Goal: Transaction & Acquisition: Book appointment/travel/reservation

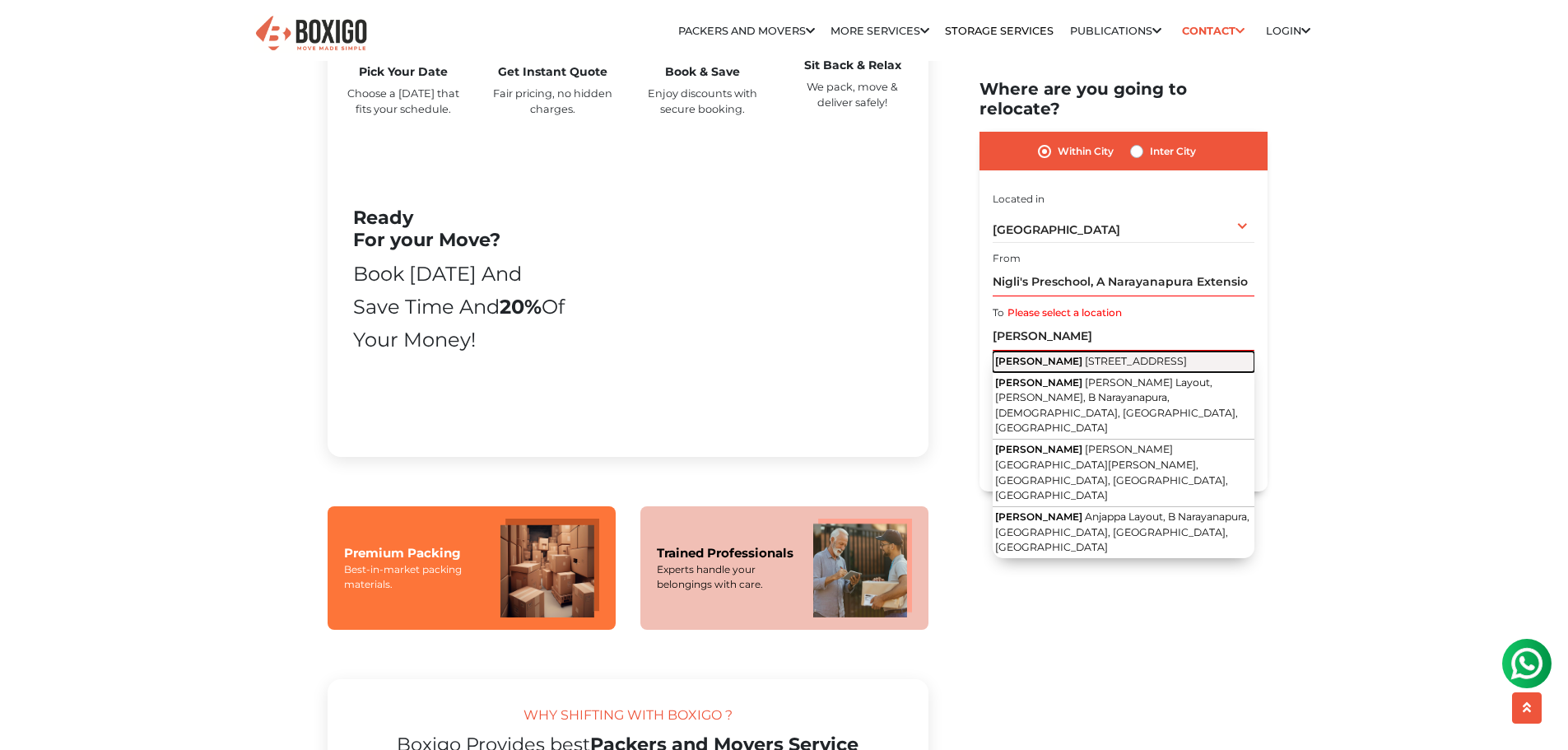
click at [1083, 355] on span "[PERSON_NAME]" at bounding box center [1038, 360] width 87 height 12
type input "[DEMOGRAPHIC_DATA], [STREET_ADDRESS]"
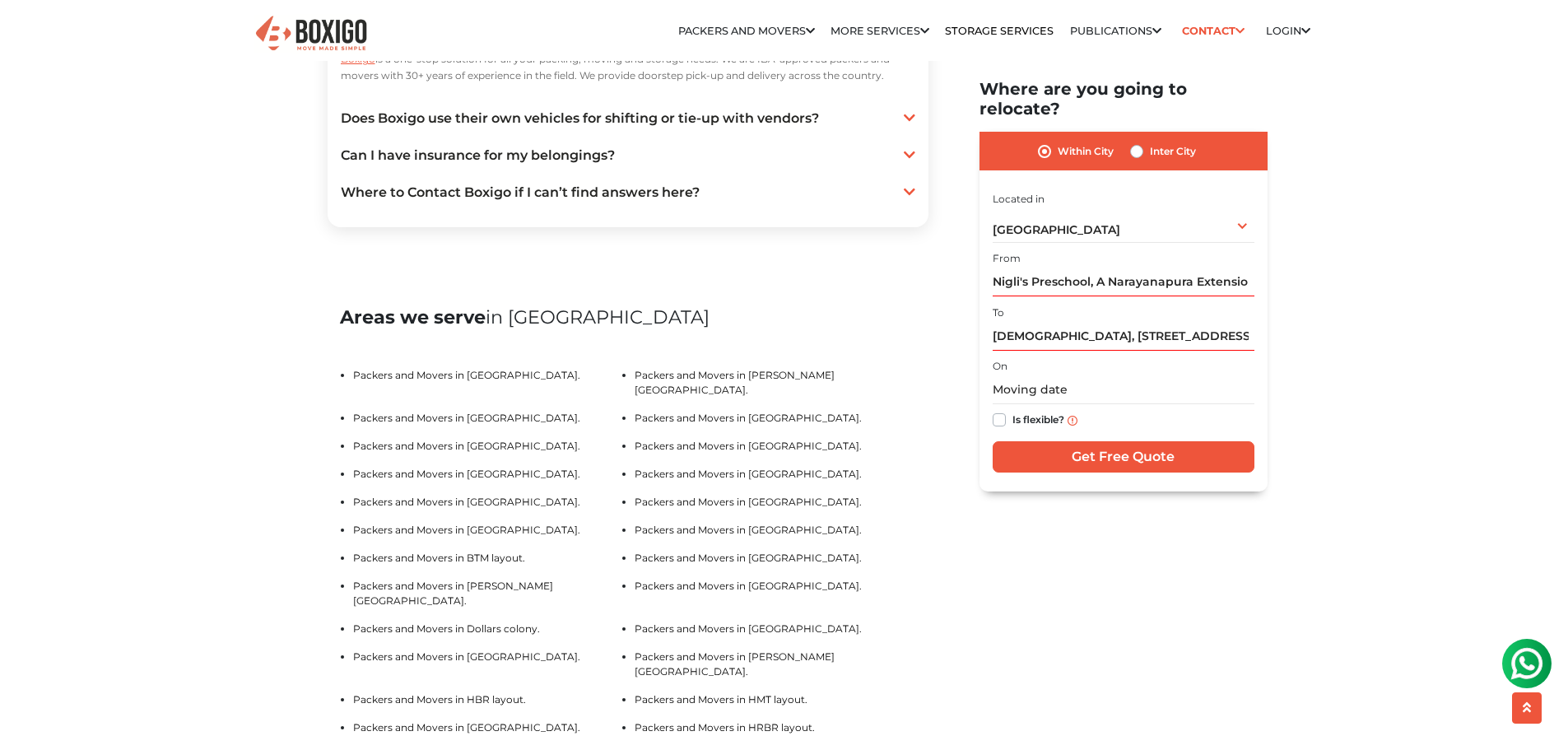
scroll to position [3213, 0]
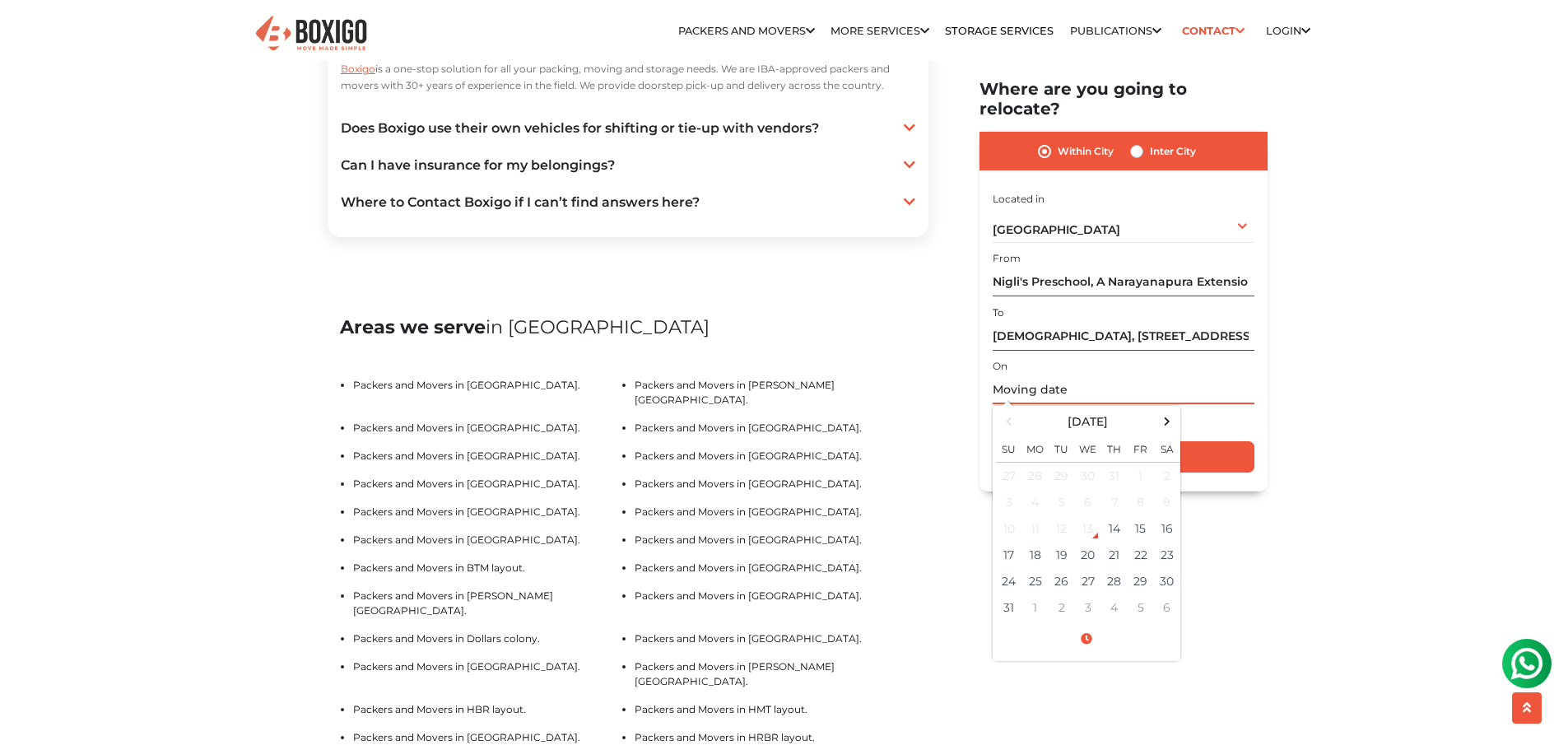
click at [1043, 376] on input "text" at bounding box center [1123, 391] width 261 height 29
click at [1162, 569] on td "30" at bounding box center [1167, 582] width 26 height 26
type input "[DATE] 12:00 AM"
click at [1337, 423] on div "Home Packers and Movers [GEOGRAPHIC_DATA] Packers and Movers in [GEOGRAPHIC_DAT…" at bounding box center [784, 733] width 1568 height 7743
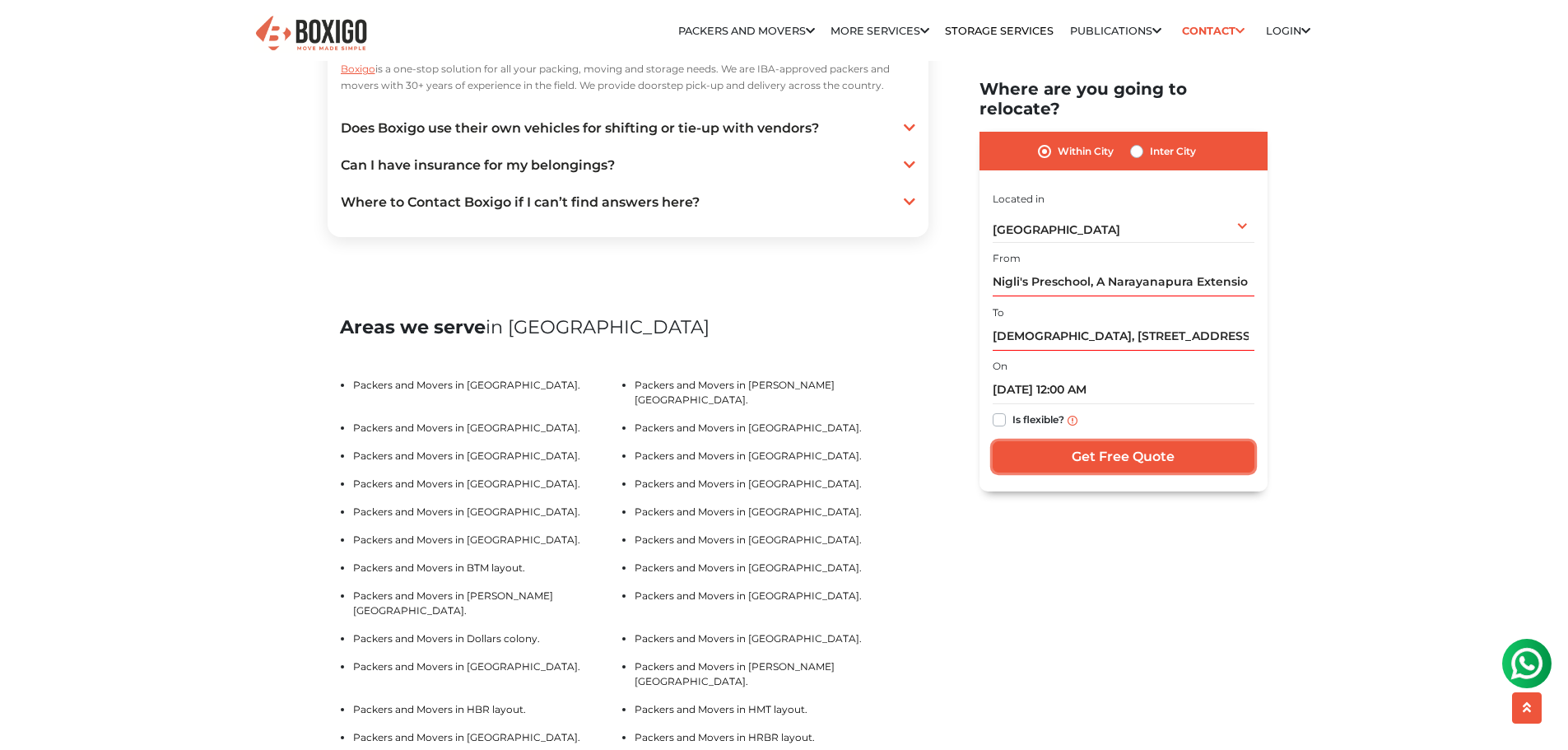
click at [1125, 444] on input "Get Free Quote" at bounding box center [1123, 457] width 261 height 31
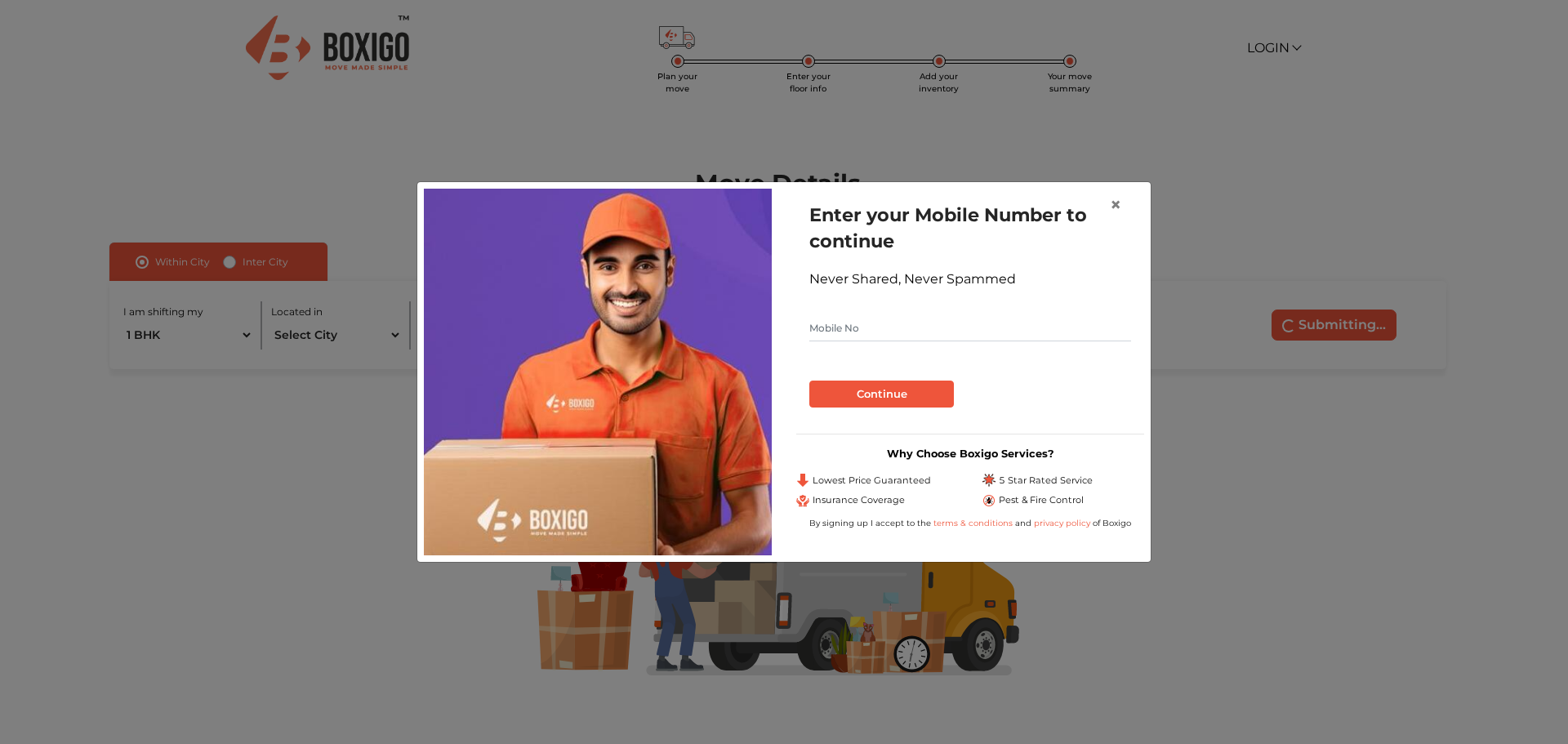
click at [993, 319] on input "text" at bounding box center [970, 329] width 322 height 26
type input "9900064463"
click at [899, 397] on button "Continue" at bounding box center [881, 395] width 145 height 28
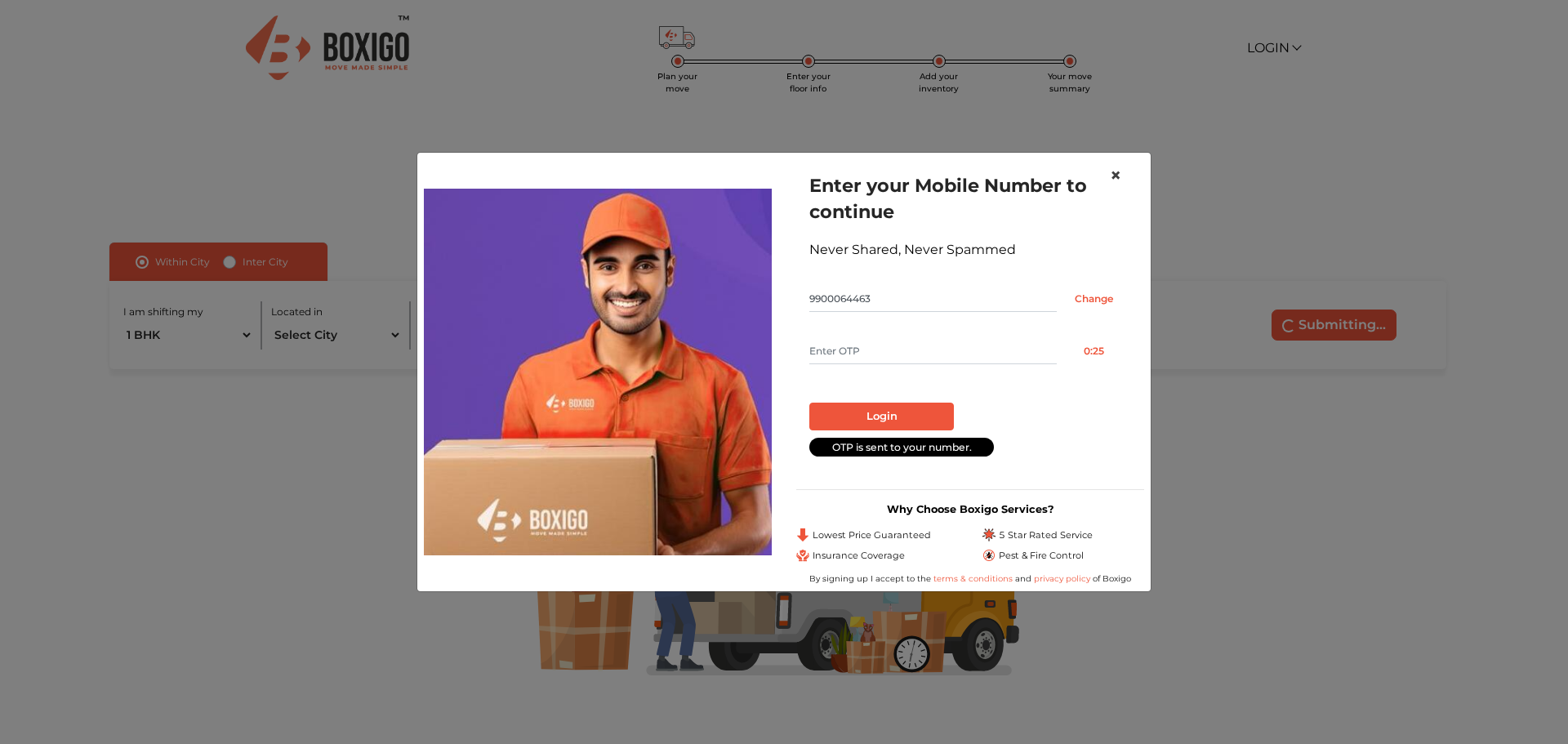
click at [1113, 174] on span "×" at bounding box center [1115, 175] width 11 height 23
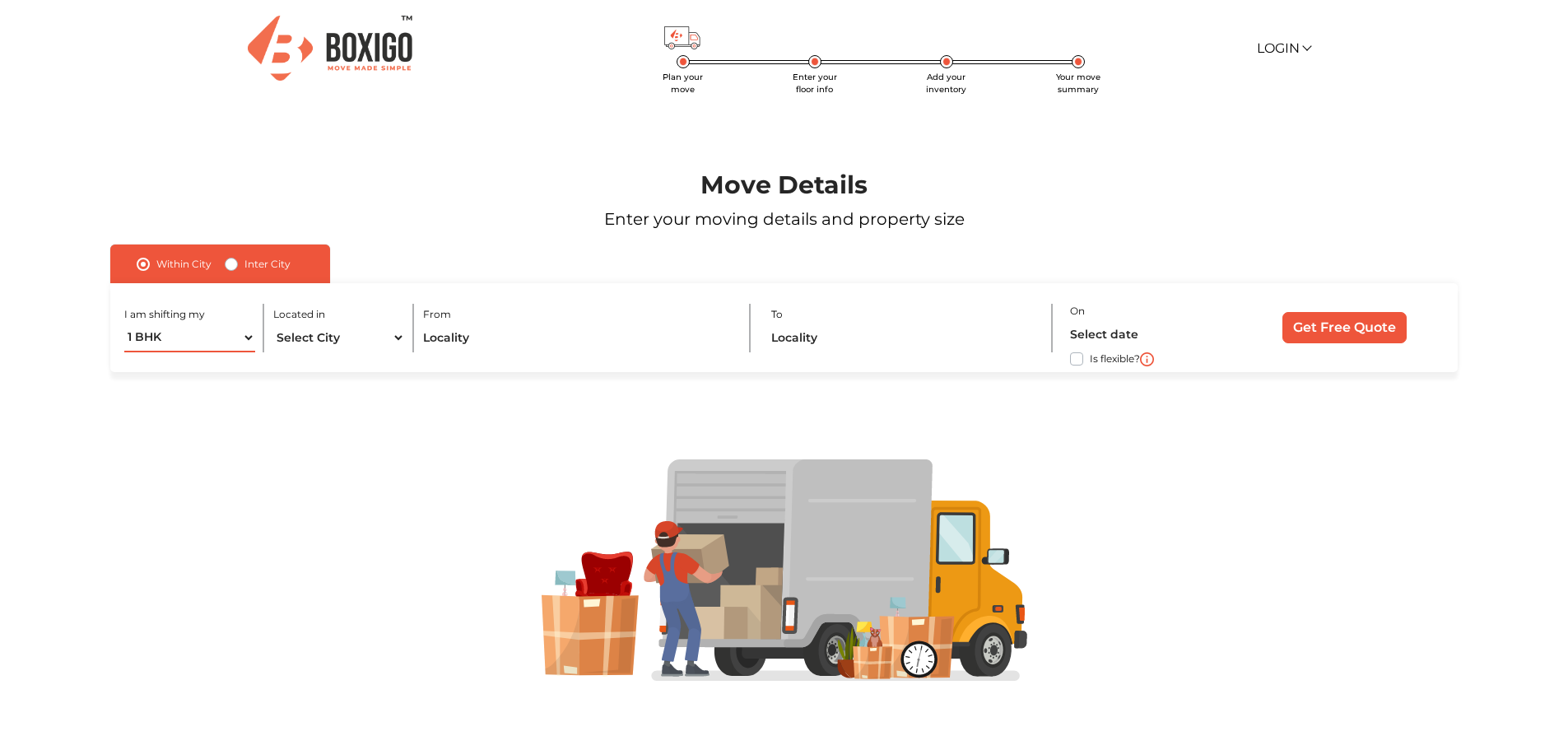
click at [246, 339] on select "1 BHK 2 BHK 3 BHK 3 + BHK FEW ITEMS" at bounding box center [190, 338] width 132 height 29
select select "2 BHK"
click at [124, 324] on select "1 BHK 2 BHK 3 BHK 3 + BHK FEW ITEMS" at bounding box center [190, 338] width 132 height 29
click at [403, 349] on select "Select City [GEOGRAPHIC_DATA] [GEOGRAPHIC_DATA] [GEOGRAPHIC_DATA] [GEOGRAPHIC_D…" at bounding box center [340, 338] width 132 height 29
select select "[GEOGRAPHIC_DATA]"
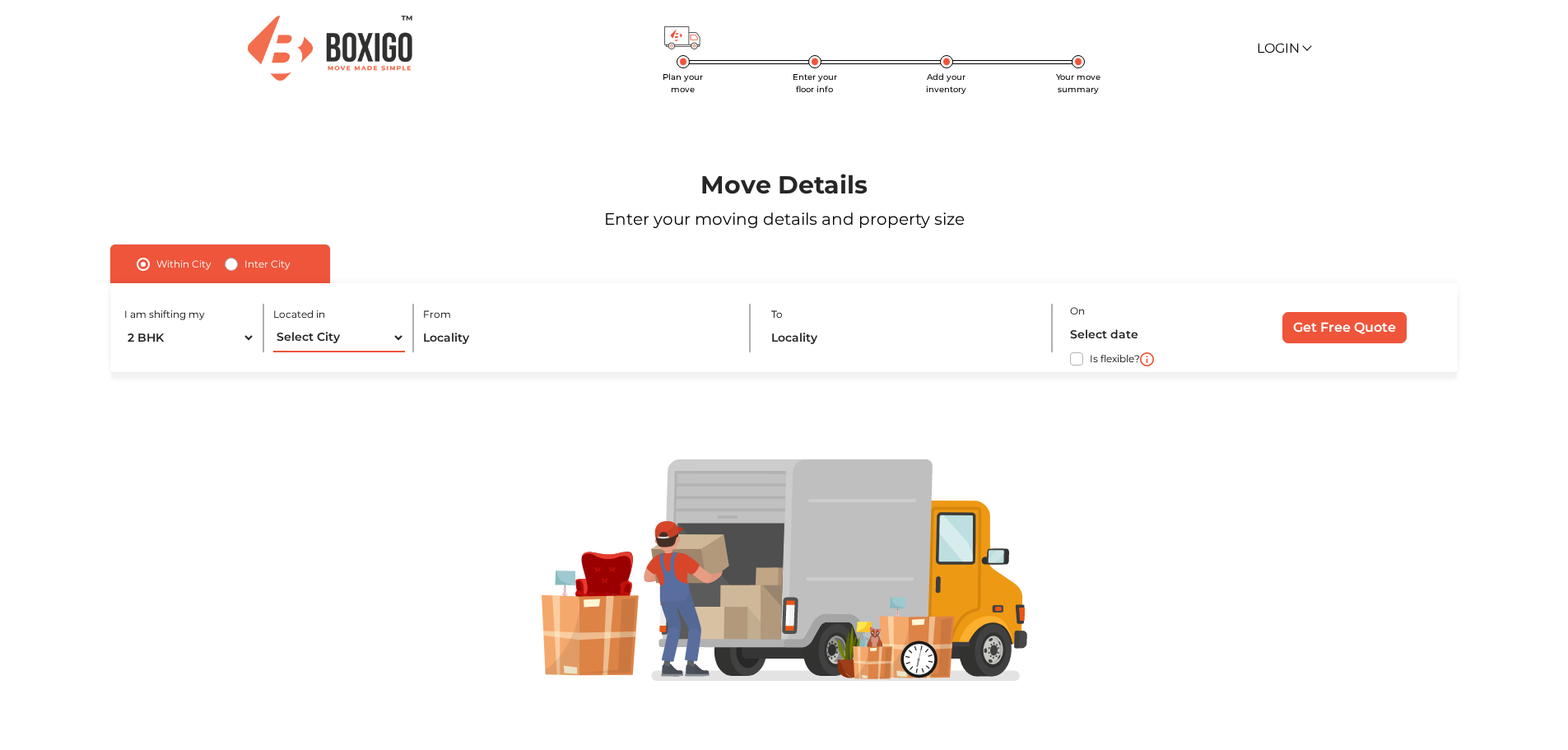
click at [274, 324] on select "Select City [GEOGRAPHIC_DATA] [GEOGRAPHIC_DATA] [GEOGRAPHIC_DATA] [GEOGRAPHIC_D…" at bounding box center [340, 338] width 132 height 29
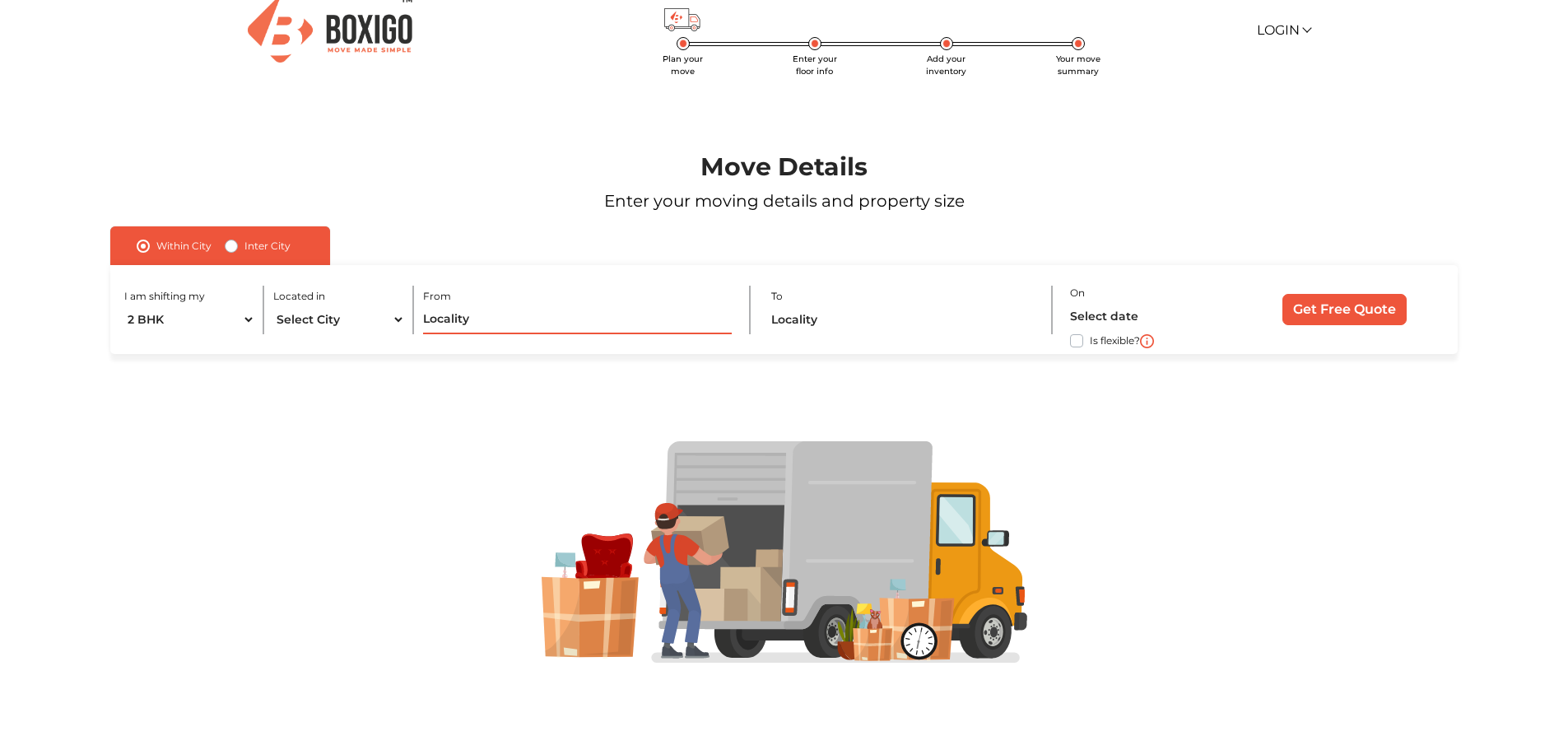
click at [460, 311] on input "text" at bounding box center [578, 320] width 309 height 29
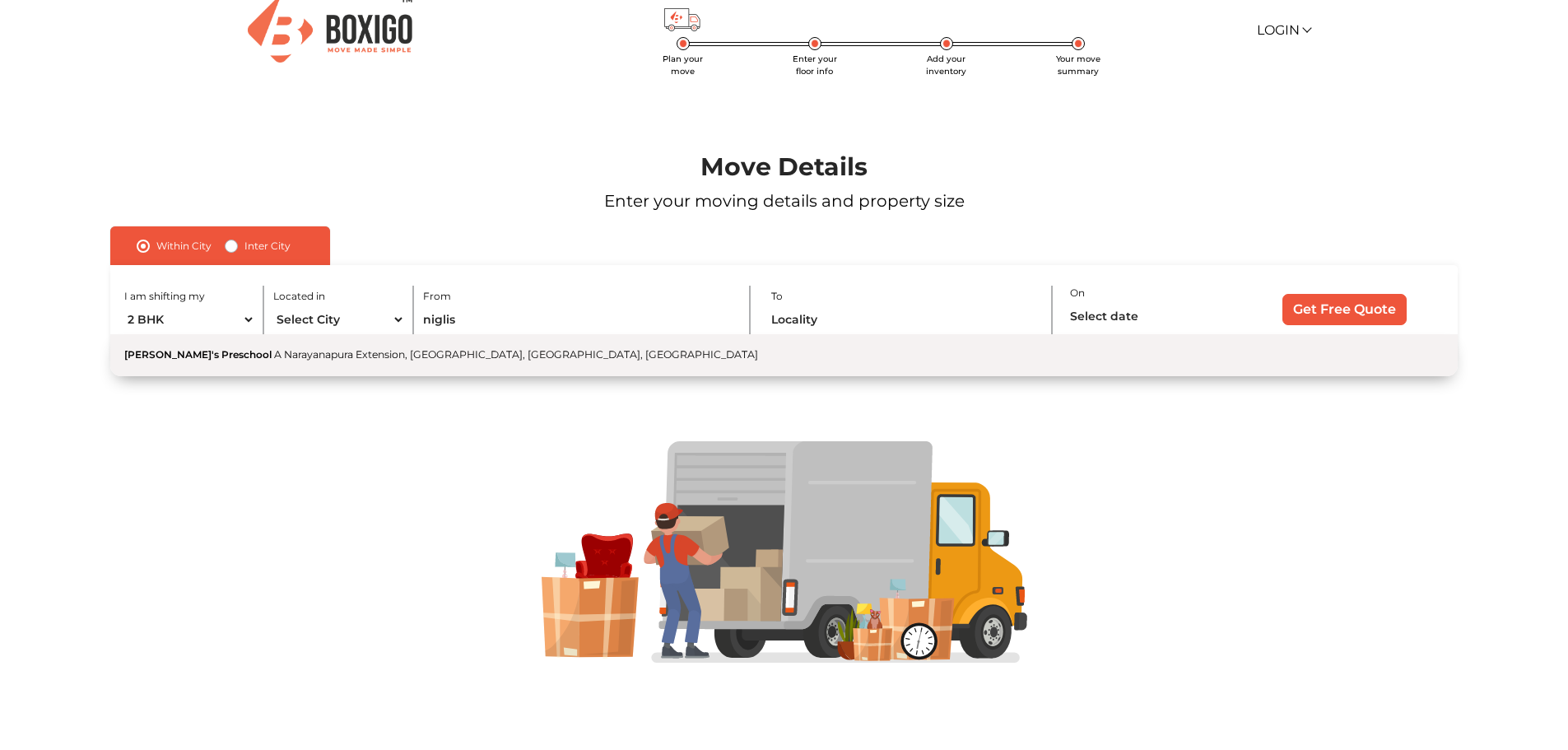
click at [388, 352] on span "A Narayanapura Extension, [GEOGRAPHIC_DATA], [GEOGRAPHIC_DATA], [GEOGRAPHIC_DAT…" at bounding box center [515, 354] width 484 height 12
type input "Nigli's Preschool, A Narayanapura Extension, [GEOGRAPHIC_DATA], [GEOGRAPHIC_DAT…"
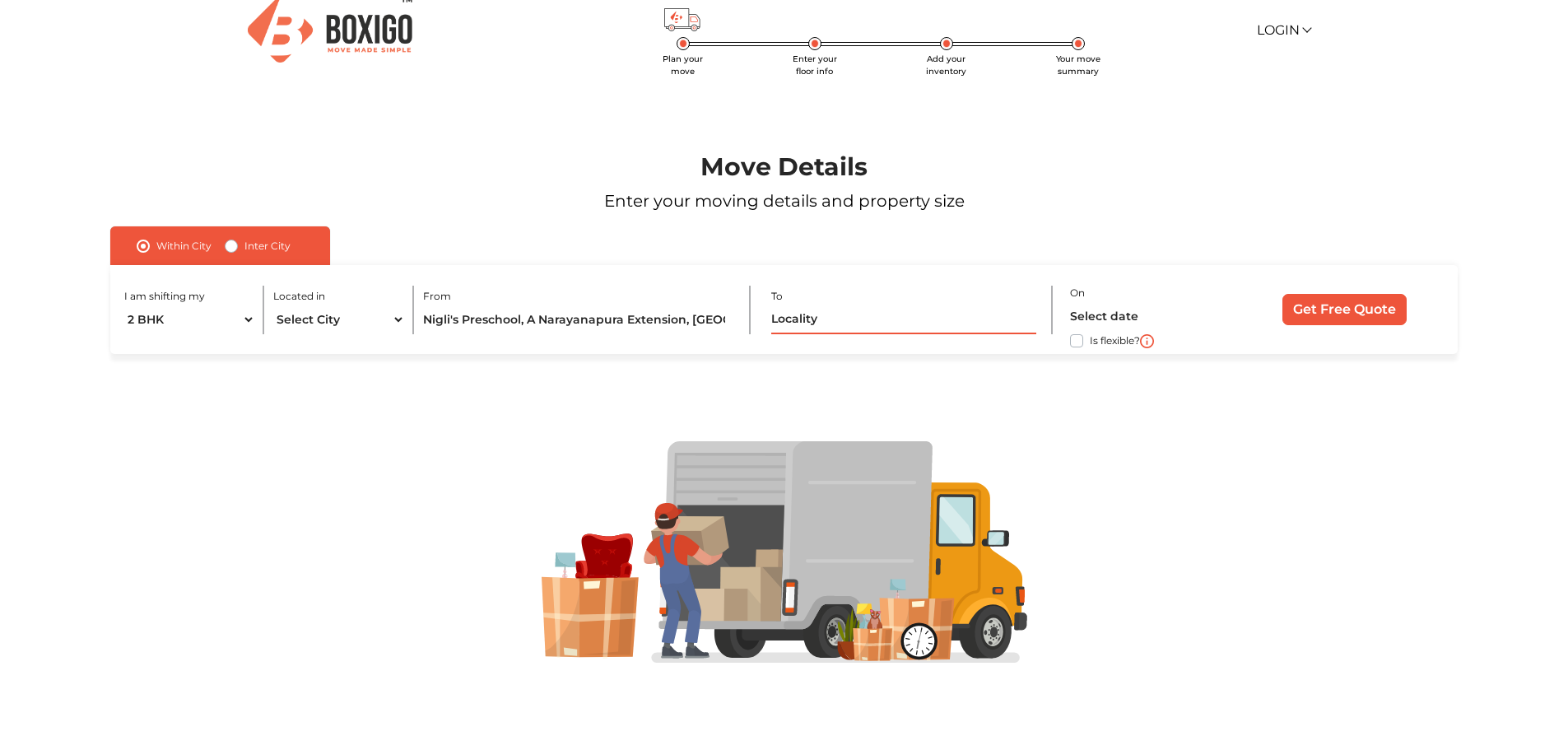
click at [828, 327] on input "text" at bounding box center [903, 320] width 264 height 29
paste input "[PERSON_NAME]"
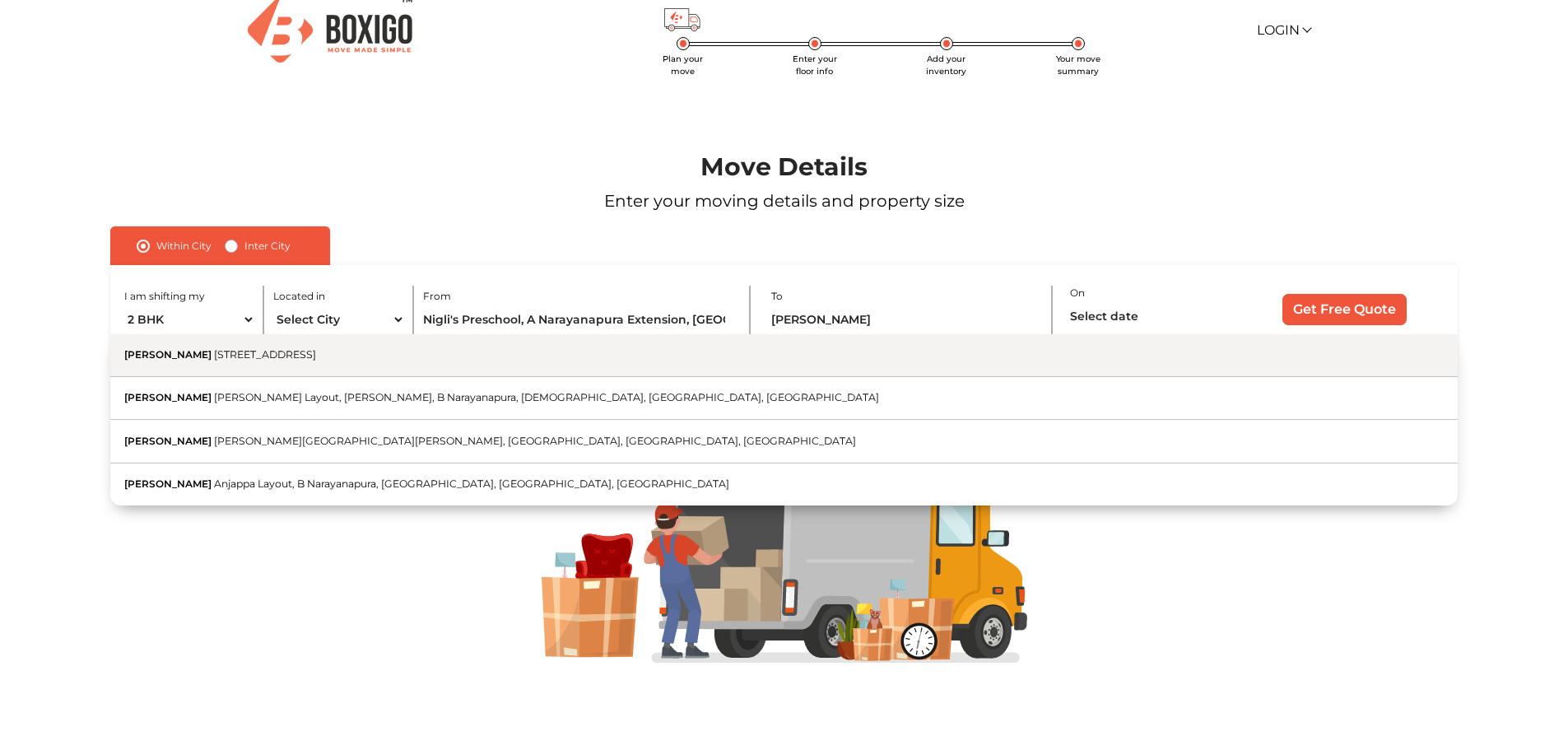
click at [763, 363] on button "Sri Nilayam Mahadevapura 4th Main Road, Sri Venkateswara Layout, Chinappa Layou…" at bounding box center [784, 356] width 1347 height 43
type input "[DEMOGRAPHIC_DATA], [STREET_ADDRESS]"
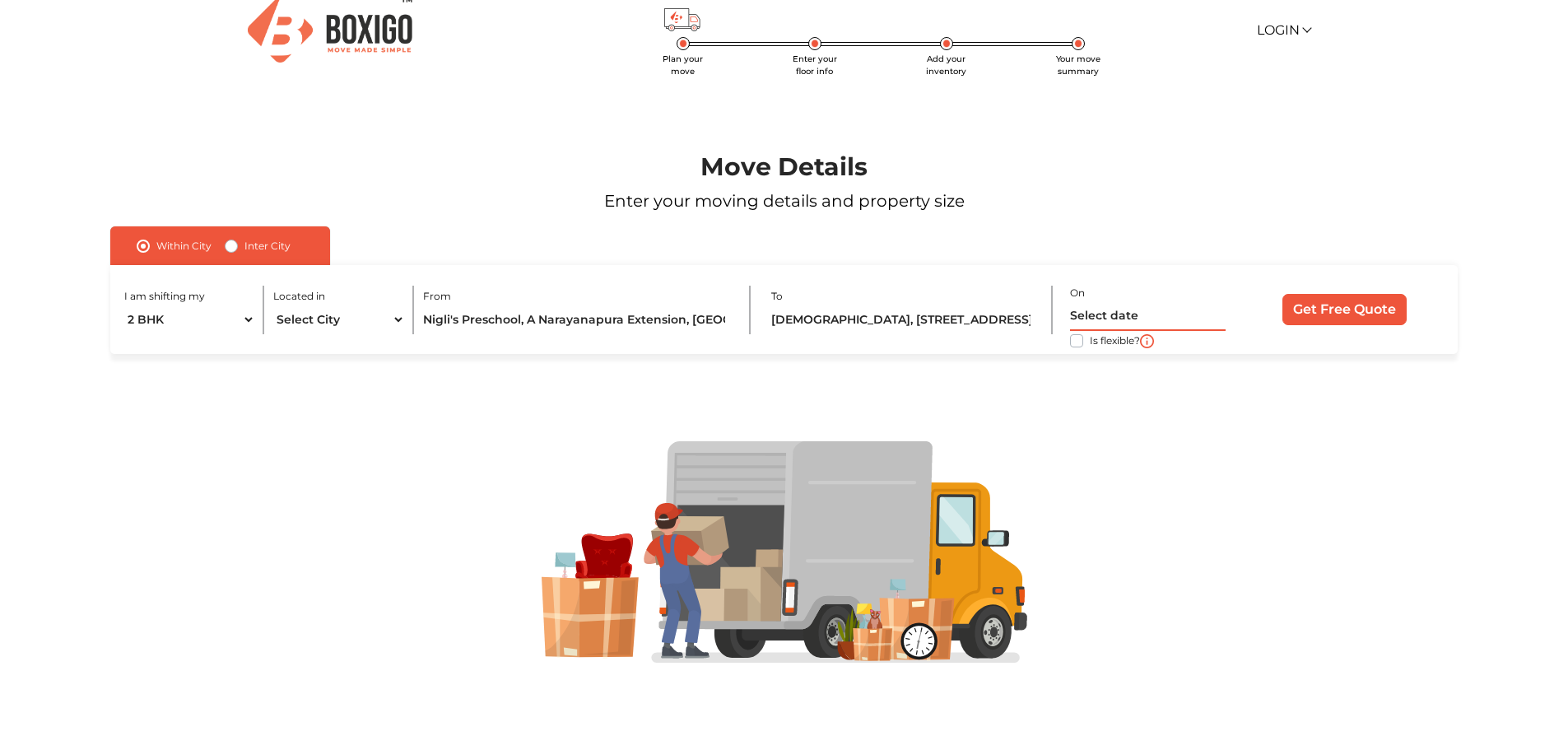
click at [1130, 319] on input "text" at bounding box center [1148, 316] width 155 height 29
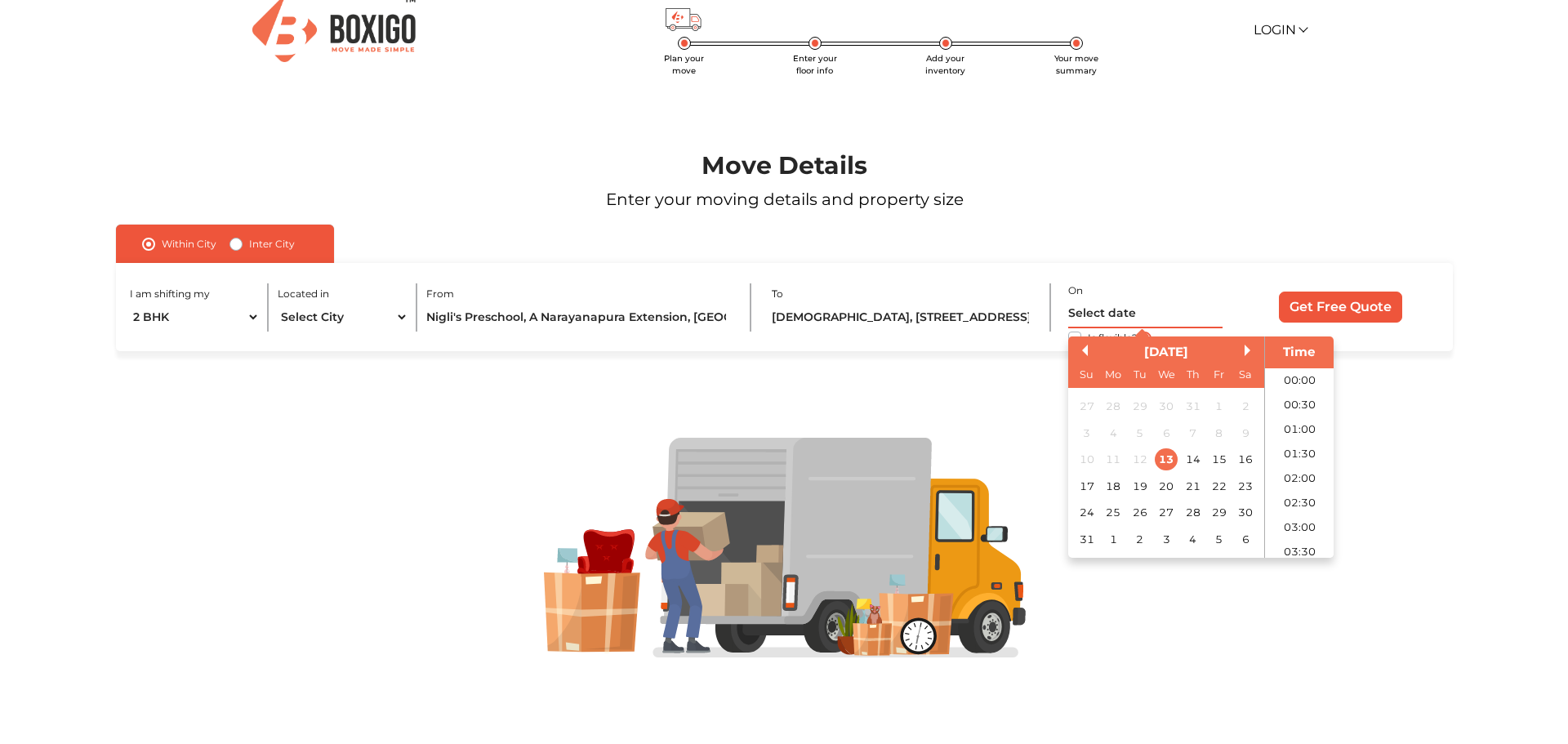
scroll to position [987, 0]
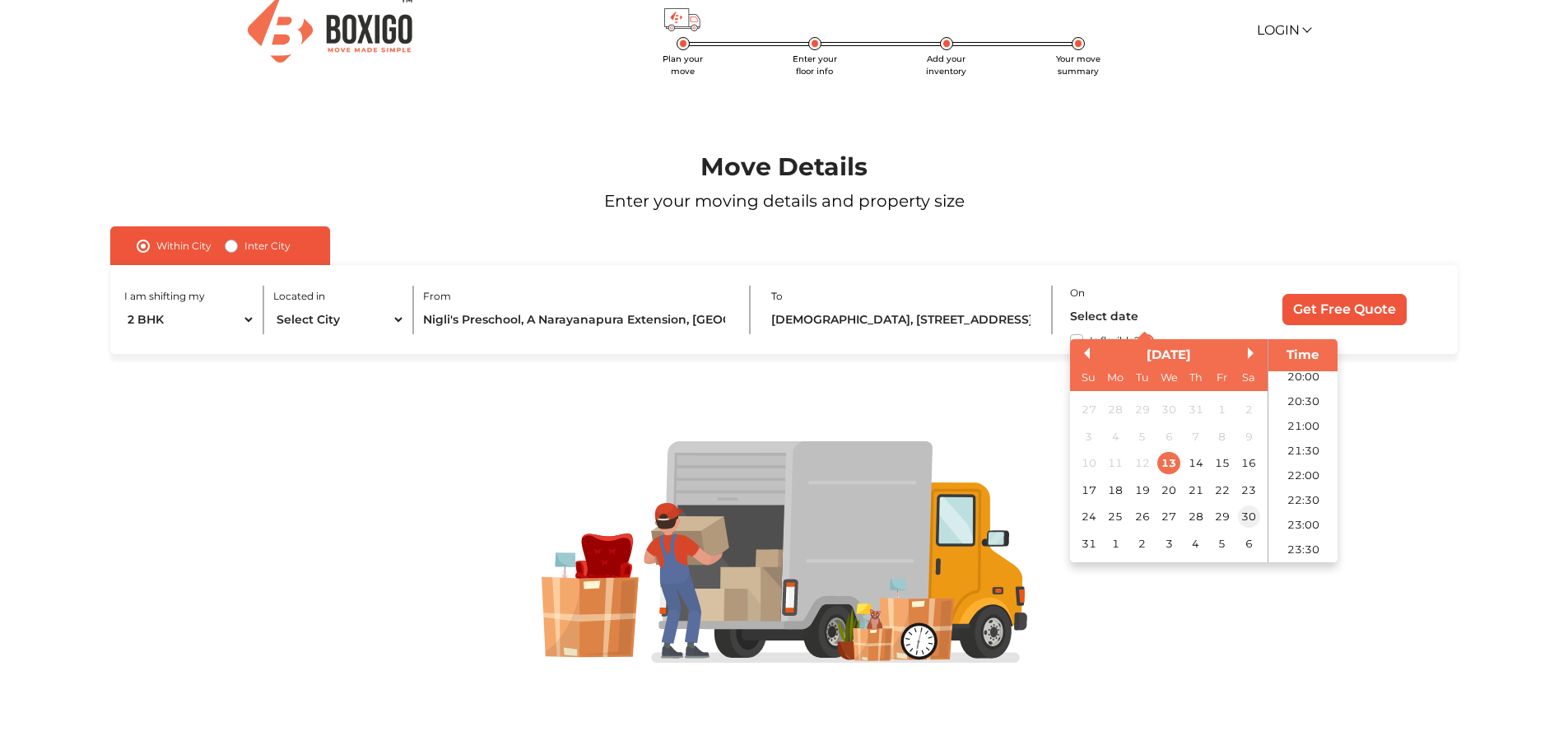
click at [1252, 515] on div "30" at bounding box center [1249, 517] width 23 height 23
type input "30/08/2025 12:00 AM"
click at [1364, 296] on input "Get Free Quote" at bounding box center [1345, 309] width 124 height 31
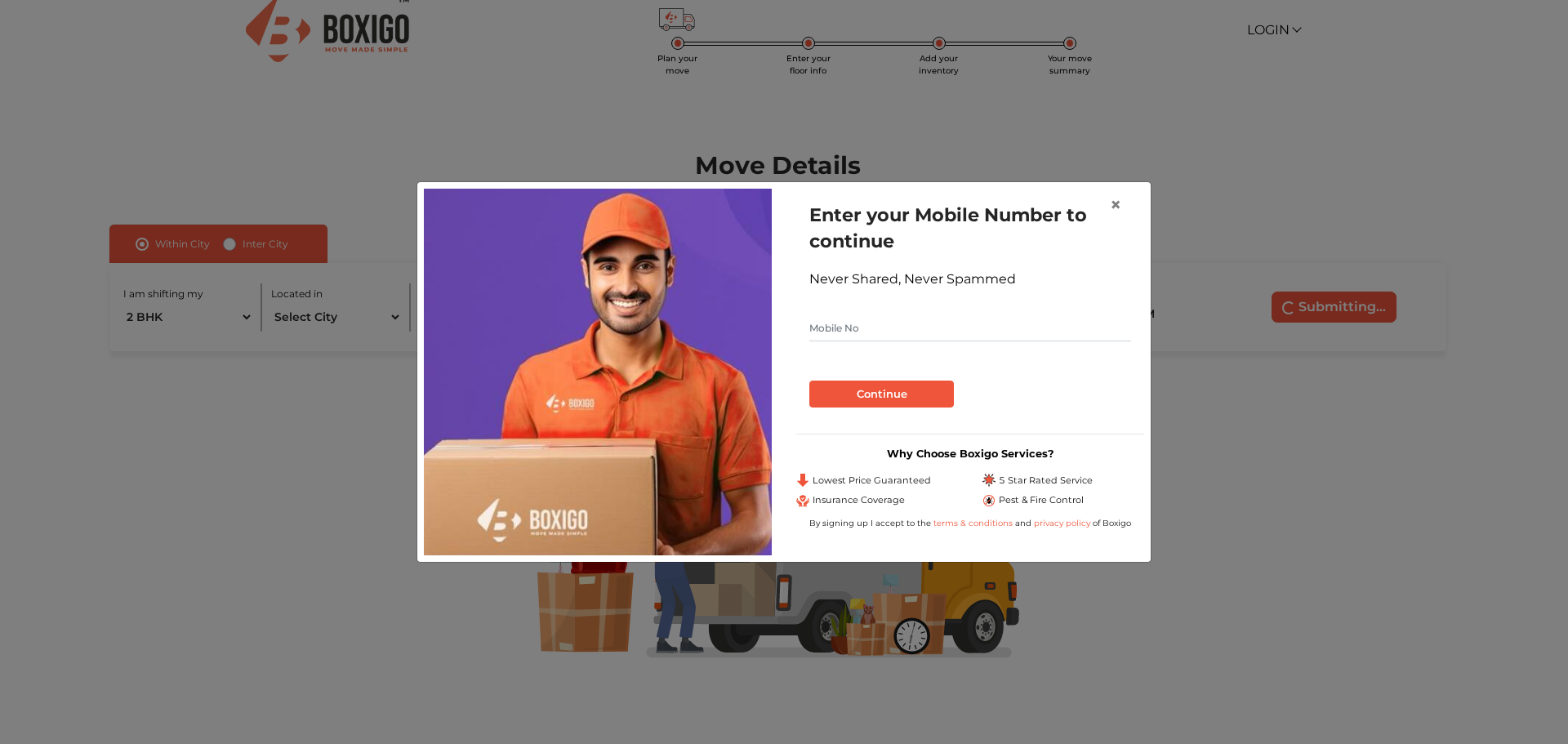
click at [860, 330] on input "text" at bounding box center [970, 329] width 322 height 26
type input "9900064463"
click at [884, 390] on button "Continue" at bounding box center [881, 395] width 145 height 28
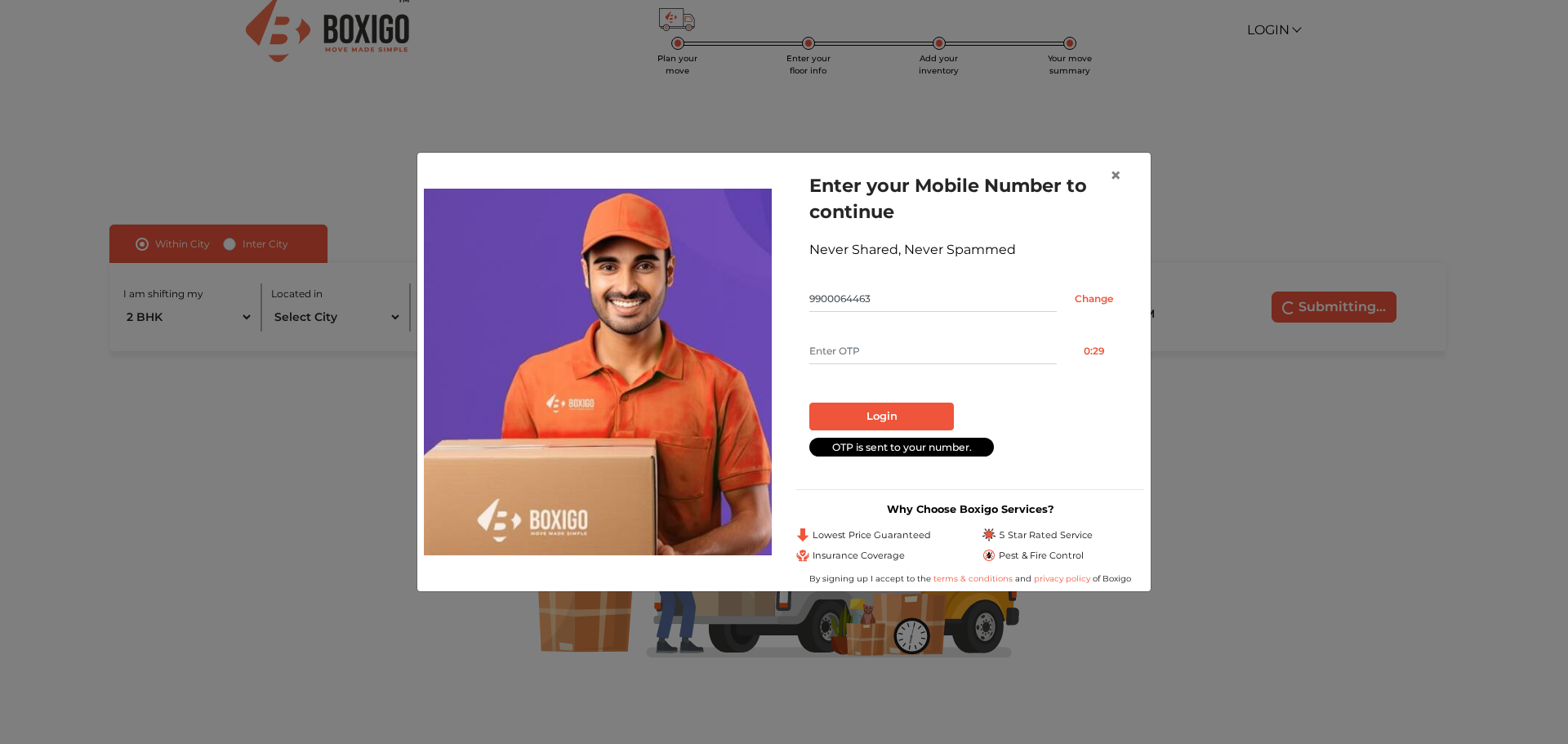
click at [919, 349] on input "text" at bounding box center [932, 351] width 247 height 26
type input "7100"
click at [896, 418] on button "Login" at bounding box center [881, 416] width 145 height 28
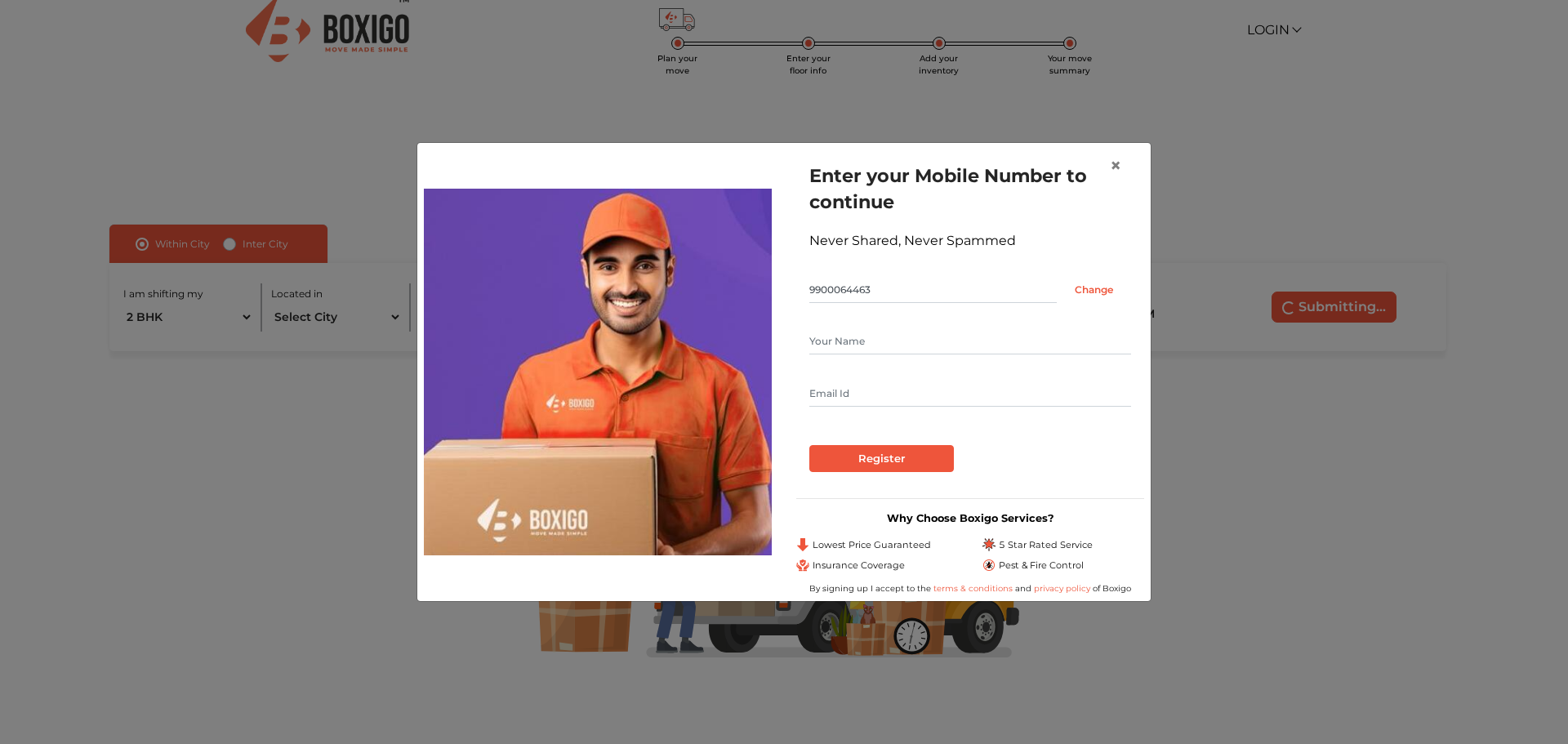
click at [847, 340] on input "text" at bounding box center [970, 342] width 322 height 26
type input "R Saravanan"
type input "sarav.nokia@gmail.com"
click at [901, 464] on input "Register" at bounding box center [881, 459] width 145 height 28
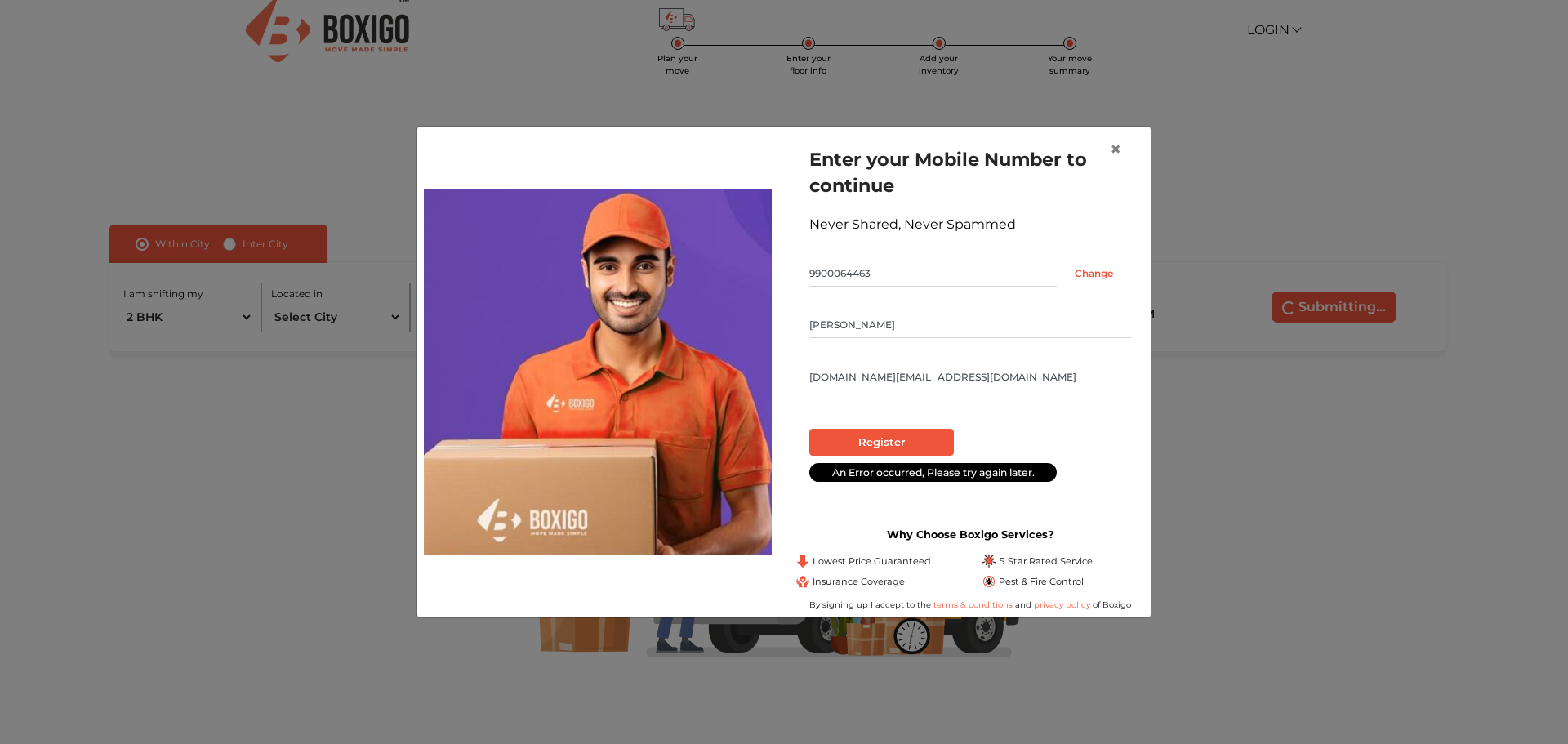
click at [944, 379] on input "sarav.nokia@gmail.com" at bounding box center [970, 377] width 322 height 26
drag, startPoint x: 944, startPoint y: 379, endPoint x: 428, endPoint y: 214, distance: 541.7
click at [428, 214] on div "Enter your Mobile Number to continue Never Shared, Never Spammed 9900064463 Cha…" at bounding box center [784, 372] width 745 height 477
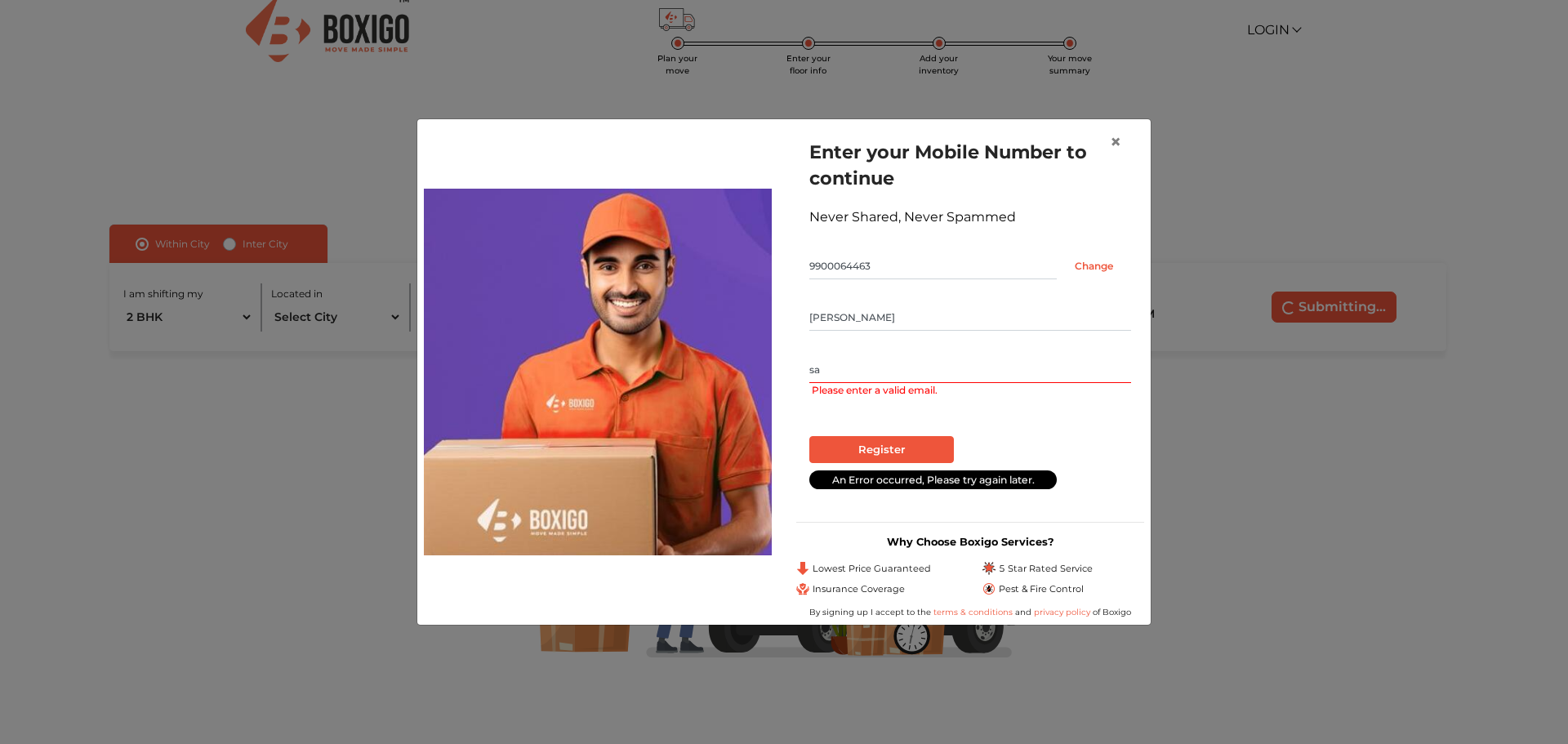
type input "sarav.nokia@gmail.com"
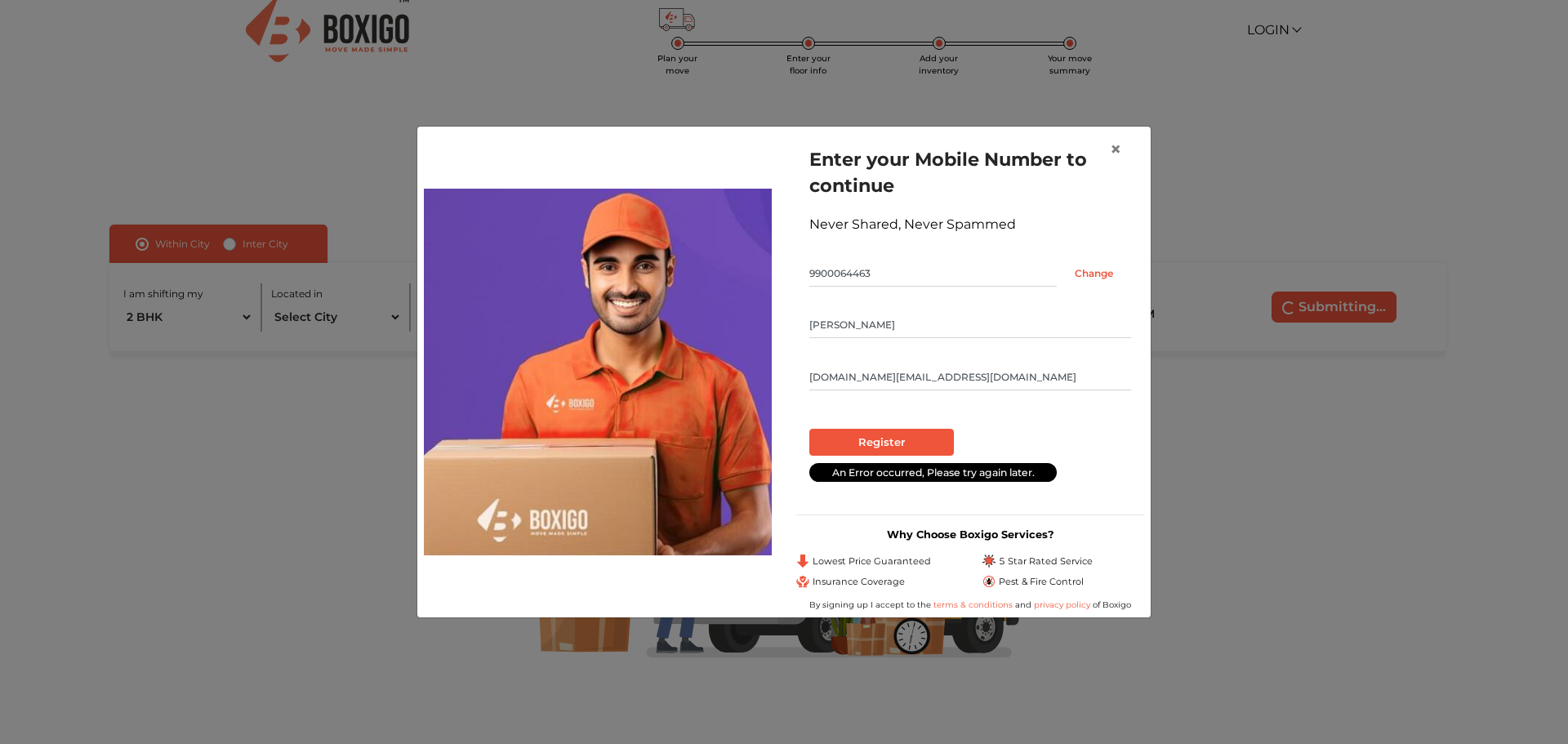
click at [898, 323] on input "R Saravanan" at bounding box center [970, 325] width 322 height 26
click at [876, 438] on input "Register" at bounding box center [881, 442] width 145 height 28
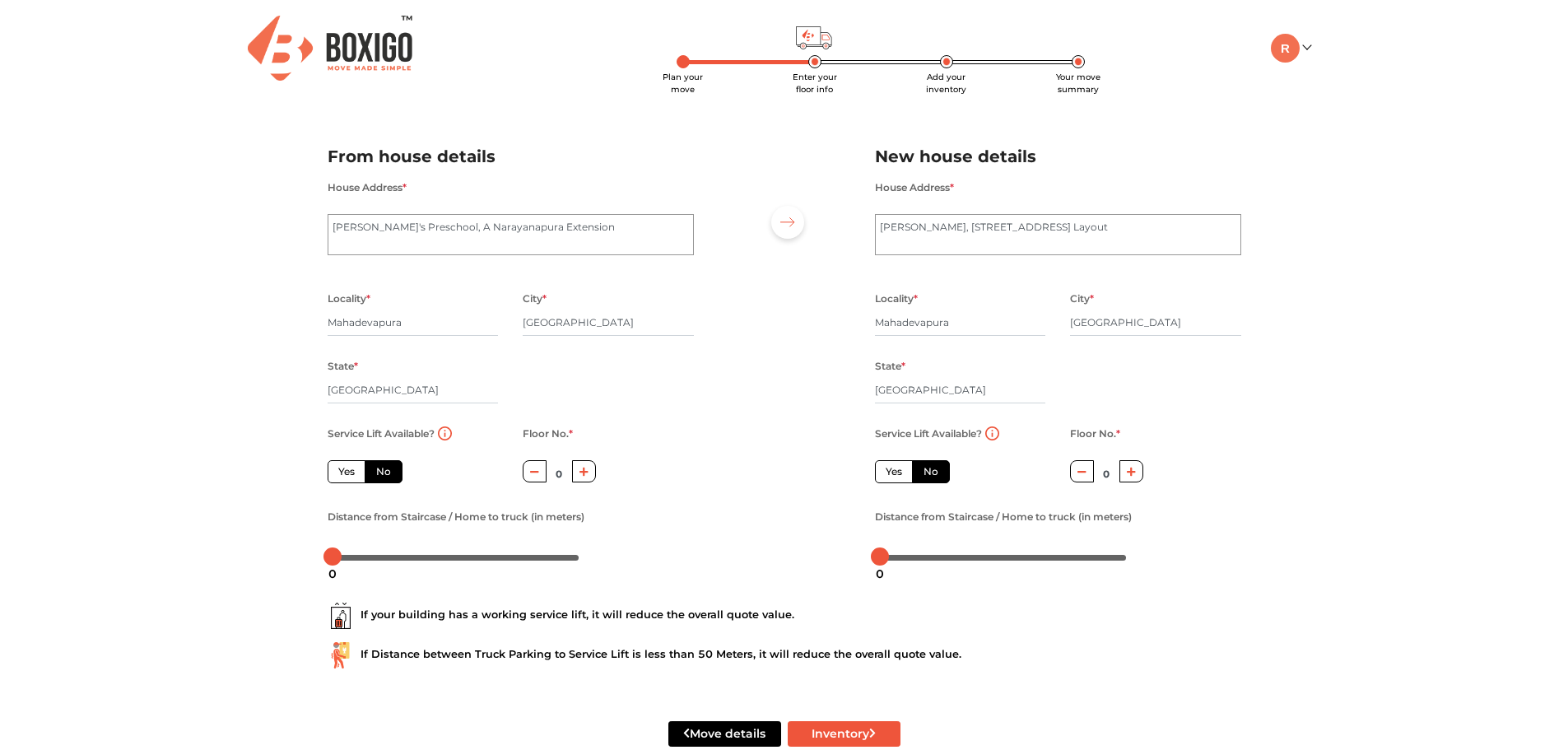
scroll to position [7, 0]
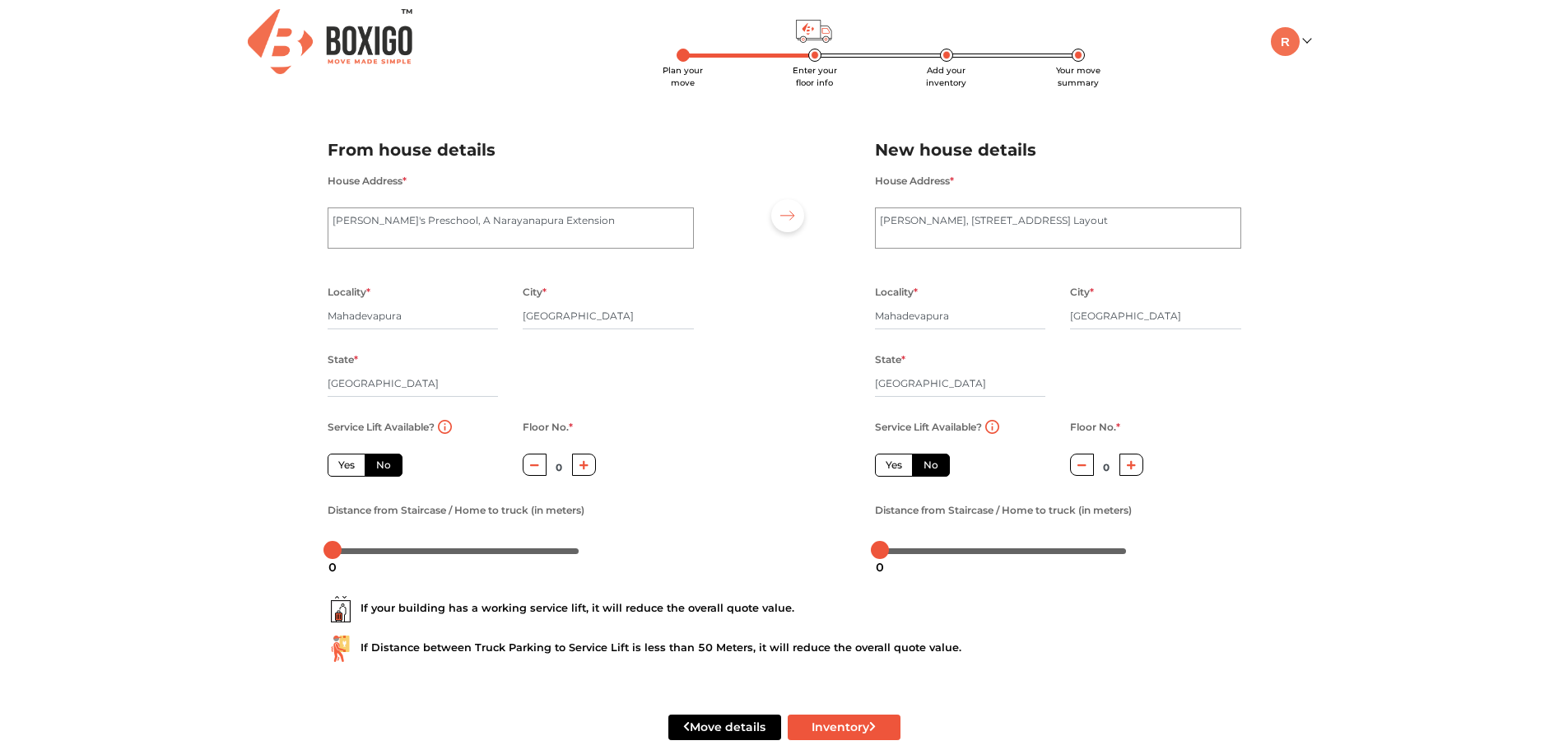
click at [360, 467] on label "Yes" at bounding box center [346, 465] width 38 height 24
click at [349, 467] on input "Yes" at bounding box center [343, 463] width 10 height 10
radio input "true"
click at [385, 465] on label "No" at bounding box center [384, 465] width 38 height 24
click at [385, 465] on input "No" at bounding box center [381, 463] width 10 height 10
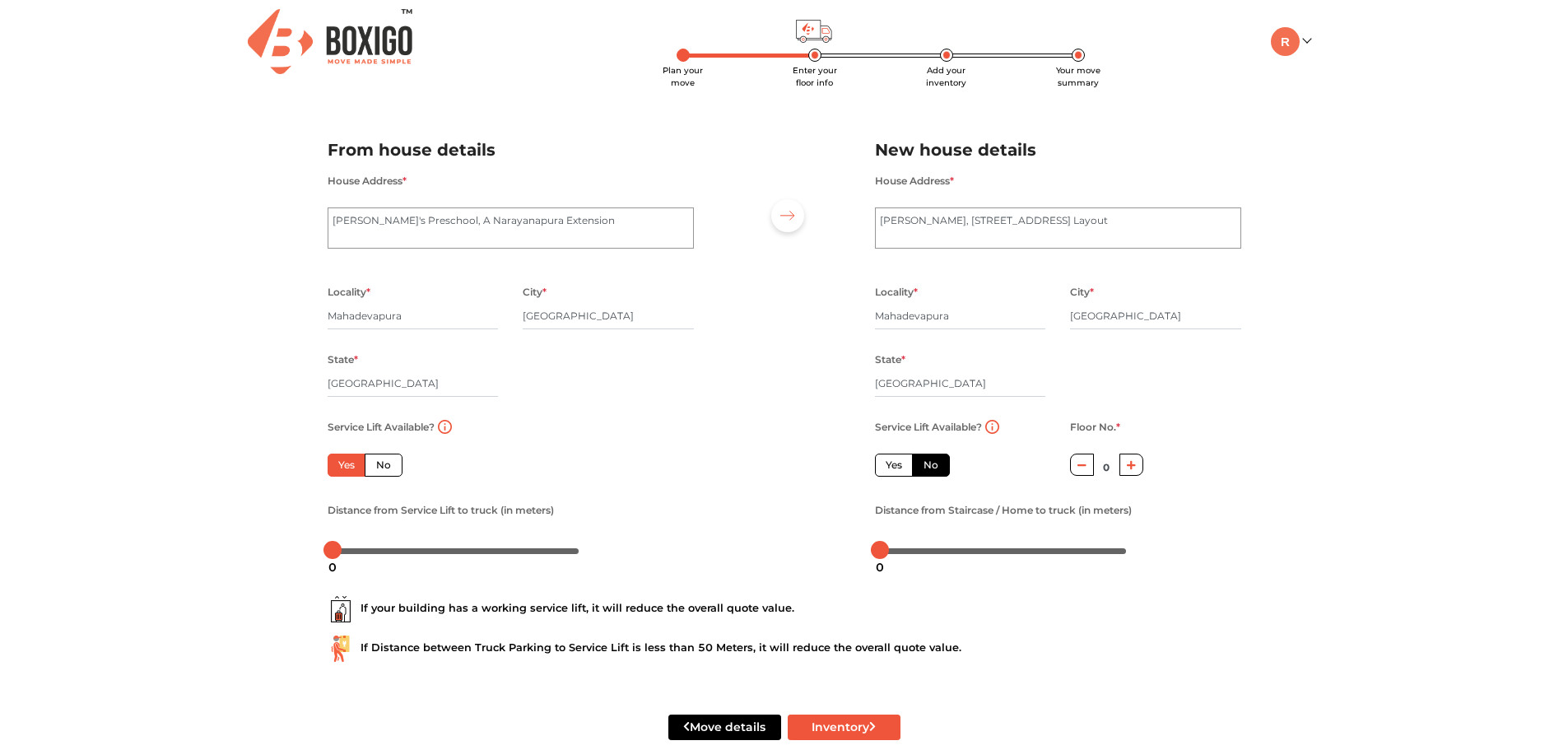
radio input "true"
click at [578, 469] on button "button" at bounding box center [583, 465] width 24 height 23
type input "3"
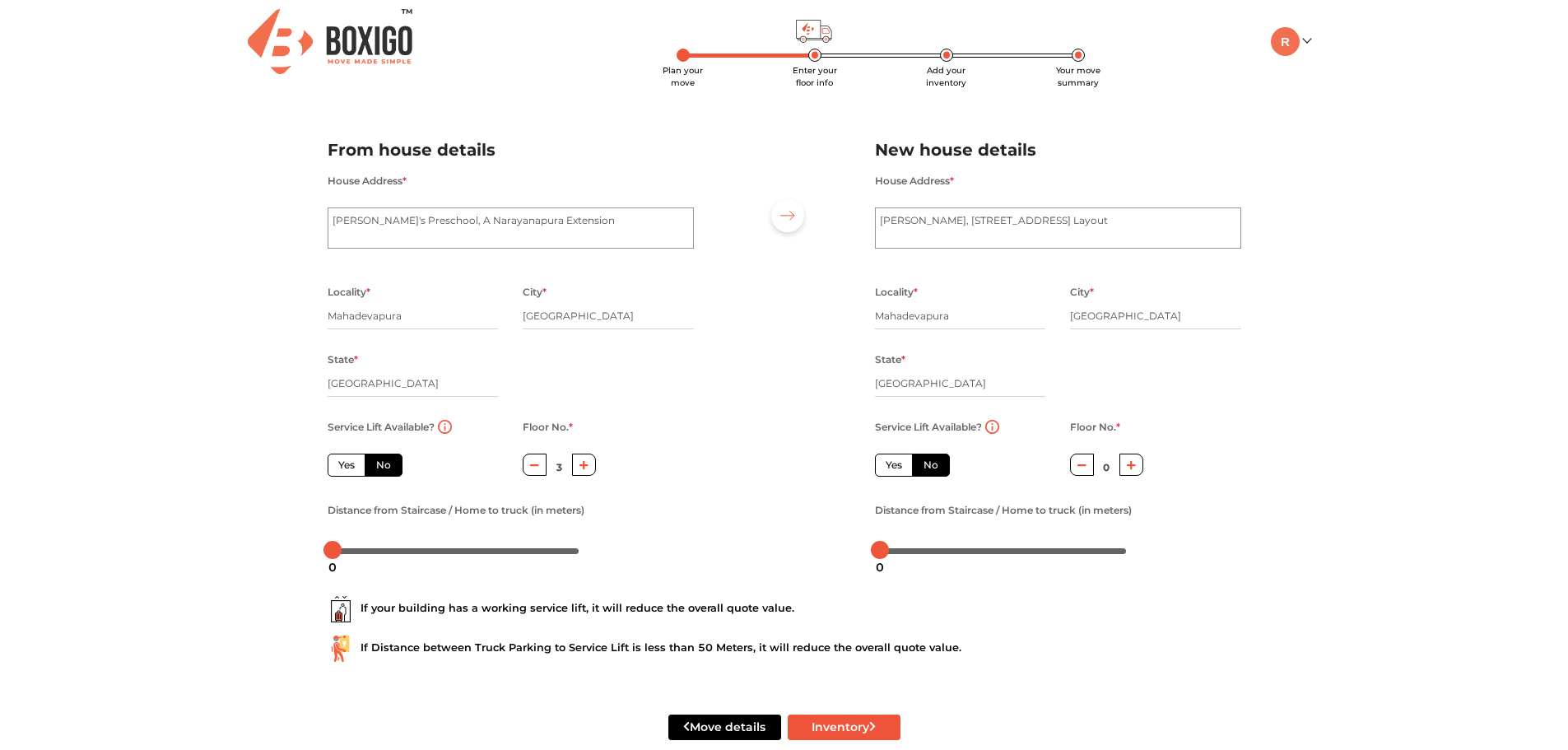
click at [1135, 474] on button "button" at bounding box center [1131, 465] width 24 height 23
type input "4"
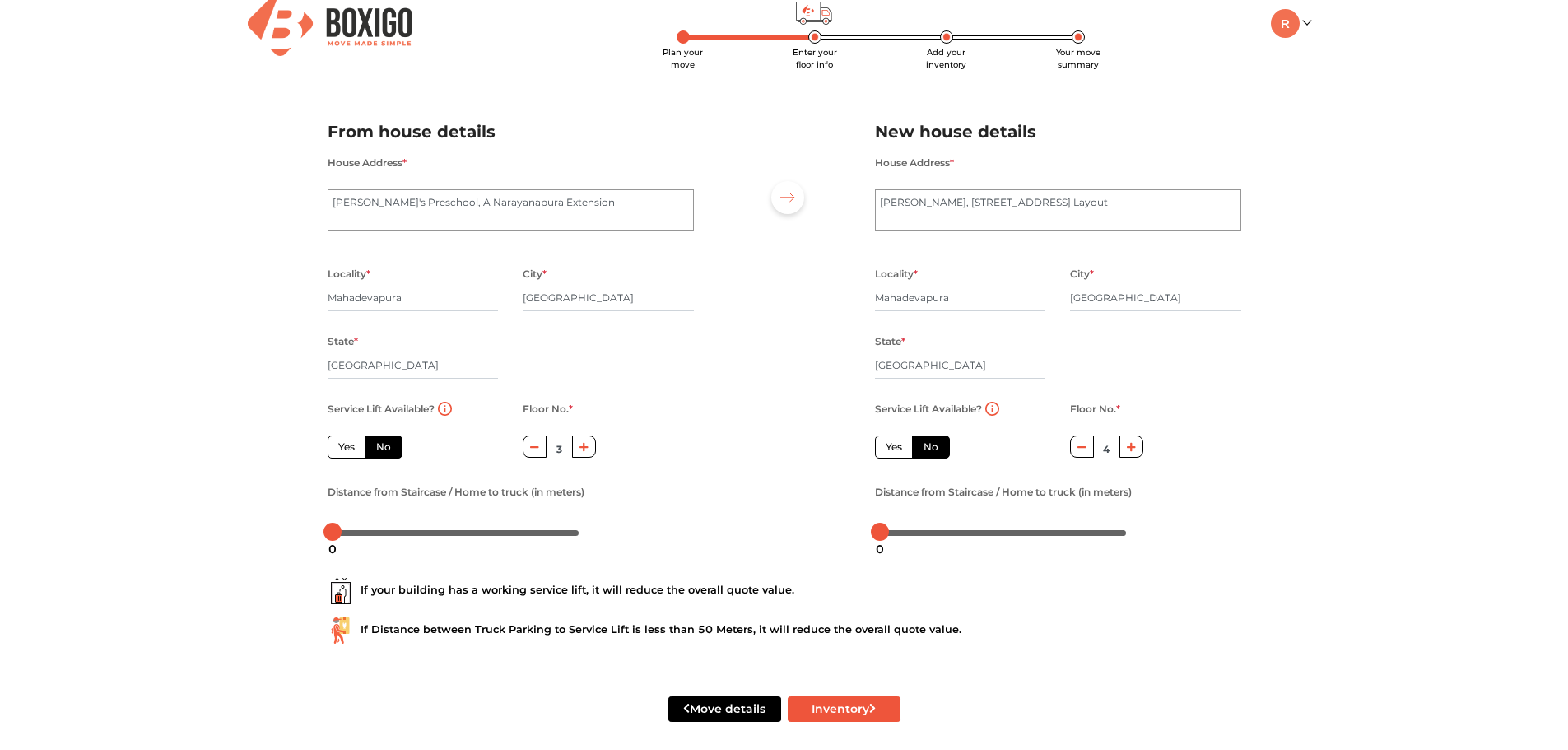
scroll to position [26, 0]
click at [903, 532] on div at bounding box center [1004, 530] width 247 height 10
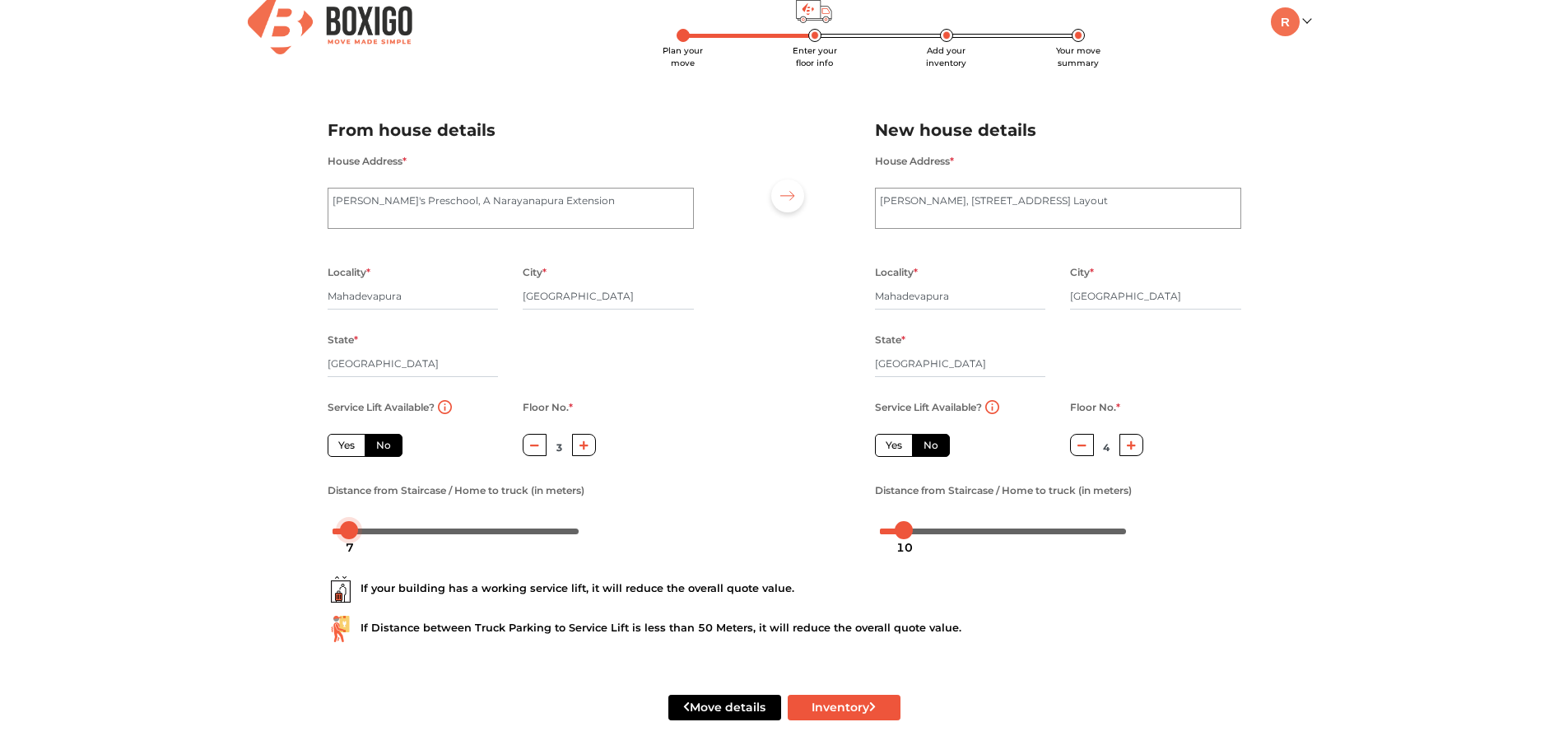
click at [349, 530] on div at bounding box center [456, 530] width 247 height 10
click at [359, 533] on body "Plan your move Enter your floor info Add your inventory Your move summary My Mo…" at bounding box center [784, 348] width 1568 height 750
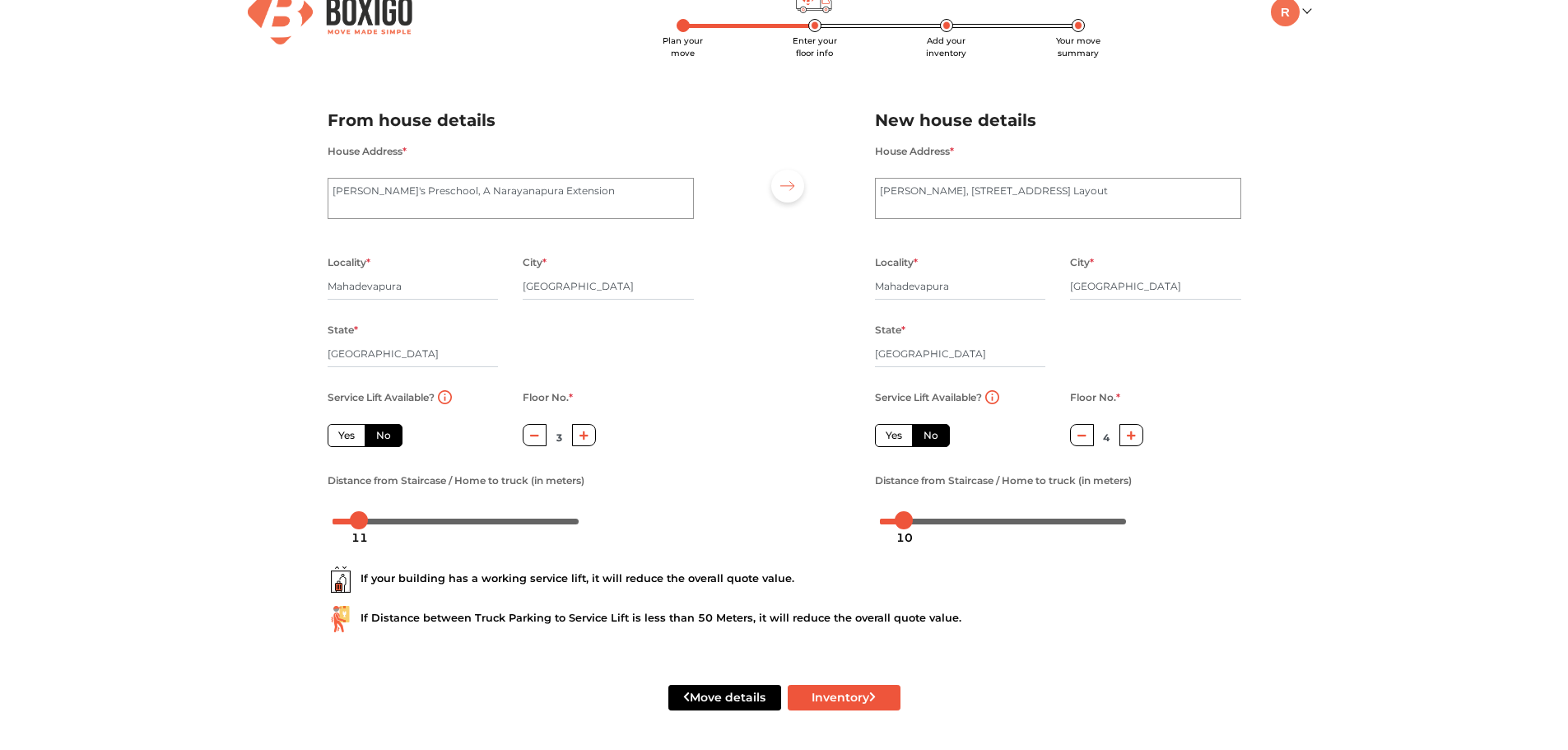
click at [895, 432] on label "Yes" at bounding box center [894, 436] width 38 height 24
click at [895, 432] on input "Yes" at bounding box center [891, 433] width 10 height 10
radio input "true"
radio input "false"
type input "0"
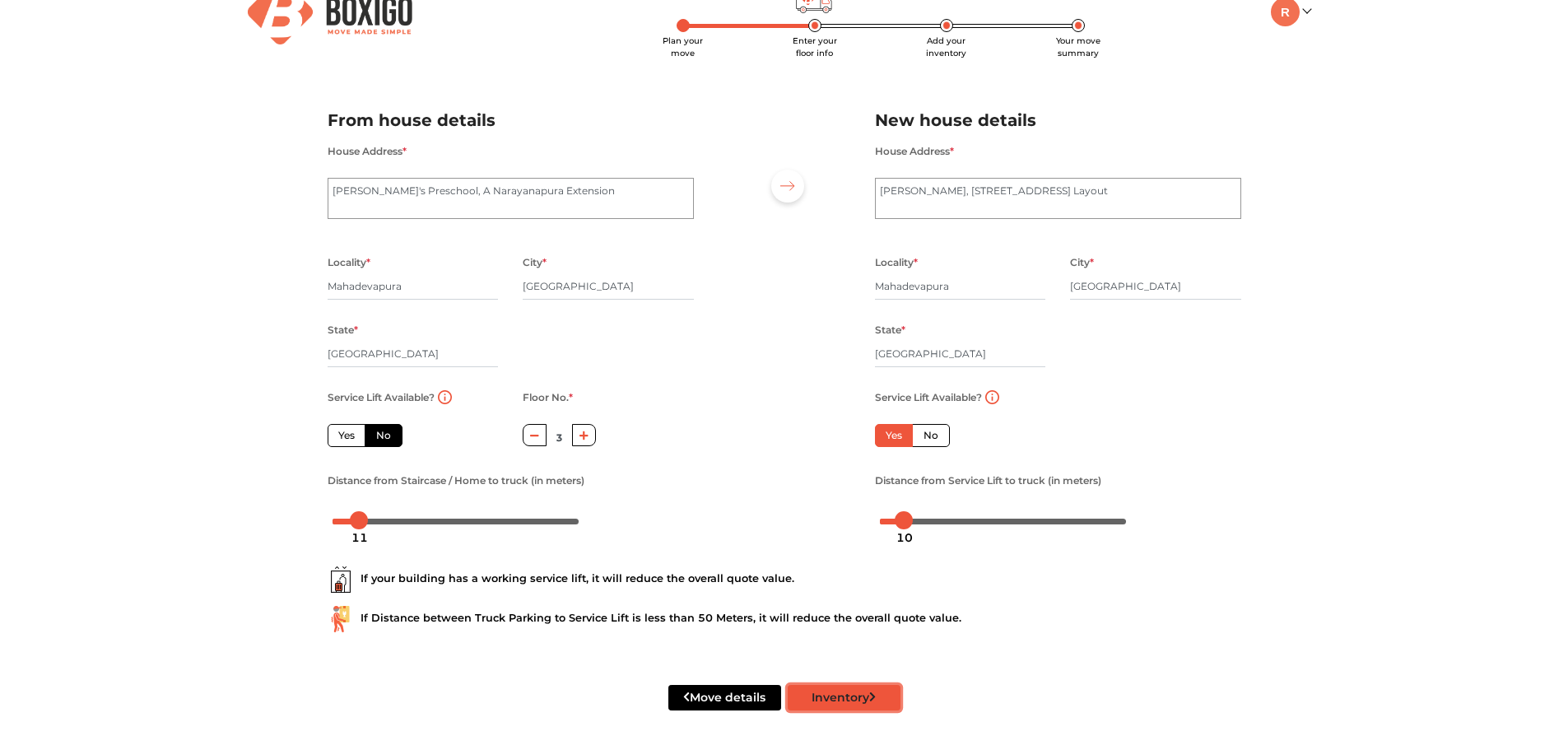
click at [839, 698] on button "Inventory" at bounding box center [845, 697] width 113 height 25
radio input "true"
drag, startPoint x: 571, startPoint y: 190, endPoint x: 23, endPoint y: 224, distance: 549.1
click at [23, 224] on div "Plan your move Enter your floor info Add your inventory Your move summary My Mo…" at bounding box center [784, 357] width 1568 height 787
type textarea "2"
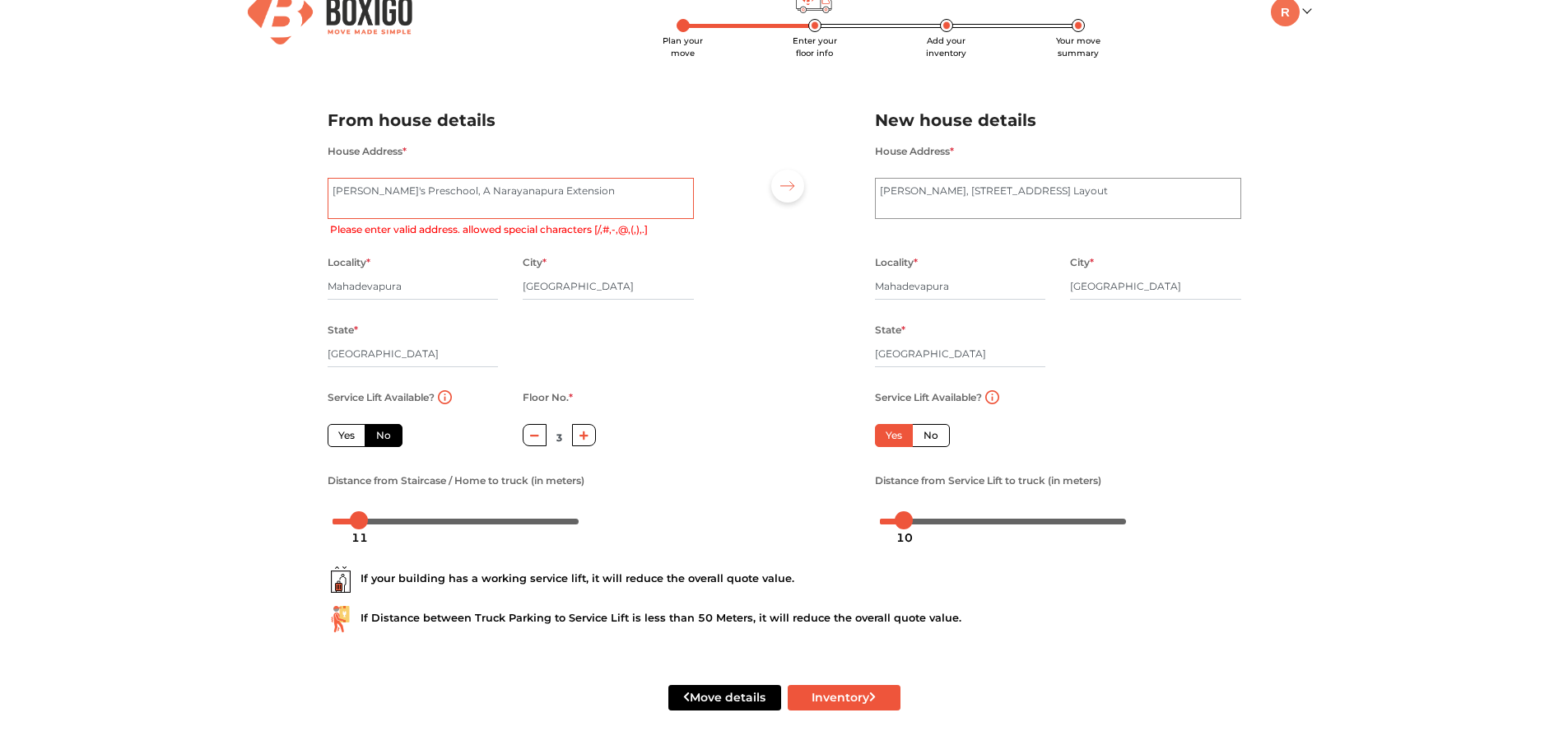
radio input "true"
type textarea "26,1st c"
radio input "true"
click at [591, 189] on textarea "Nigli's Preschool, A Narayanapura Extension" at bounding box center [510, 199] width 366 height 41
type textarea "26,1st cross sakkamma layout, B Narayana Pura."
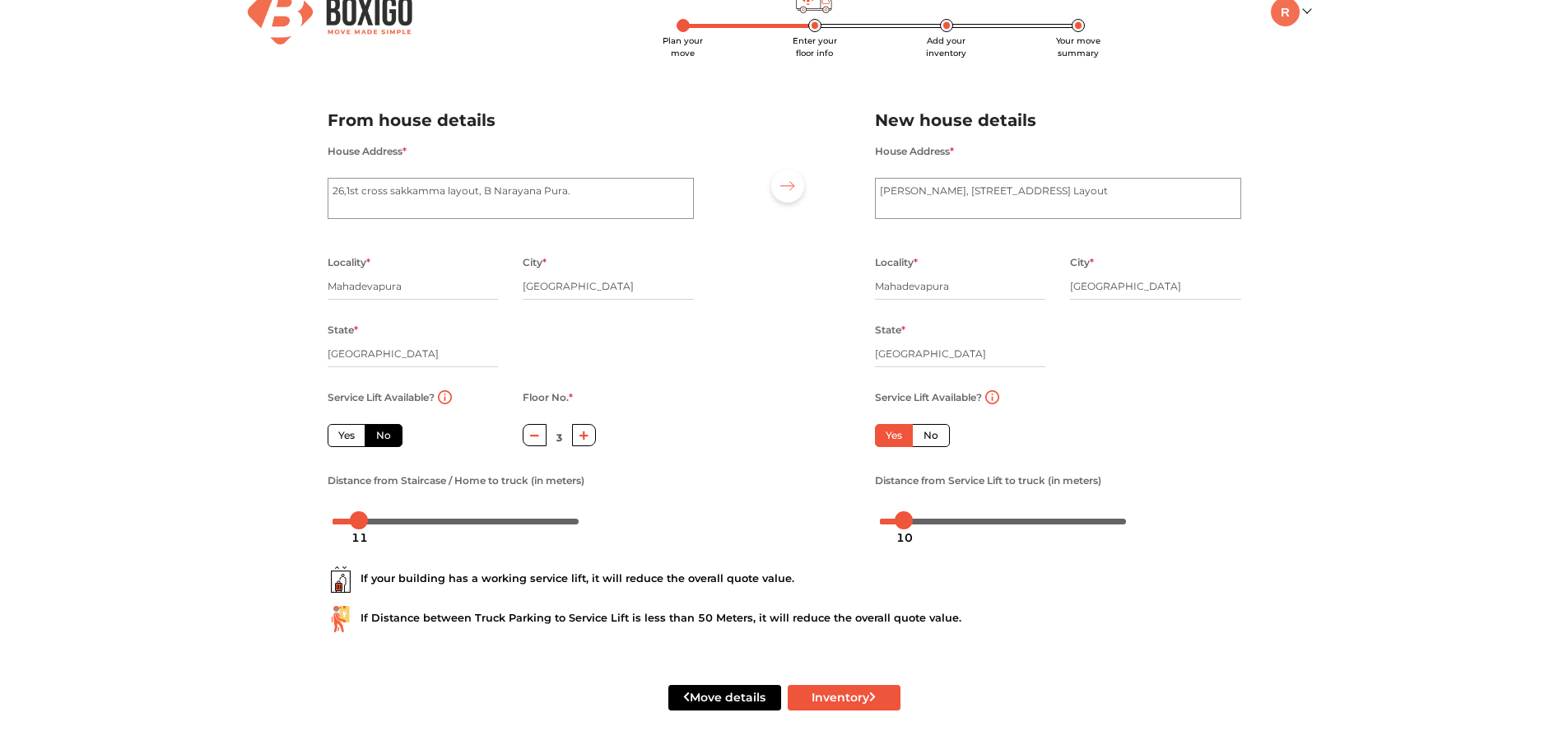
click at [663, 398] on div "Service Lift Available? Yes No Floor No. * 3 Distance from Staircase / Home to …" at bounding box center [511, 460] width 391 height 147
click at [933, 437] on label "No" at bounding box center [931, 436] width 38 height 24
click at [933, 437] on input "No" at bounding box center [928, 433] width 10 height 10
radio input "true"
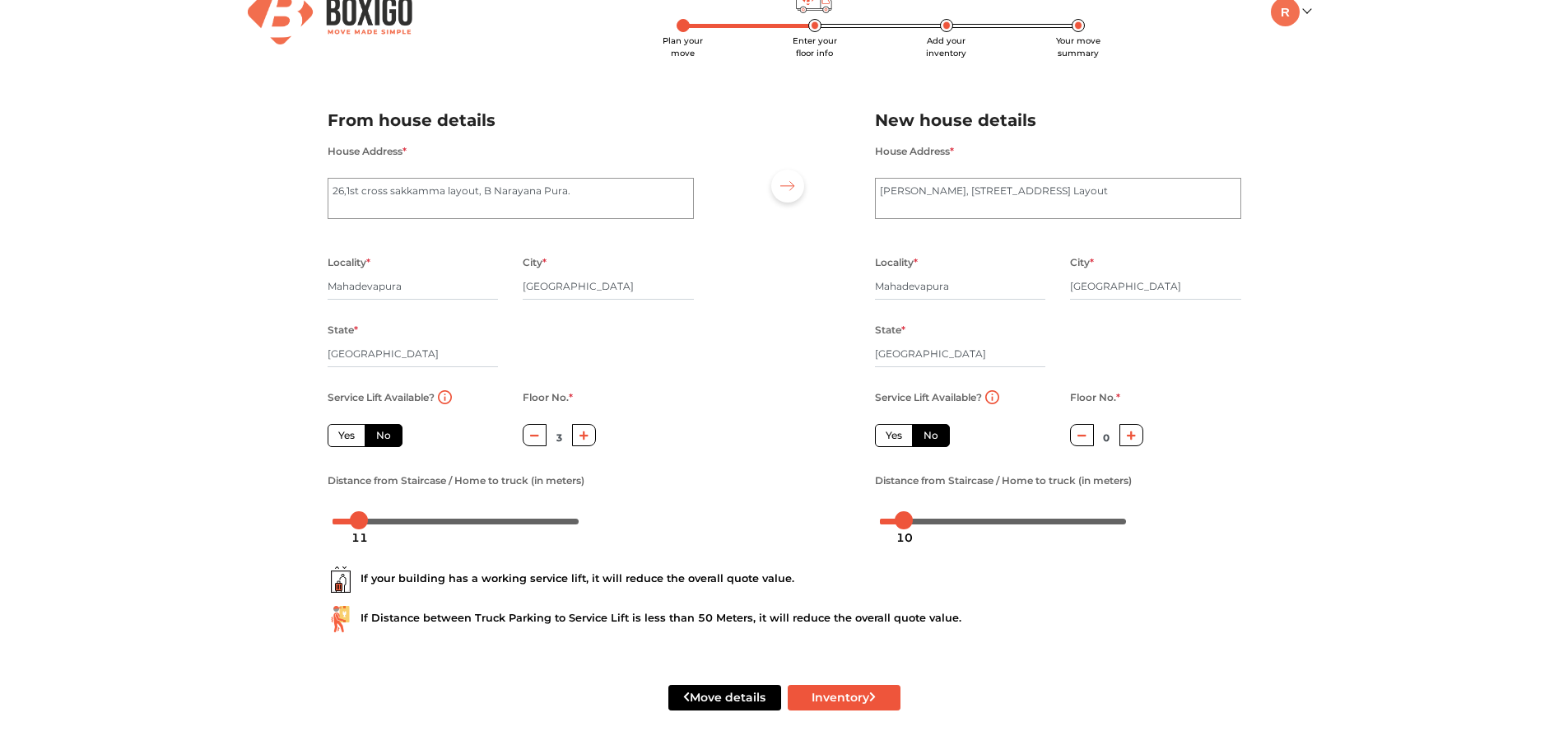
click at [1132, 433] on icon "button" at bounding box center [1132, 436] width 9 height 10
type input "4"
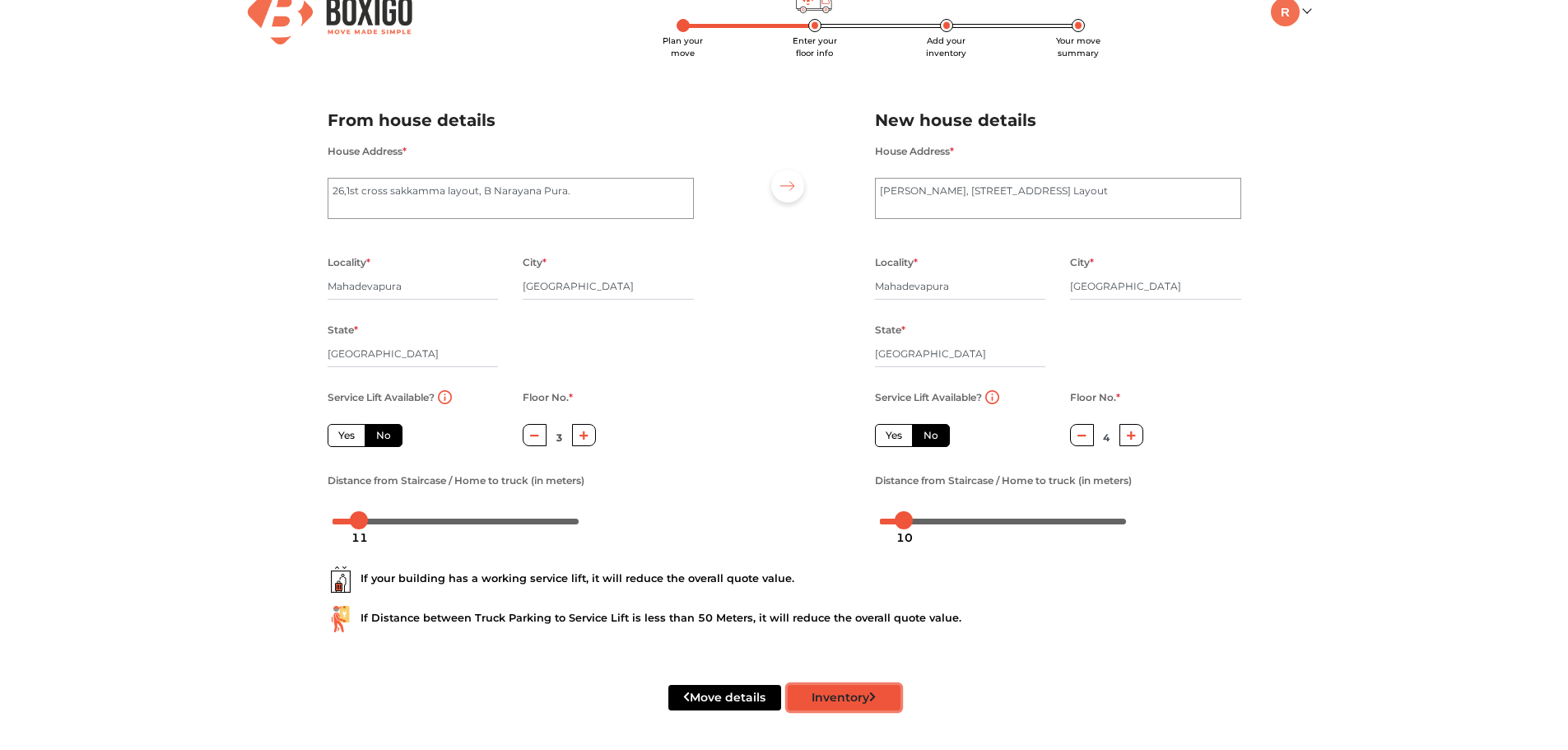
click at [832, 701] on button "Inventory" at bounding box center [845, 697] width 113 height 25
radio input "true"
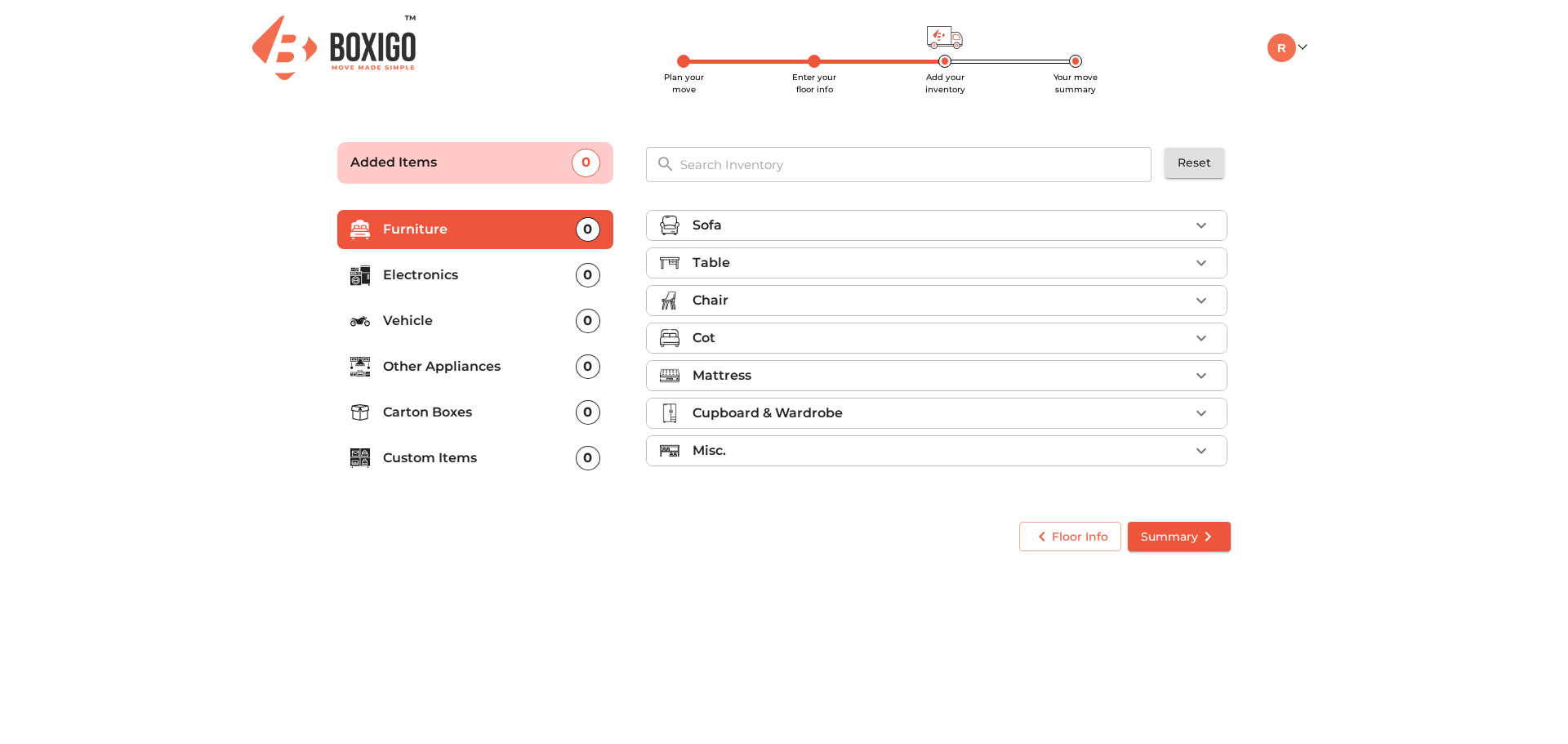
click at [1188, 222] on div "Sofa" at bounding box center [941, 225] width 497 height 20
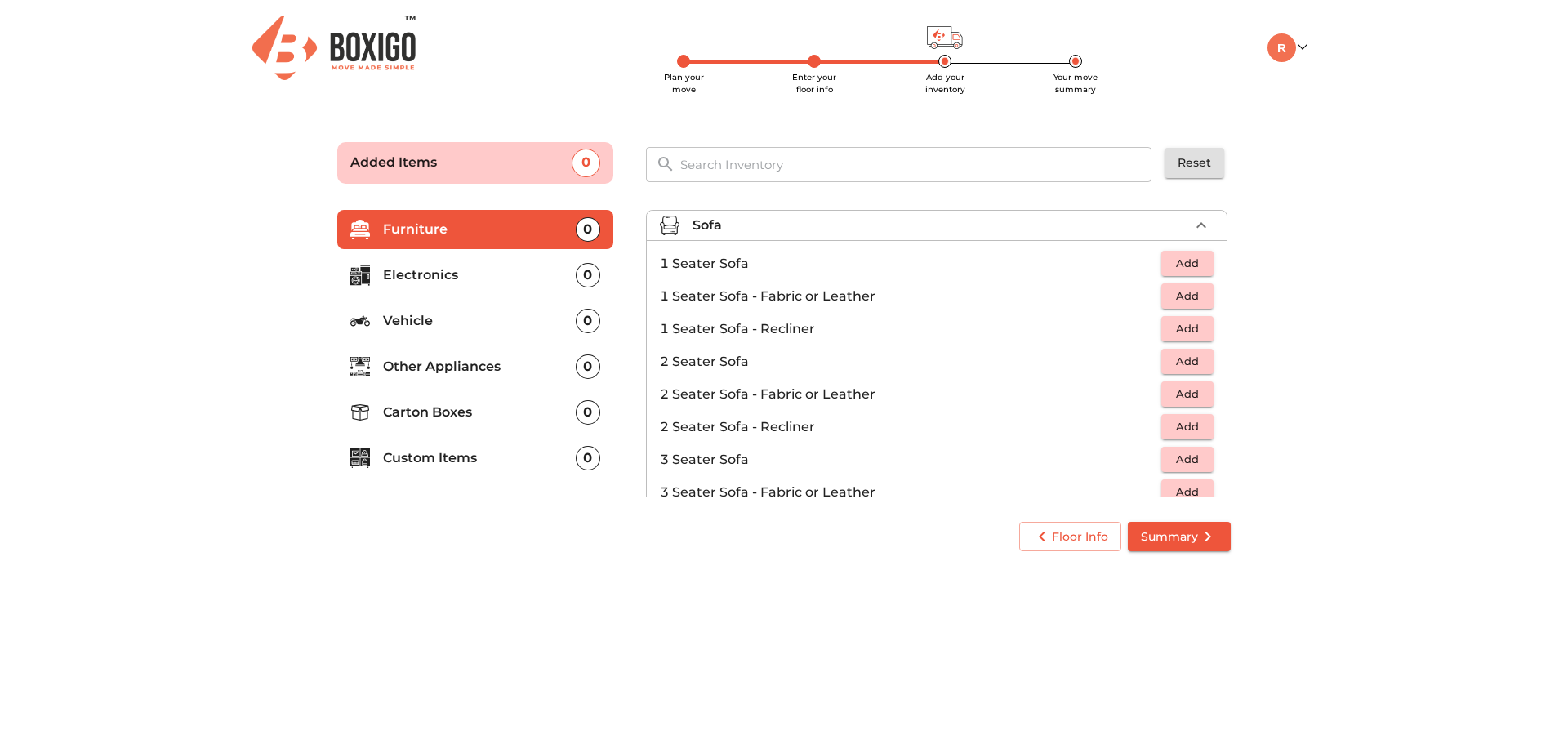
click at [1171, 452] on span "Add" at bounding box center [1187, 459] width 36 height 19
click at [460, 274] on p "Electronics" at bounding box center [479, 274] width 193 height 20
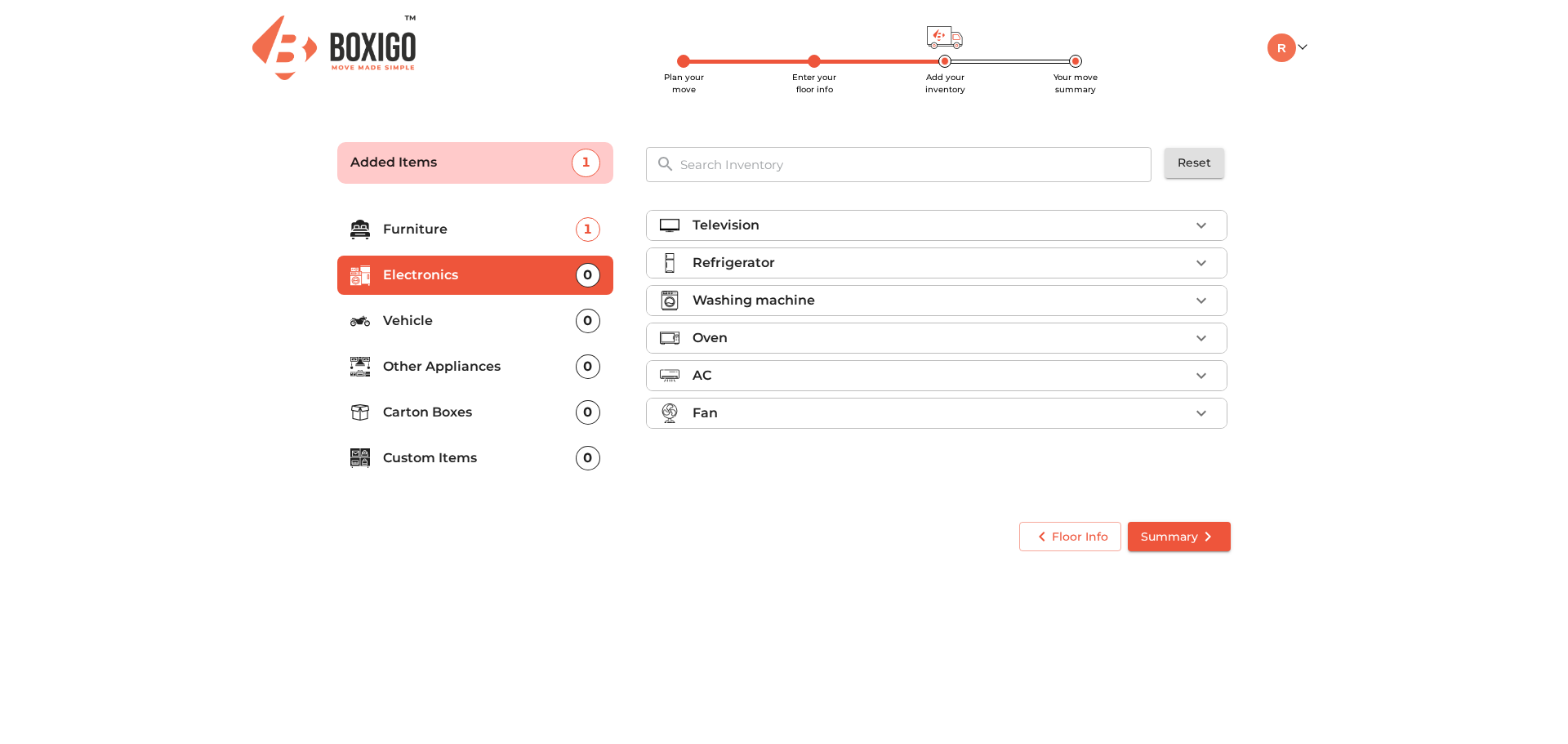
click at [1180, 236] on li "Television" at bounding box center [936, 226] width 580 height 30
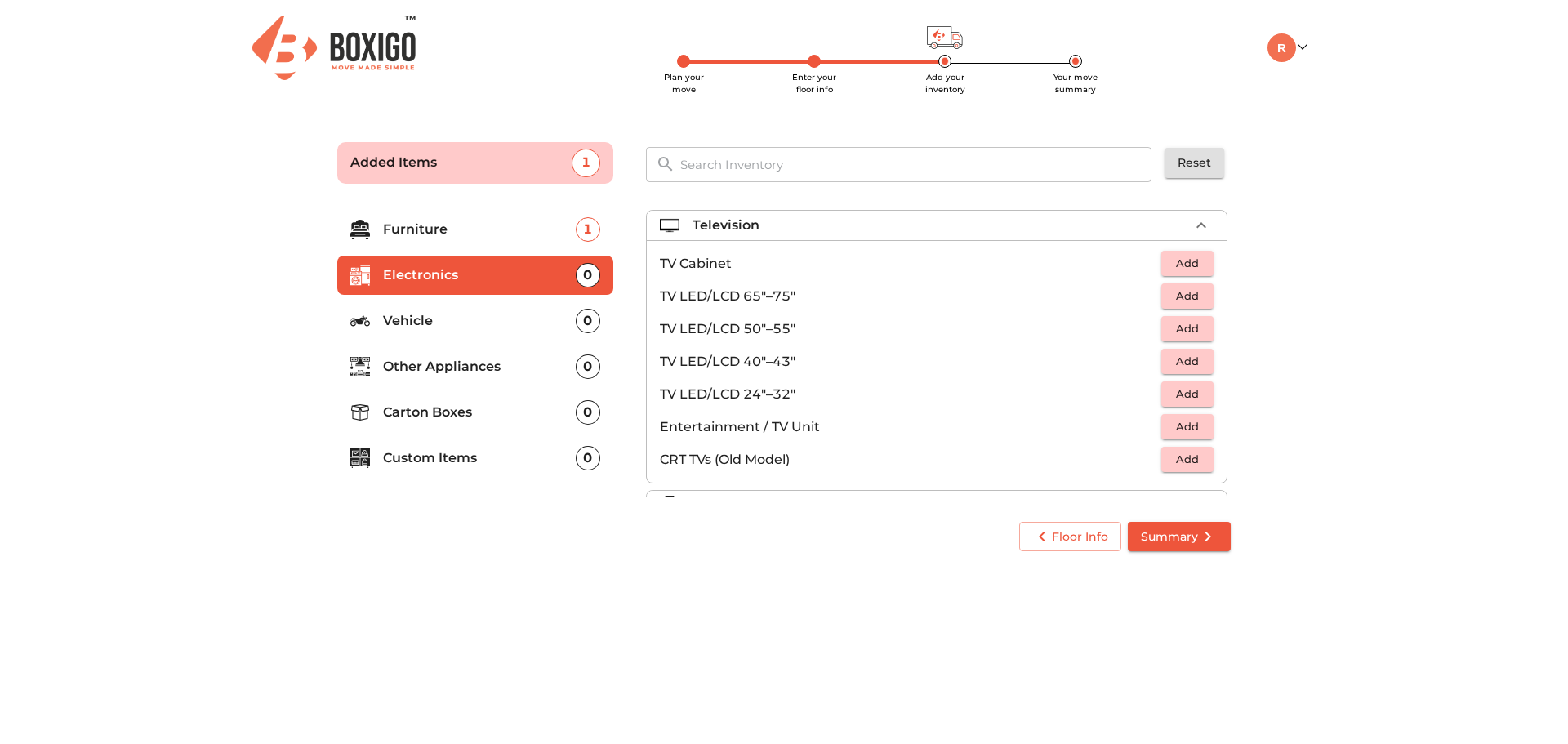
click at [1178, 397] on span "Add" at bounding box center [1187, 394] width 36 height 19
click at [495, 316] on p "Vehicle" at bounding box center [479, 320] width 193 height 20
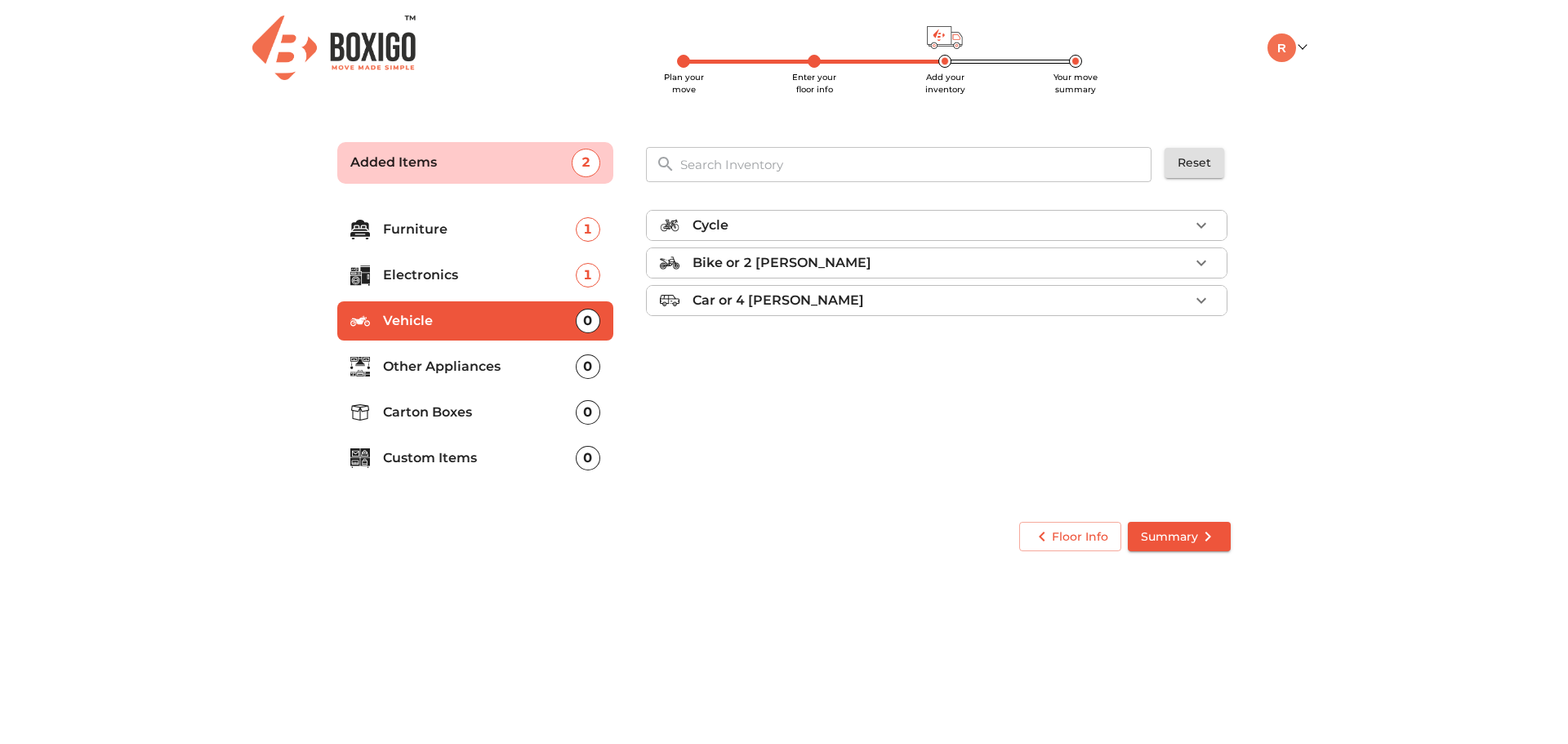
click at [466, 367] on p "Other Appliances" at bounding box center [479, 366] width 193 height 20
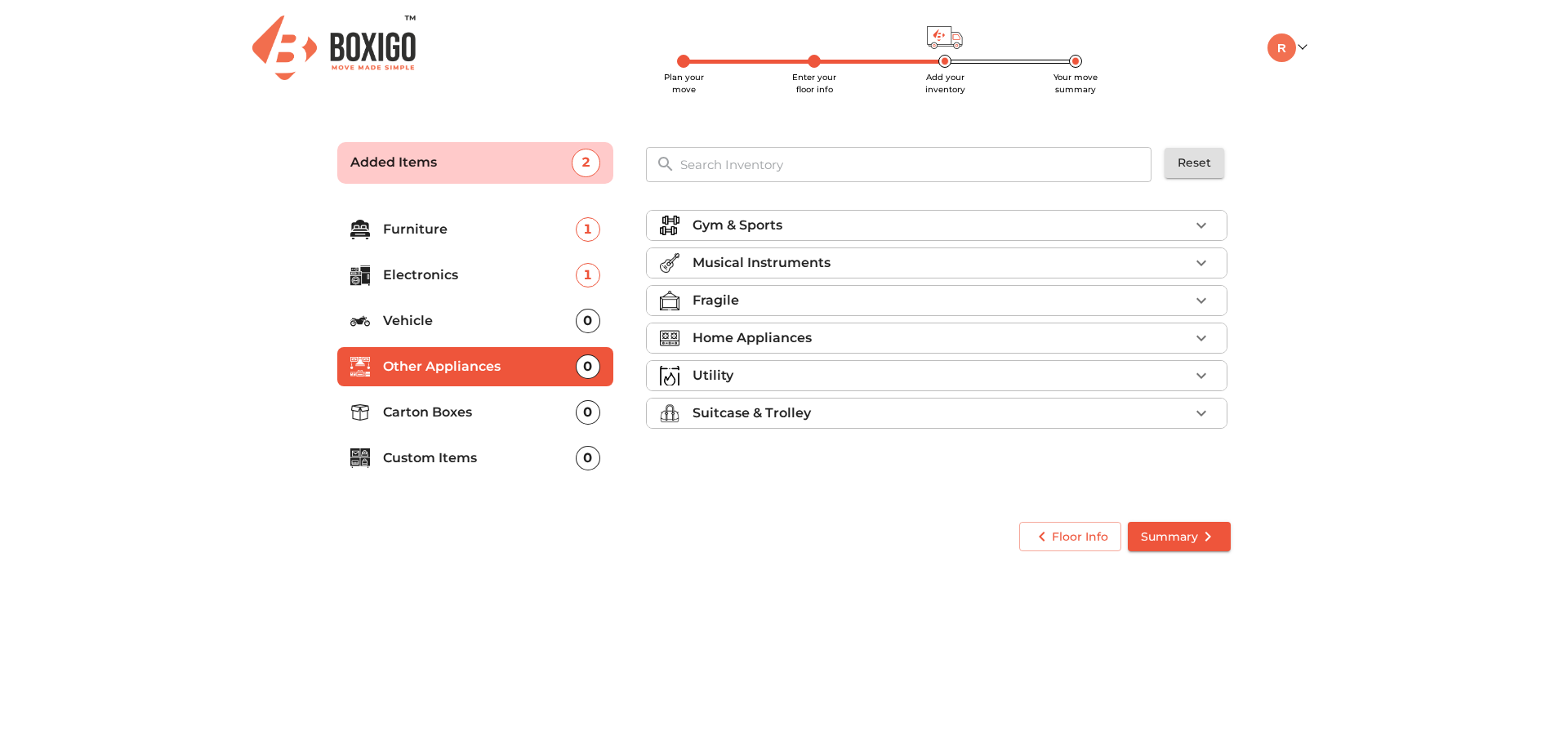
click at [1199, 264] on icon "button" at bounding box center [1201, 262] width 20 height 20
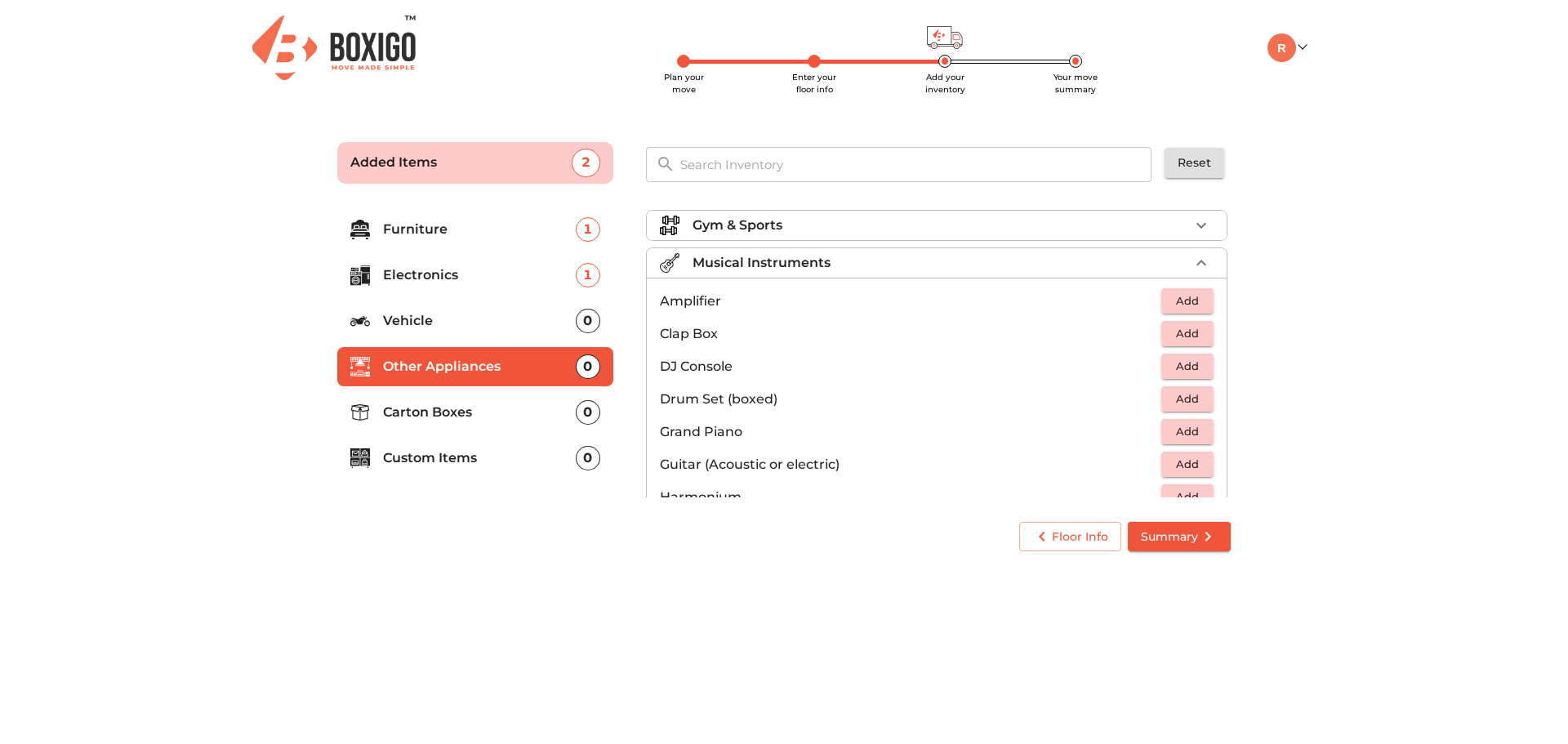
click at [1180, 469] on span "Add" at bounding box center [1187, 464] width 36 height 19
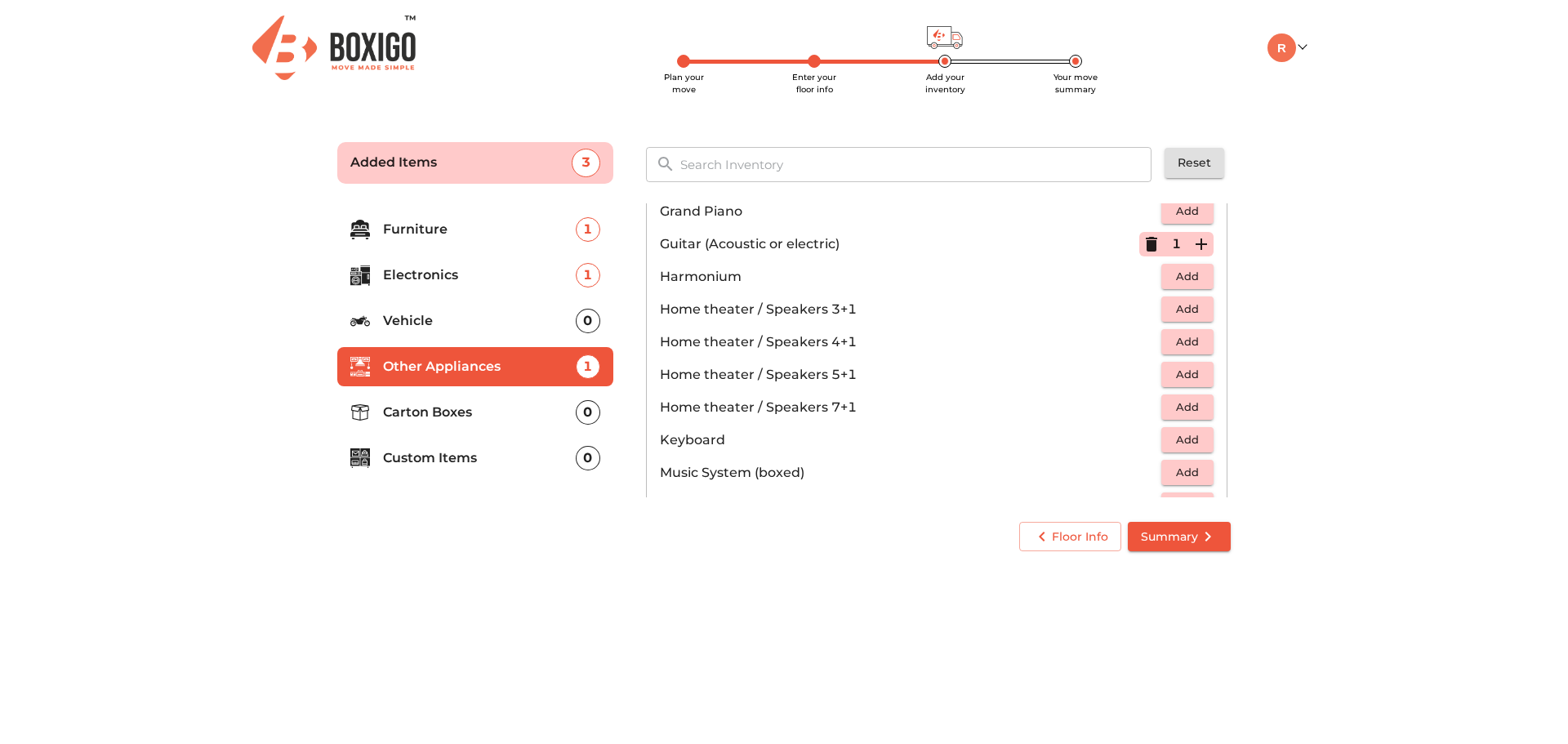
scroll to position [218, 0]
click at [1186, 316] on span "Add" at bounding box center [1187, 312] width 36 height 19
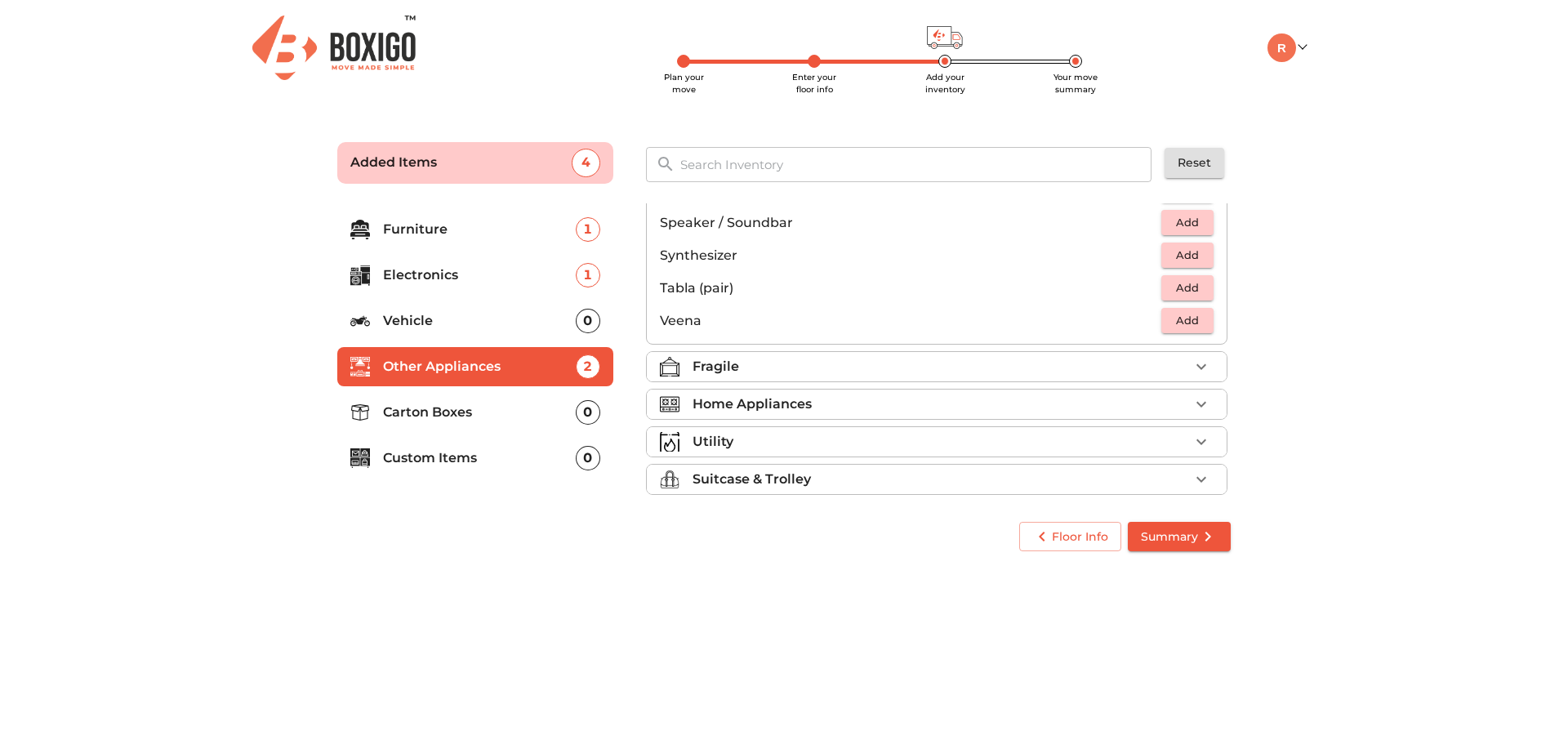
scroll to position [580, 0]
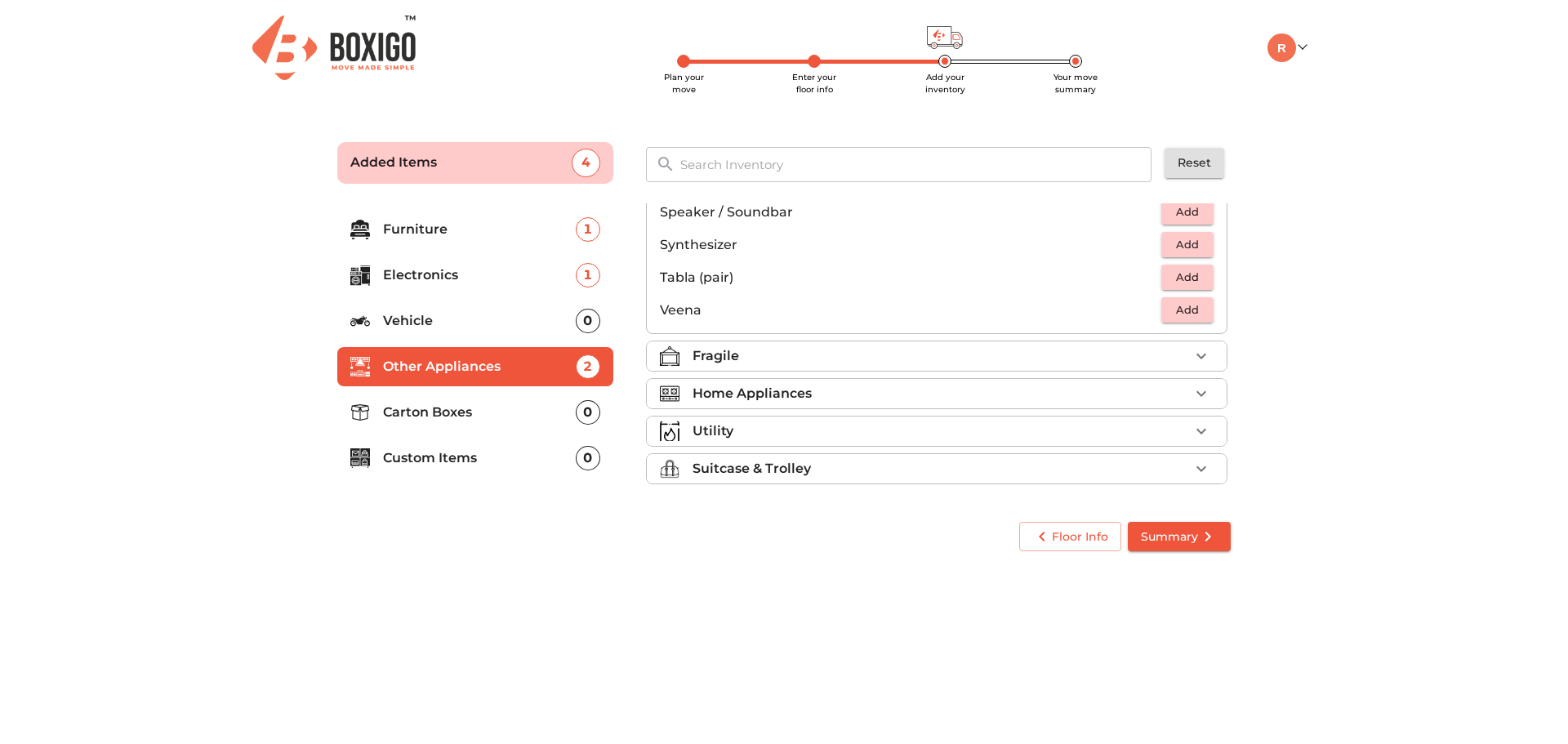
click at [1095, 350] on div "Fragile" at bounding box center [941, 356] width 497 height 20
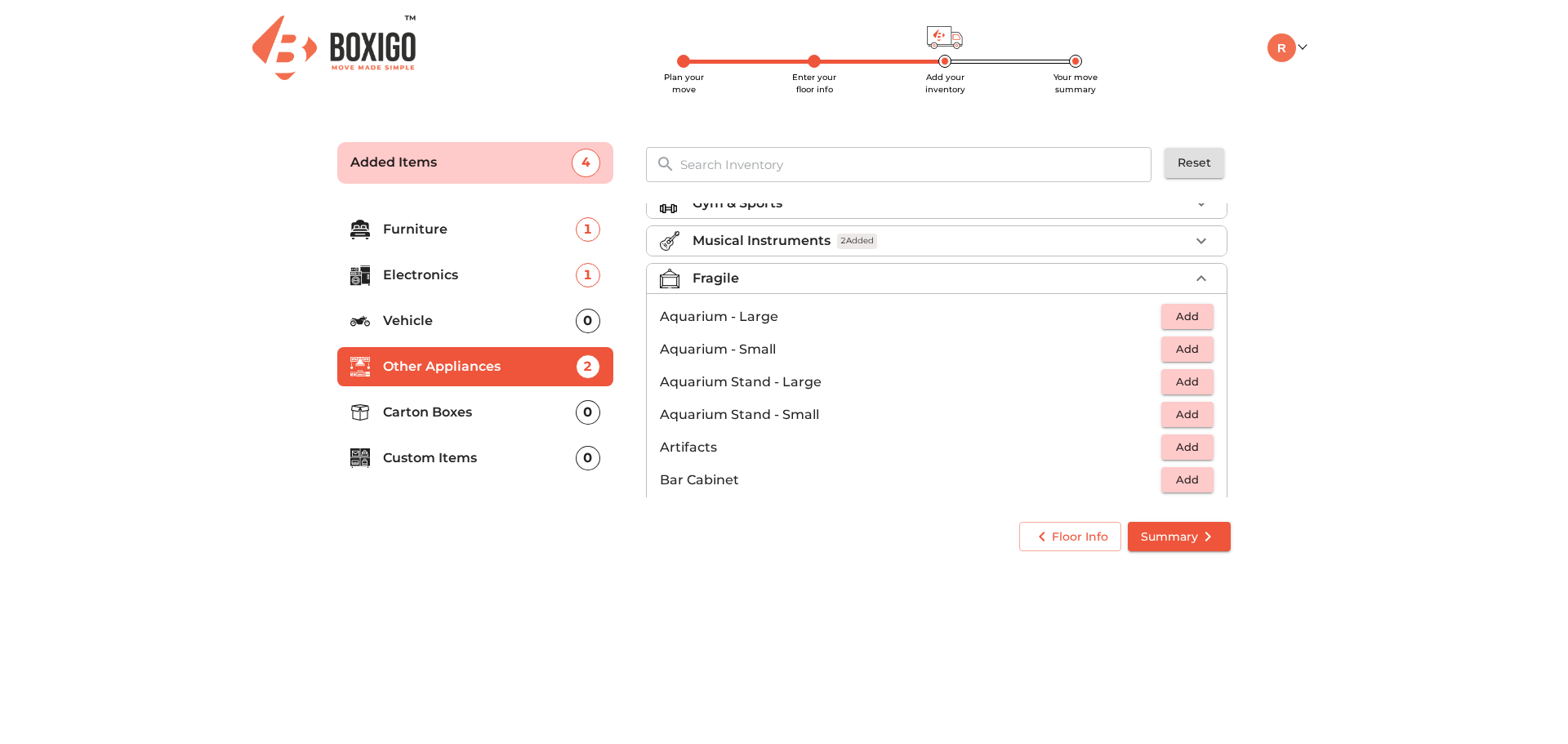
scroll to position [18, 0]
click at [1169, 393] on span "Add" at bounding box center [1187, 386] width 36 height 19
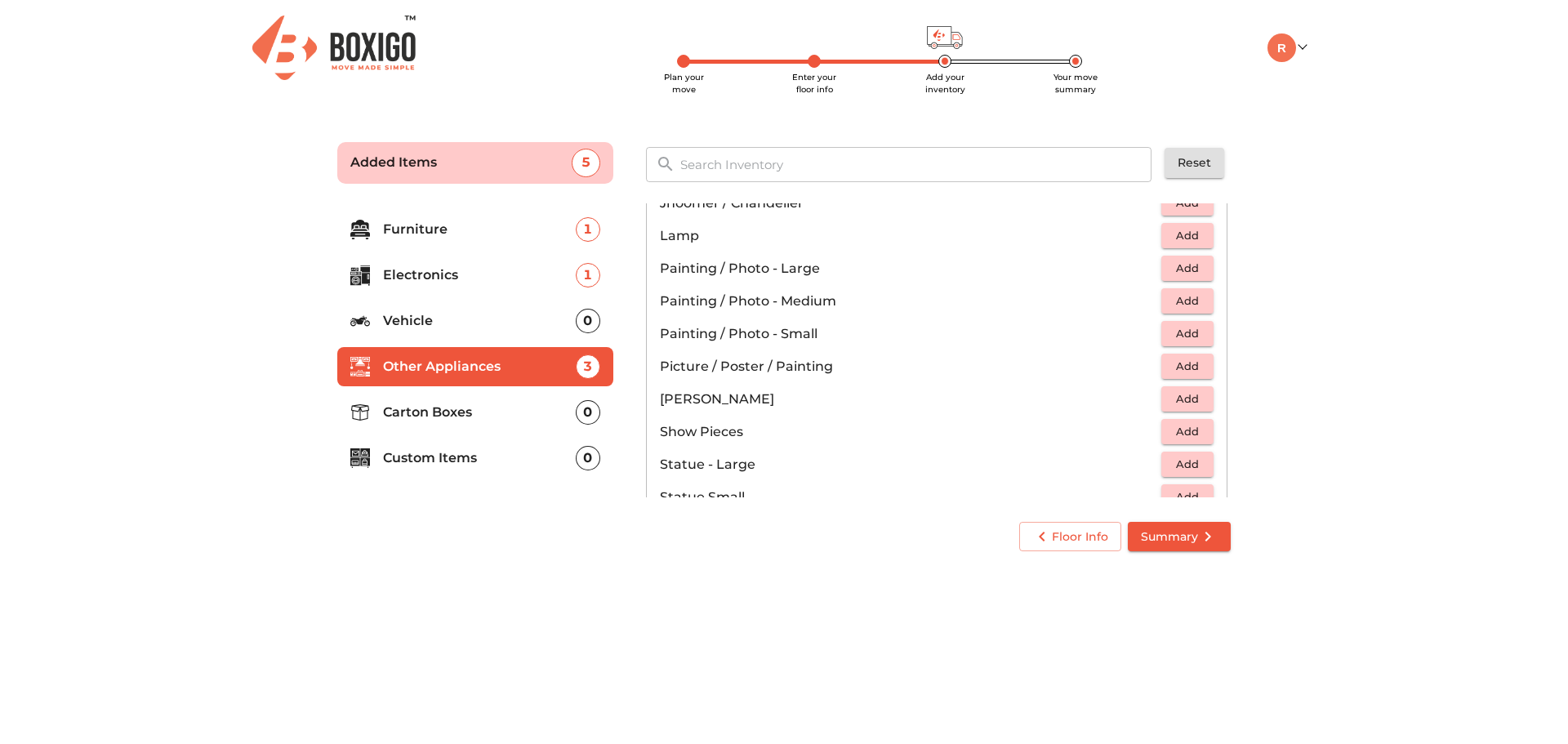
scroll to position [717, 0]
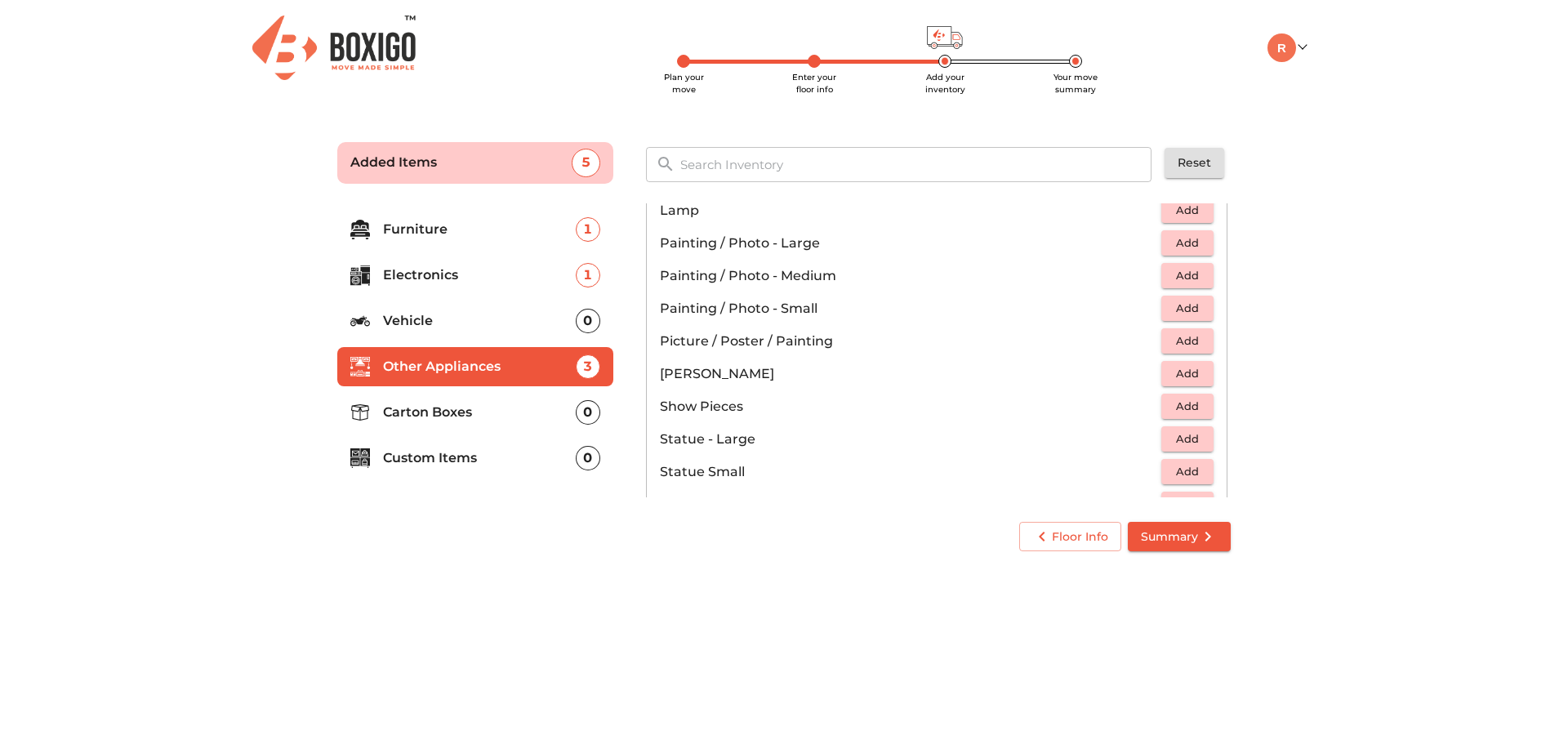
click at [1184, 305] on span "Add" at bounding box center [1187, 308] width 36 height 19
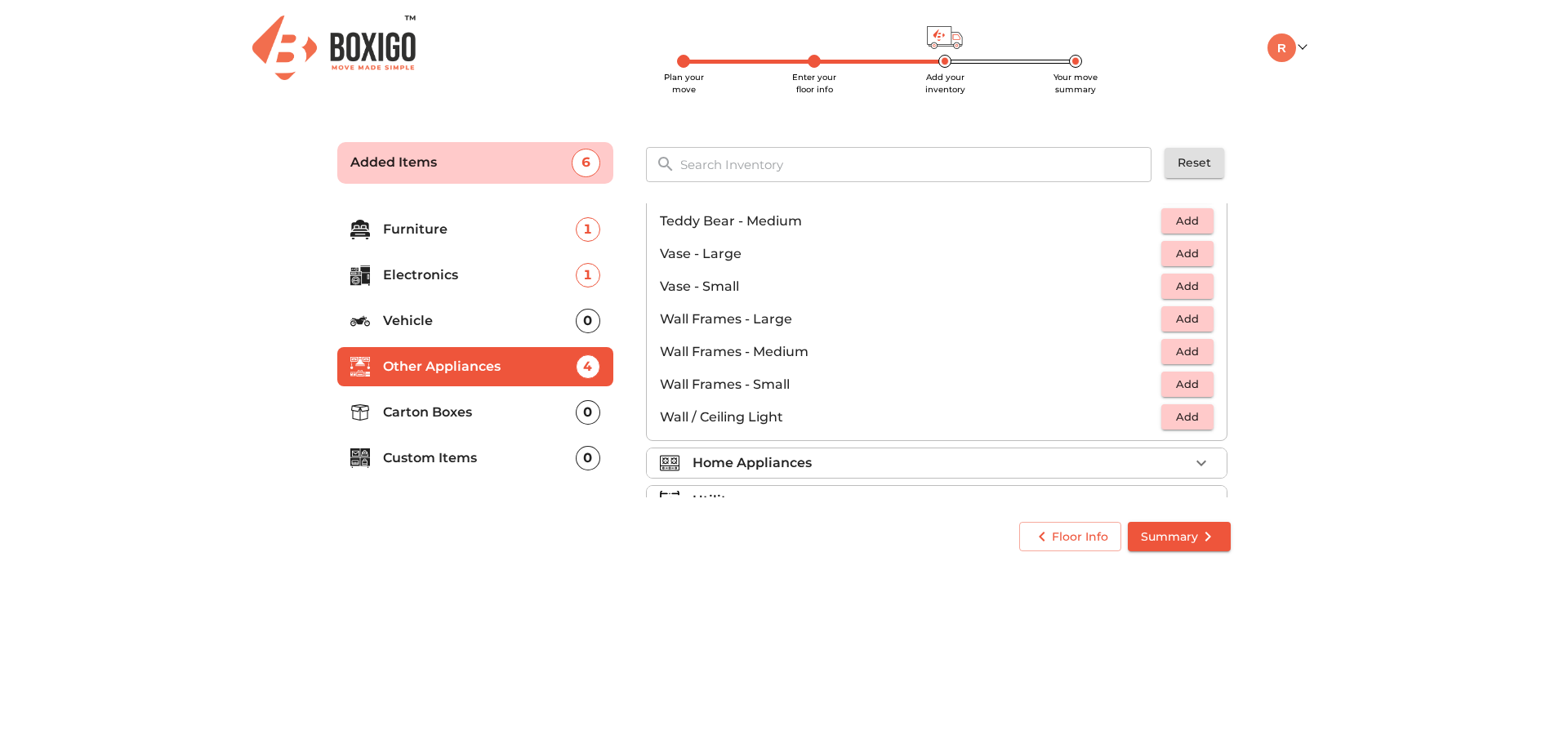
scroll to position [1102, 0]
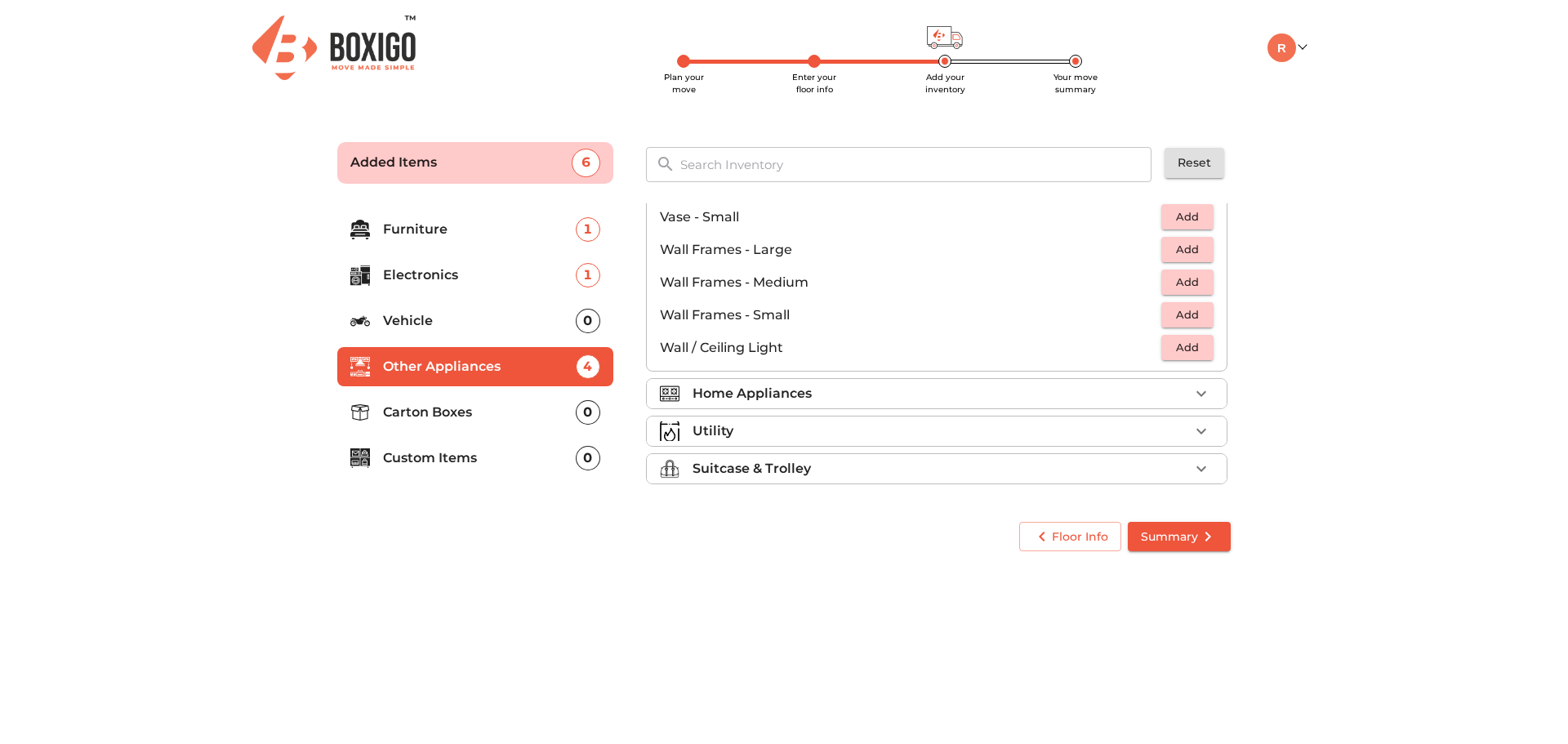
click at [1192, 396] on icon "button" at bounding box center [1201, 393] width 20 height 20
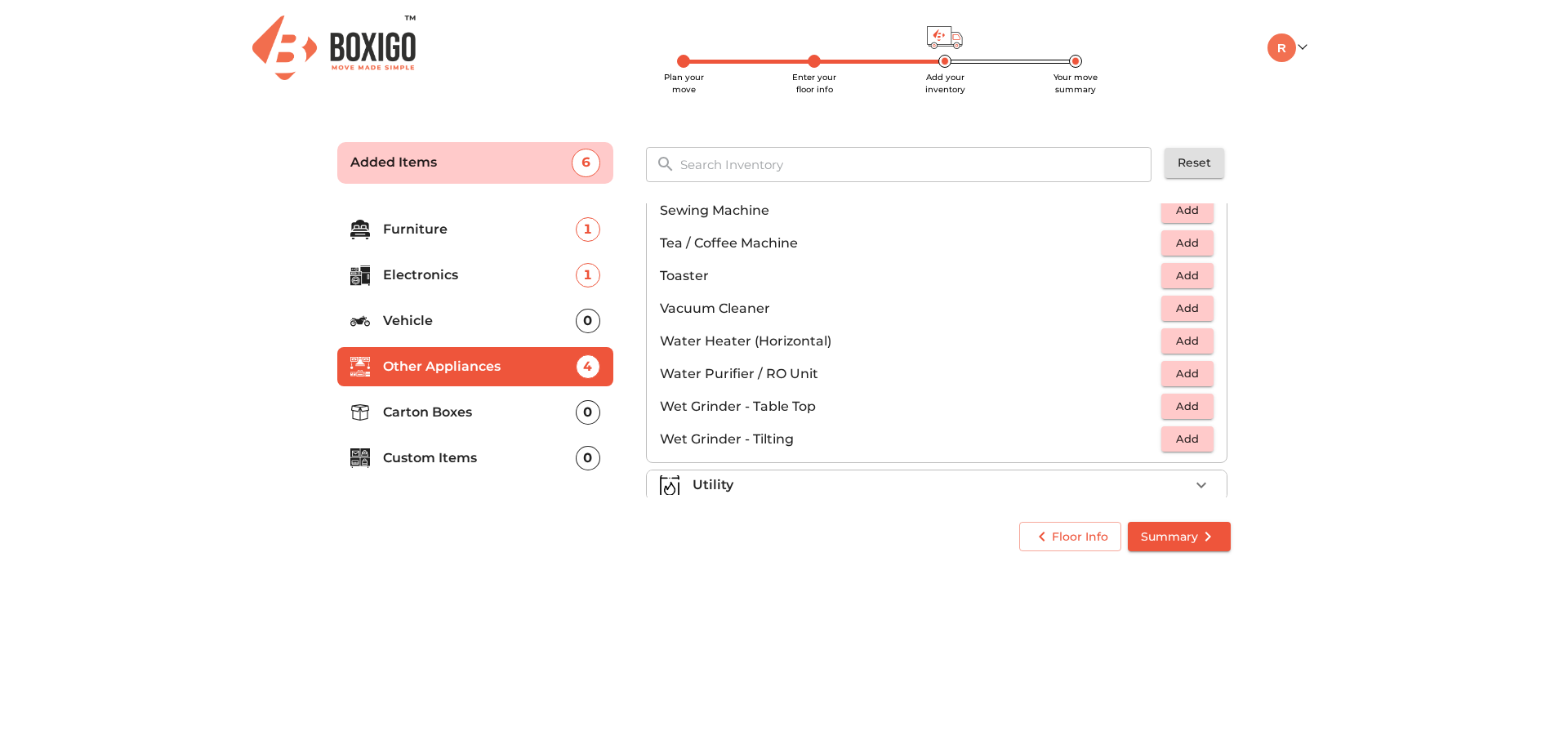
scroll to position [1077, 0]
click at [1195, 435] on button "Add" at bounding box center [1188, 442] width 52 height 25
click at [1183, 412] on span "Add" at bounding box center [1187, 411] width 36 height 19
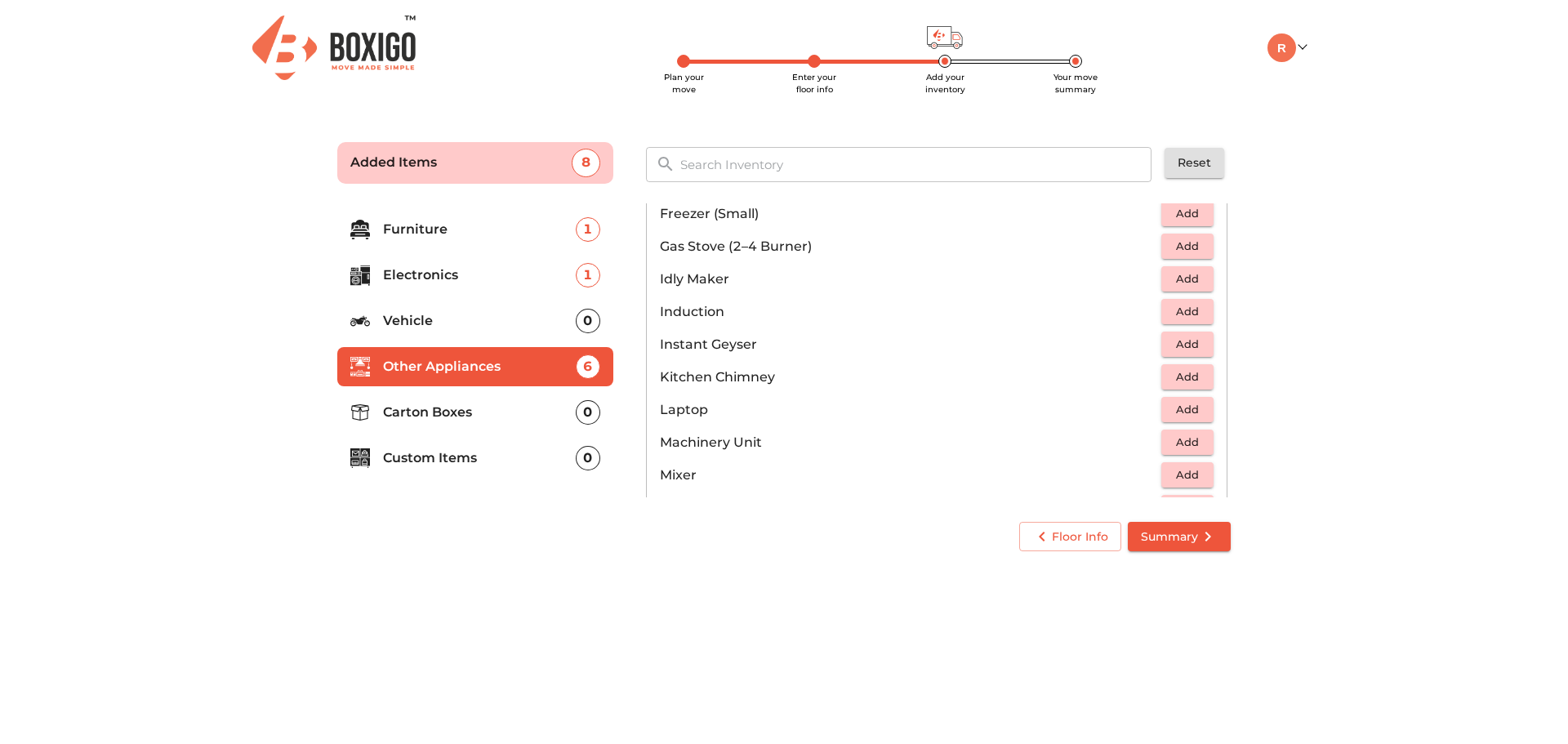
scroll to position [681, 0]
click at [1194, 248] on span "Add" at bounding box center [1187, 250] width 36 height 19
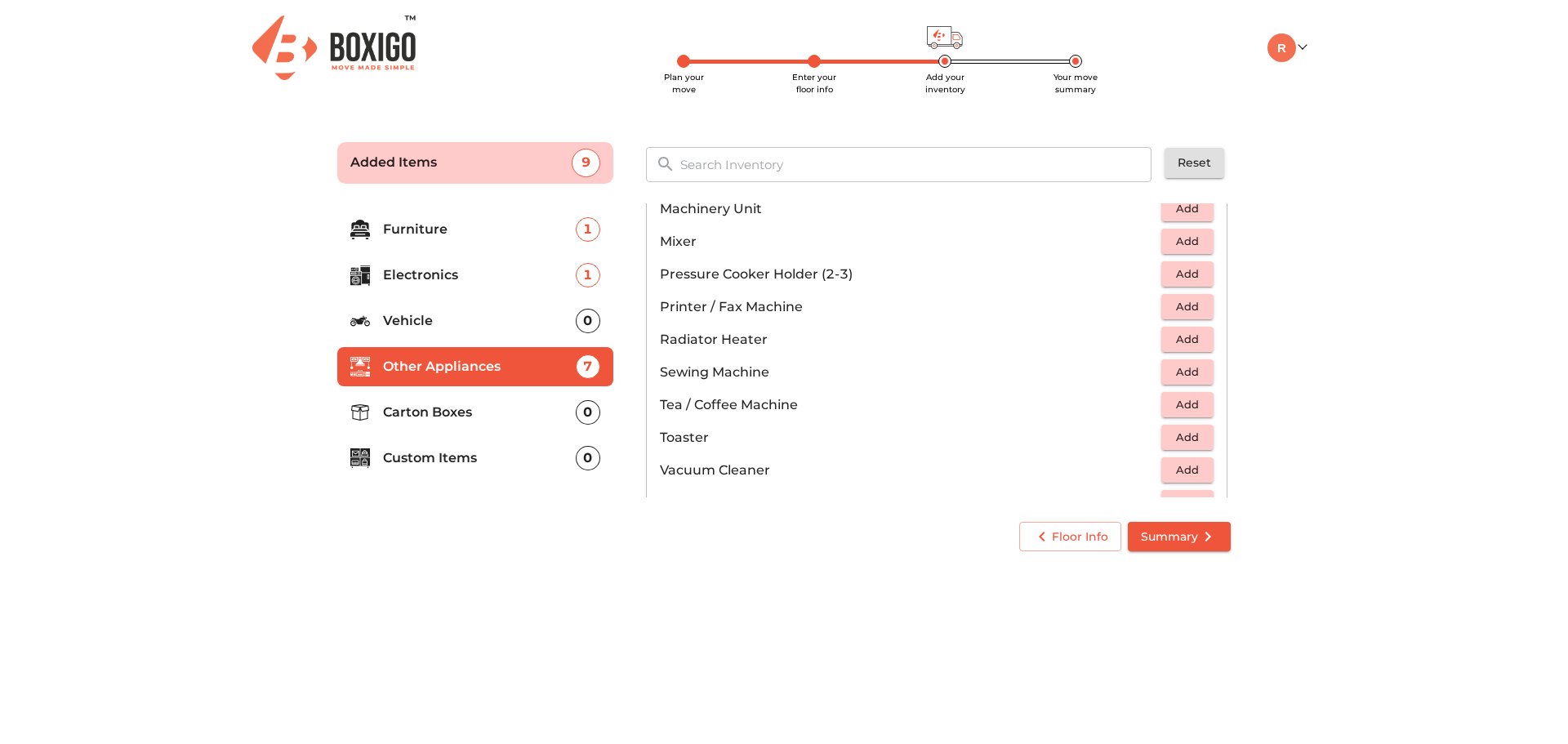
click at [1188, 242] on span "Add" at bounding box center [1187, 242] width 36 height 19
click at [1192, 276] on span "Add" at bounding box center [1187, 274] width 36 height 19
click at [1188, 363] on span "Add" at bounding box center [1187, 372] width 36 height 19
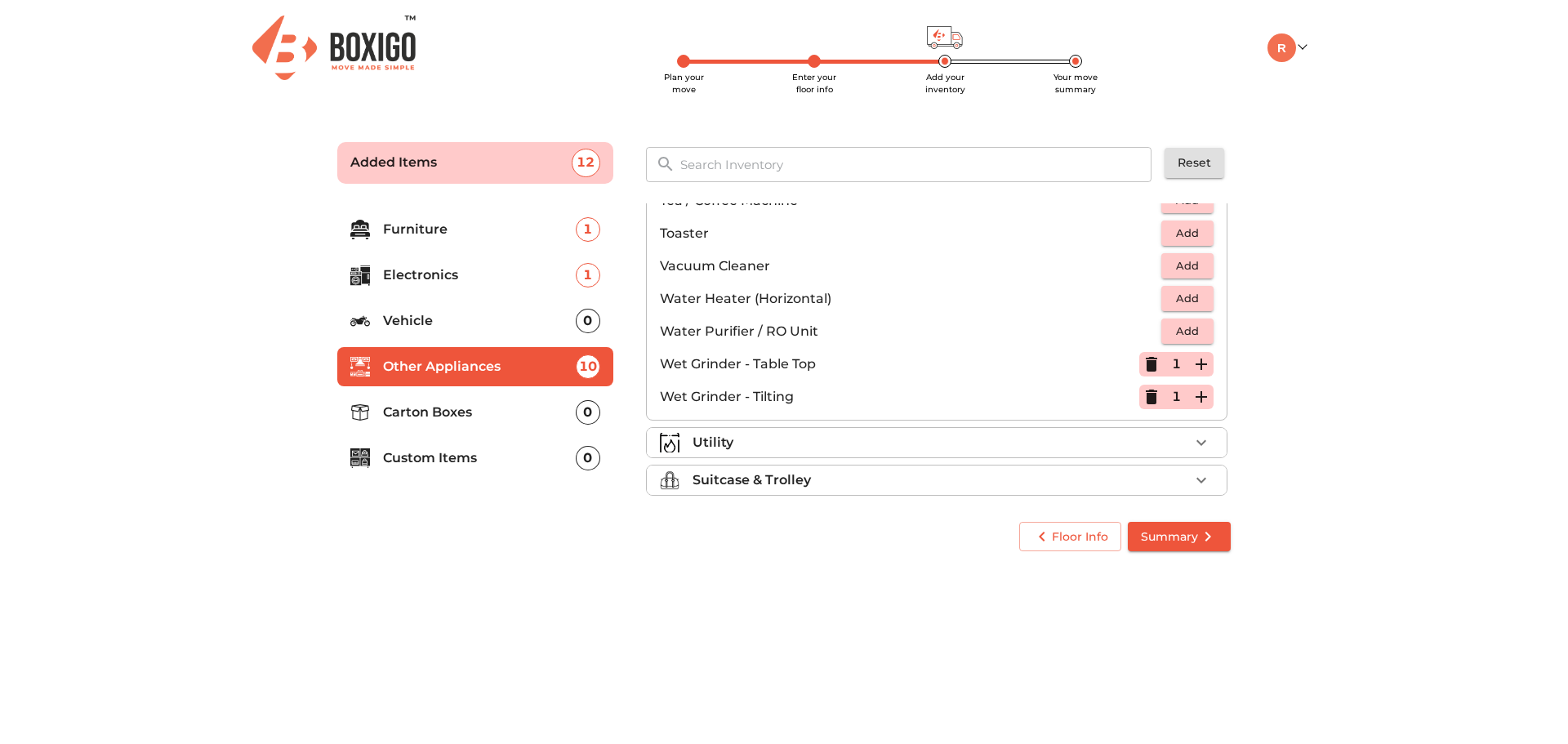
scroll to position [1135, 0]
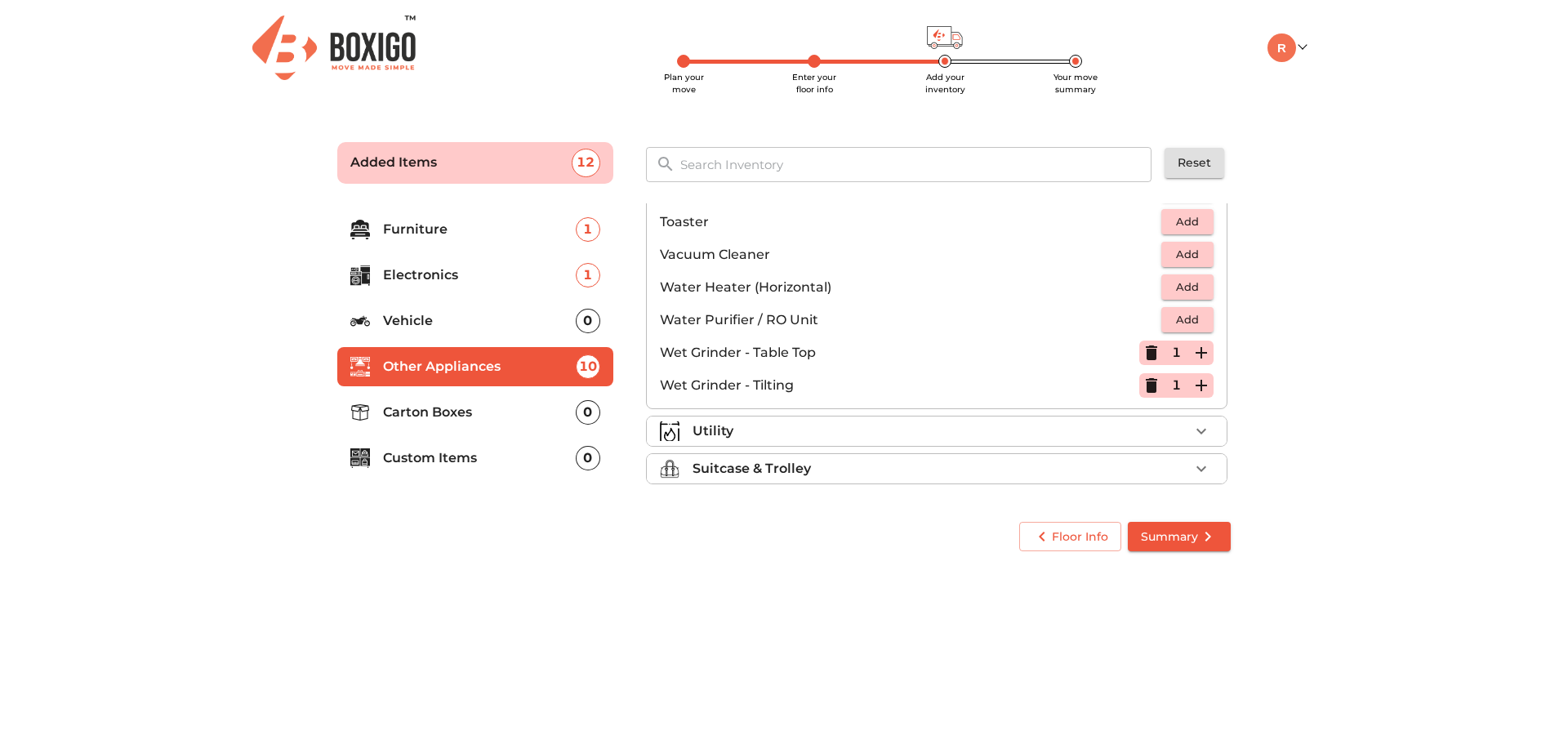
click at [1189, 431] on button "button" at bounding box center [1201, 431] width 24 height 24
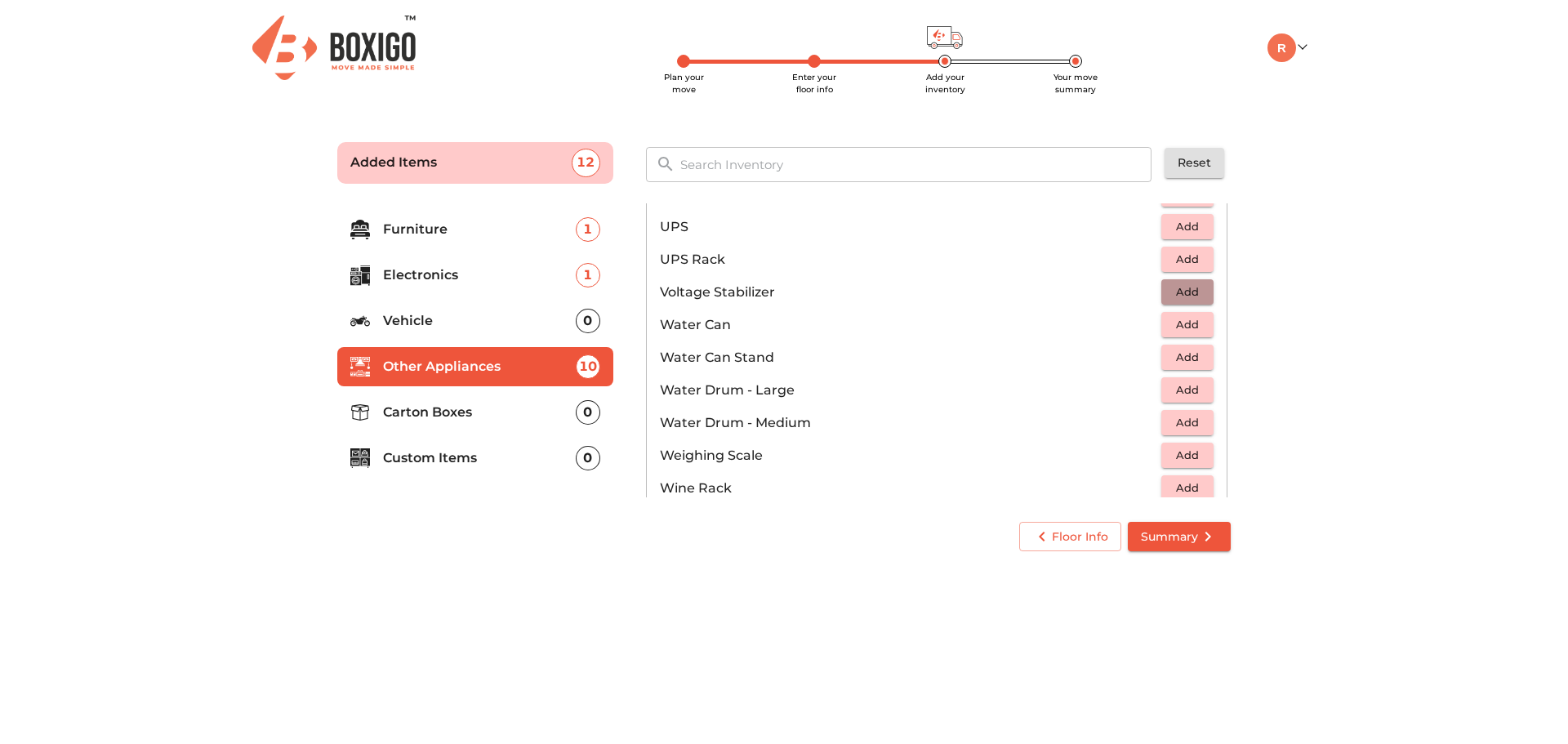
click at [1181, 290] on span "Add" at bounding box center [1187, 292] width 36 height 19
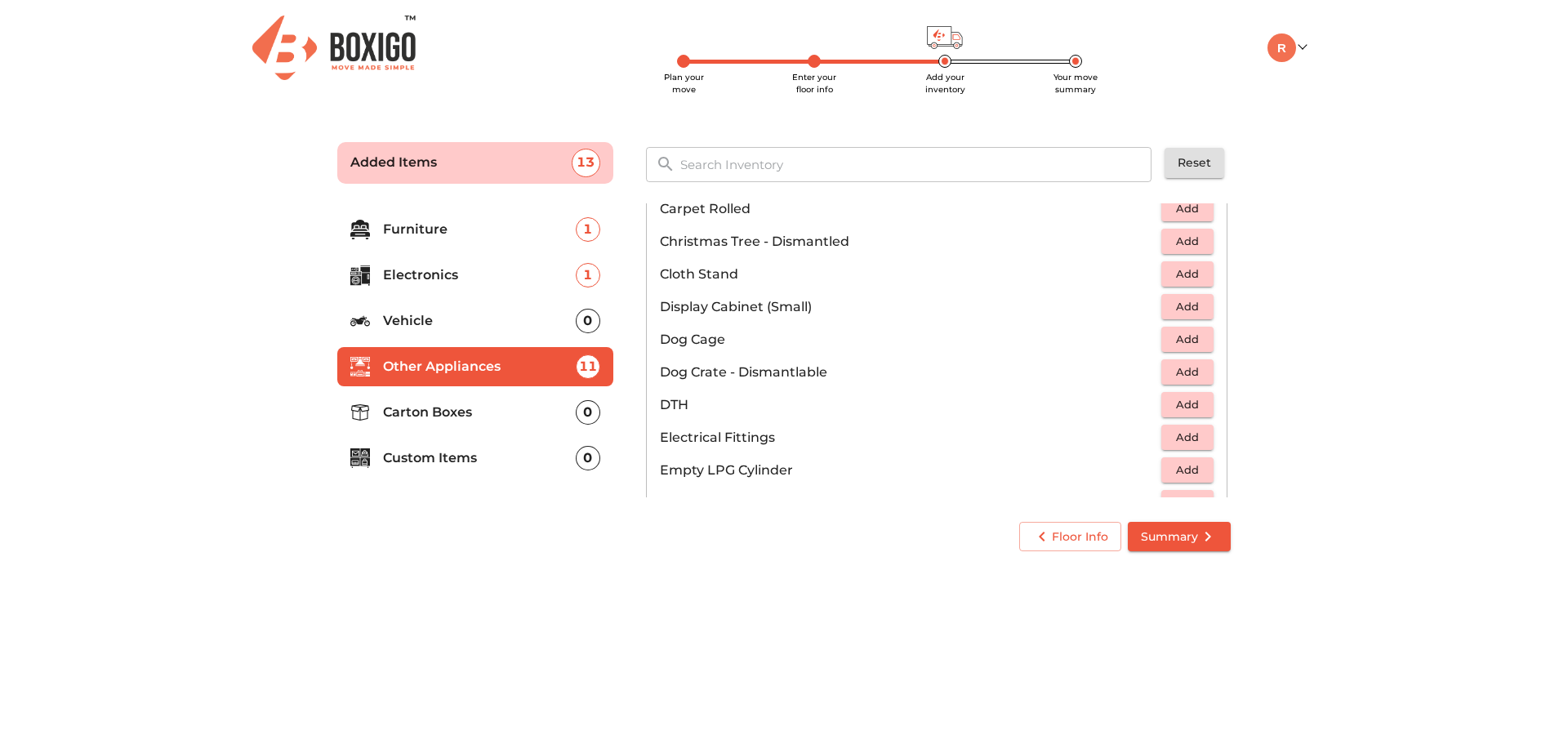
scroll to position [429, 0]
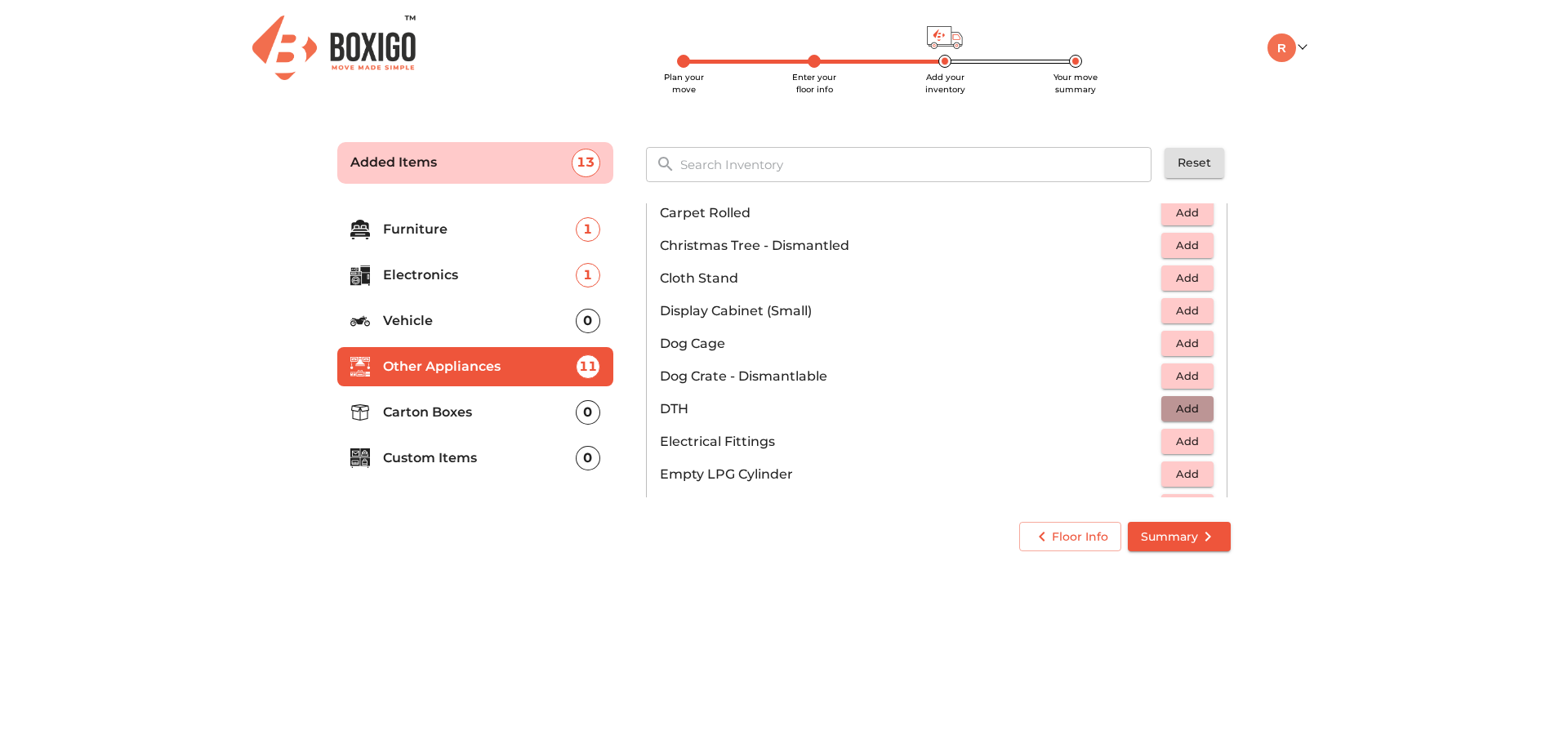
click at [1169, 402] on span "Add" at bounding box center [1187, 409] width 36 height 19
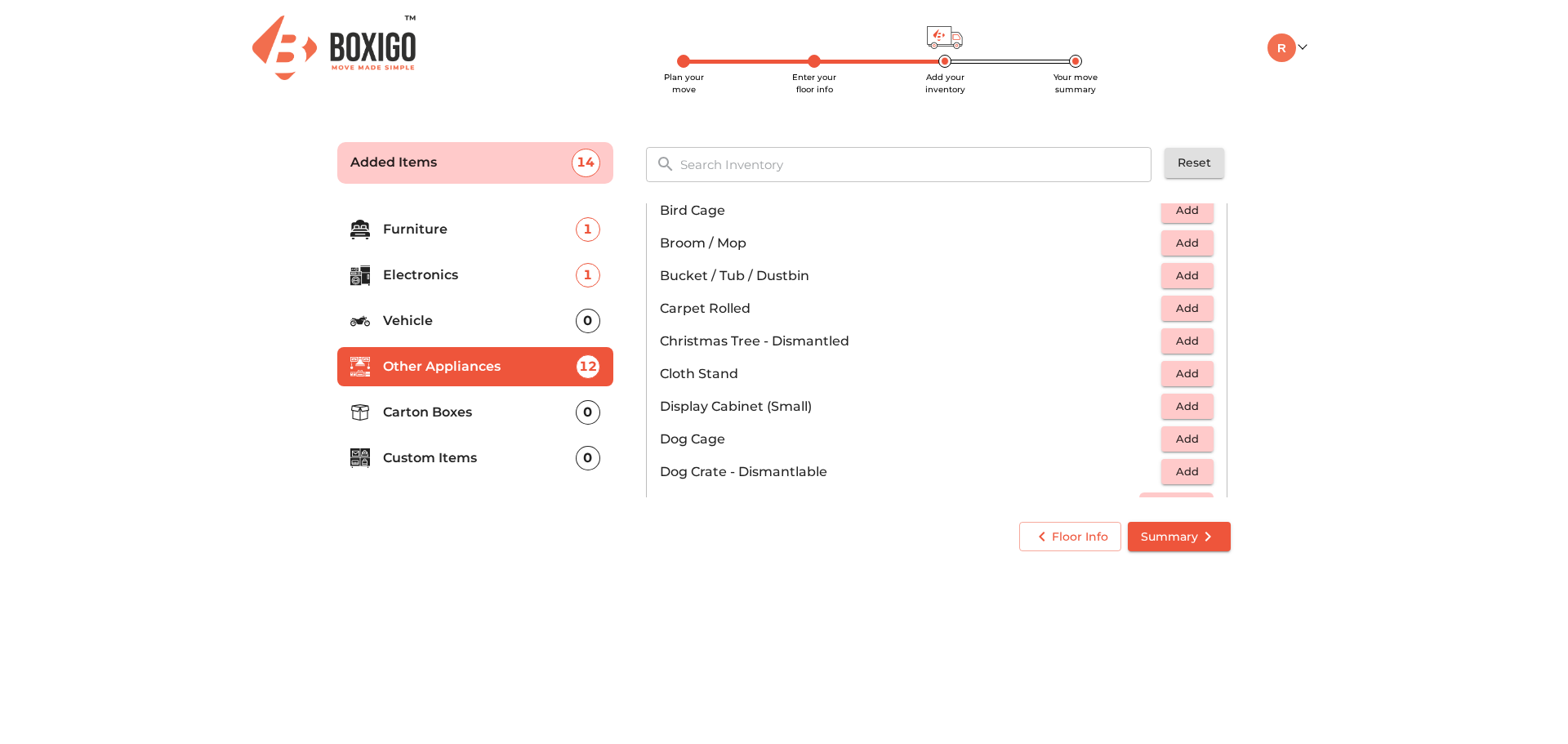
scroll to position [316, 0]
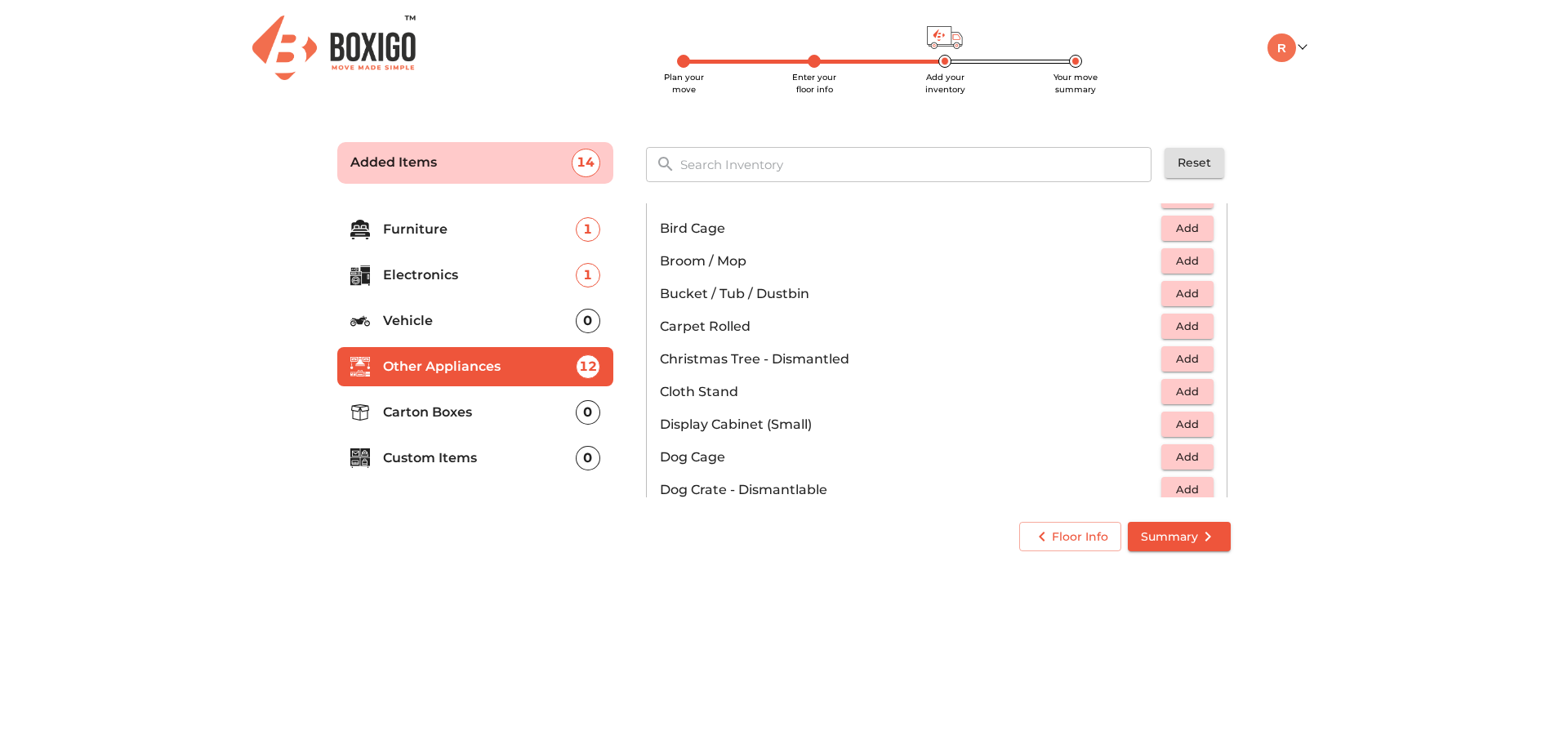
click at [1170, 324] on span "Add" at bounding box center [1187, 327] width 36 height 19
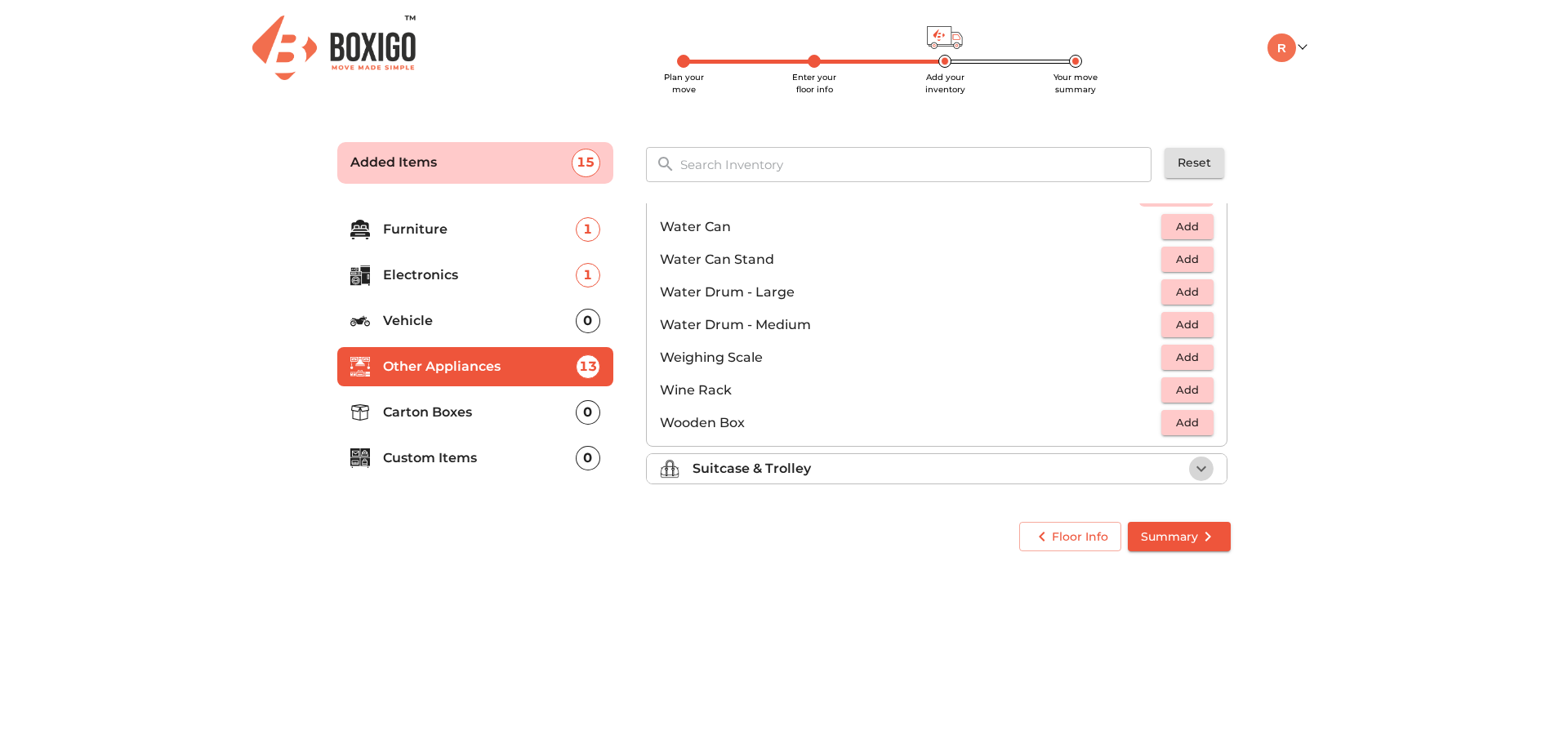
click at [1192, 463] on icon "button" at bounding box center [1201, 469] width 20 height 20
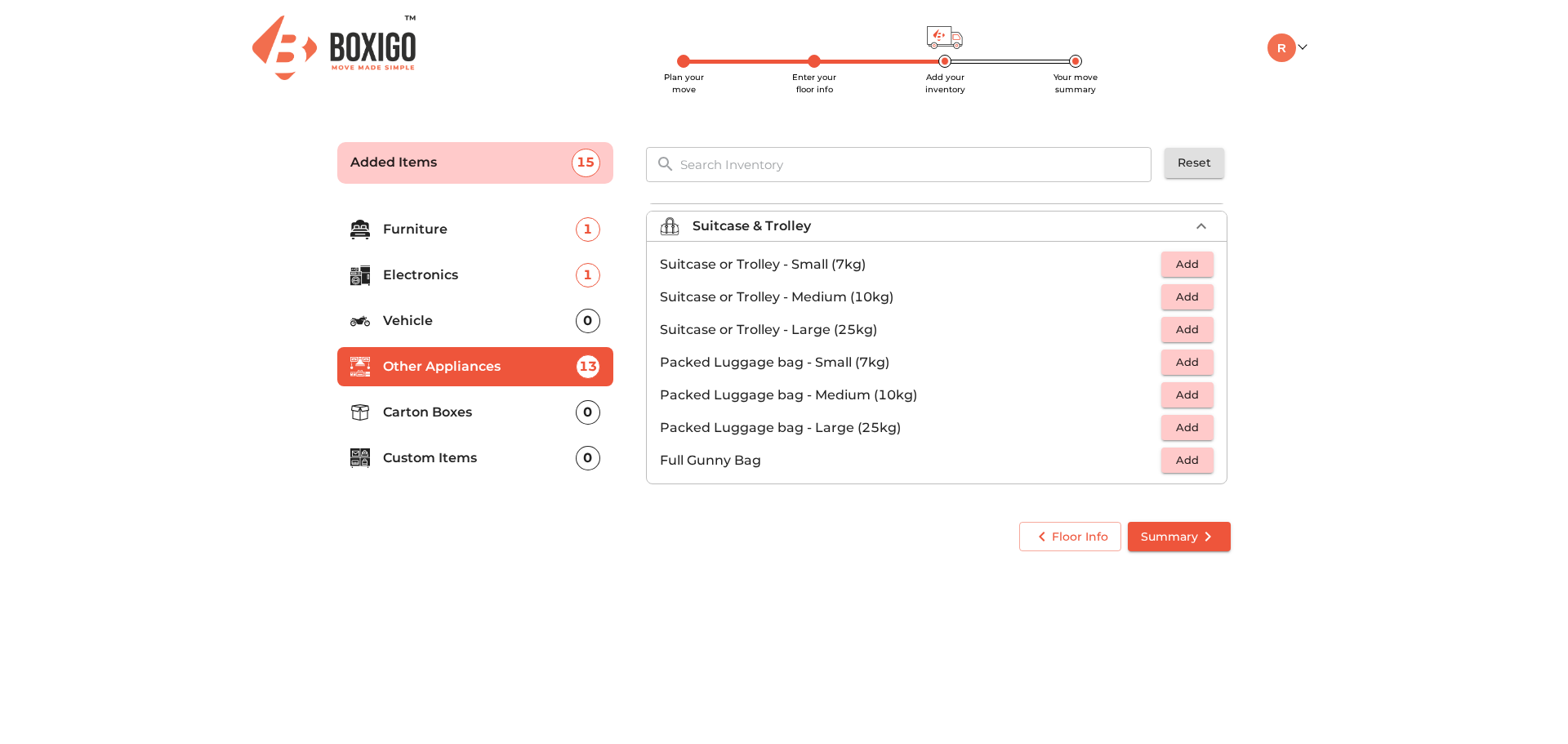
scroll to position [187, 0]
click at [1189, 296] on span "Add" at bounding box center [1187, 297] width 36 height 19
click at [1196, 296] on icon "button" at bounding box center [1201, 297] width 11 height 11
click at [1191, 394] on span "Add" at bounding box center [1187, 395] width 36 height 19
click at [1192, 394] on icon "button" at bounding box center [1201, 395] width 20 height 20
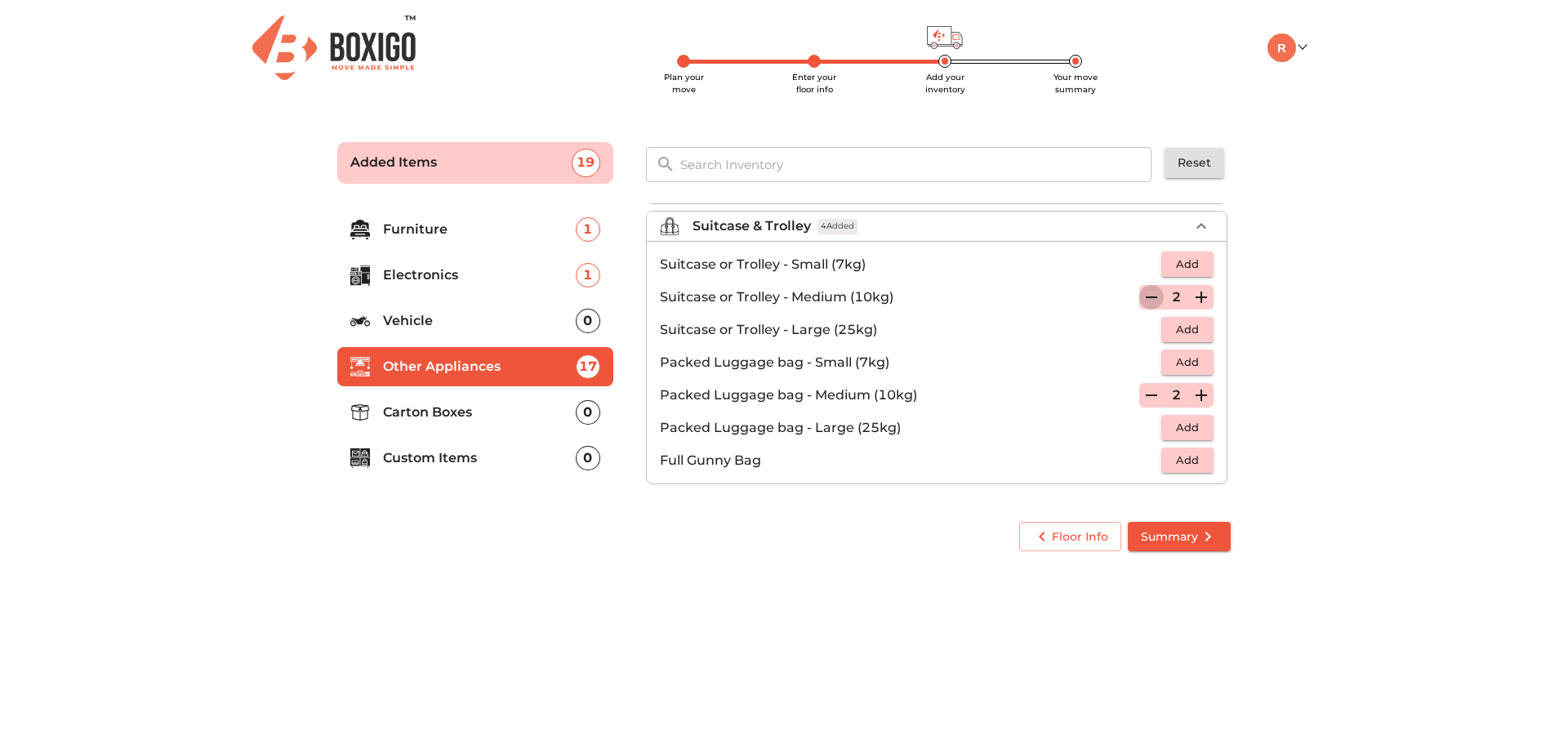
click at [1142, 296] on icon "button" at bounding box center [1152, 297] width 20 height 20
click at [1146, 296] on icon "button" at bounding box center [1152, 298] width 11 height 15
click at [442, 419] on p "Carton Boxes" at bounding box center [479, 412] width 193 height 20
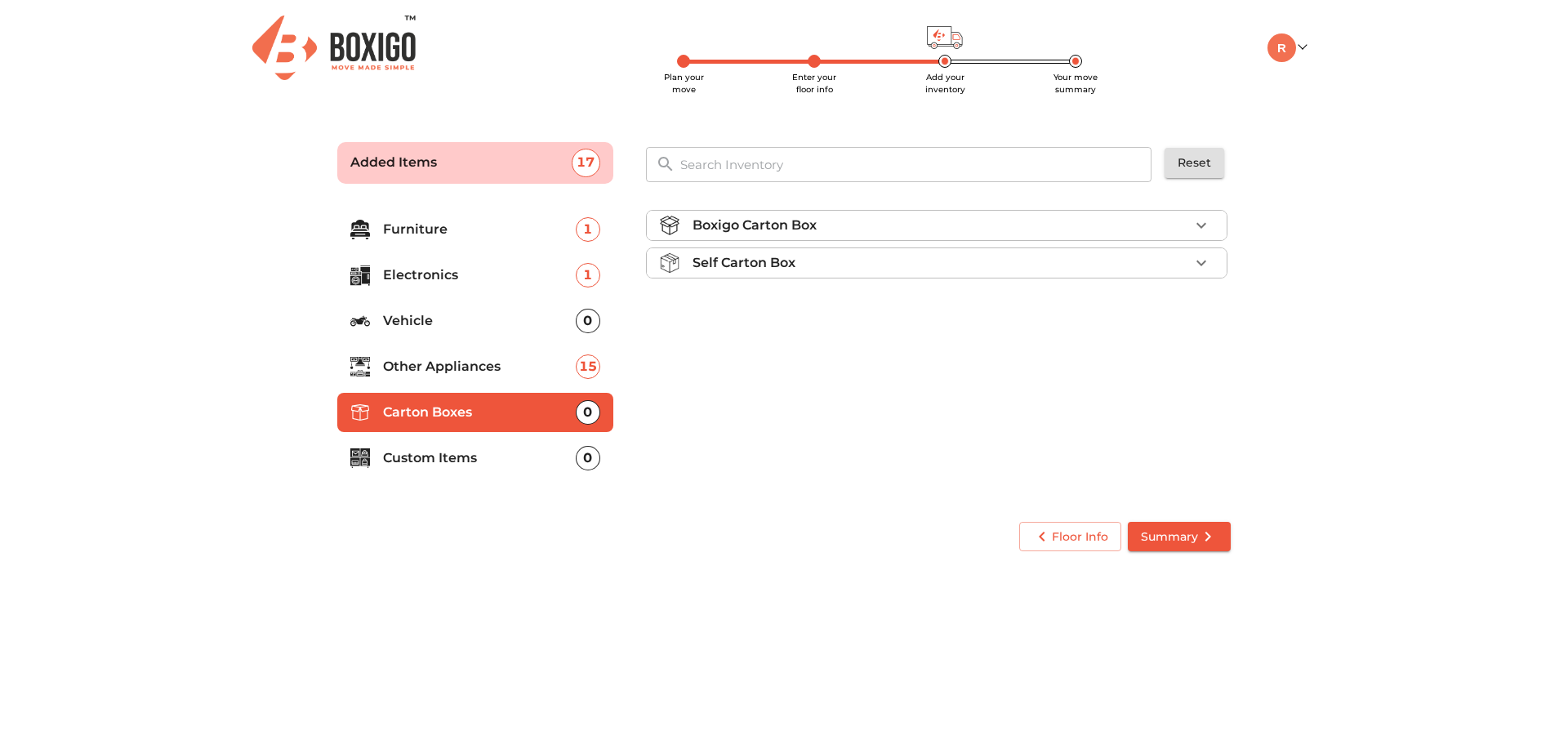
scroll to position [0, 0]
click at [912, 221] on div "Boxigo Carton Box" at bounding box center [941, 225] width 497 height 20
click at [1188, 263] on span "Add" at bounding box center [1187, 263] width 36 height 19
click at [1188, 263] on div "1" at bounding box center [1177, 264] width 75 height 24
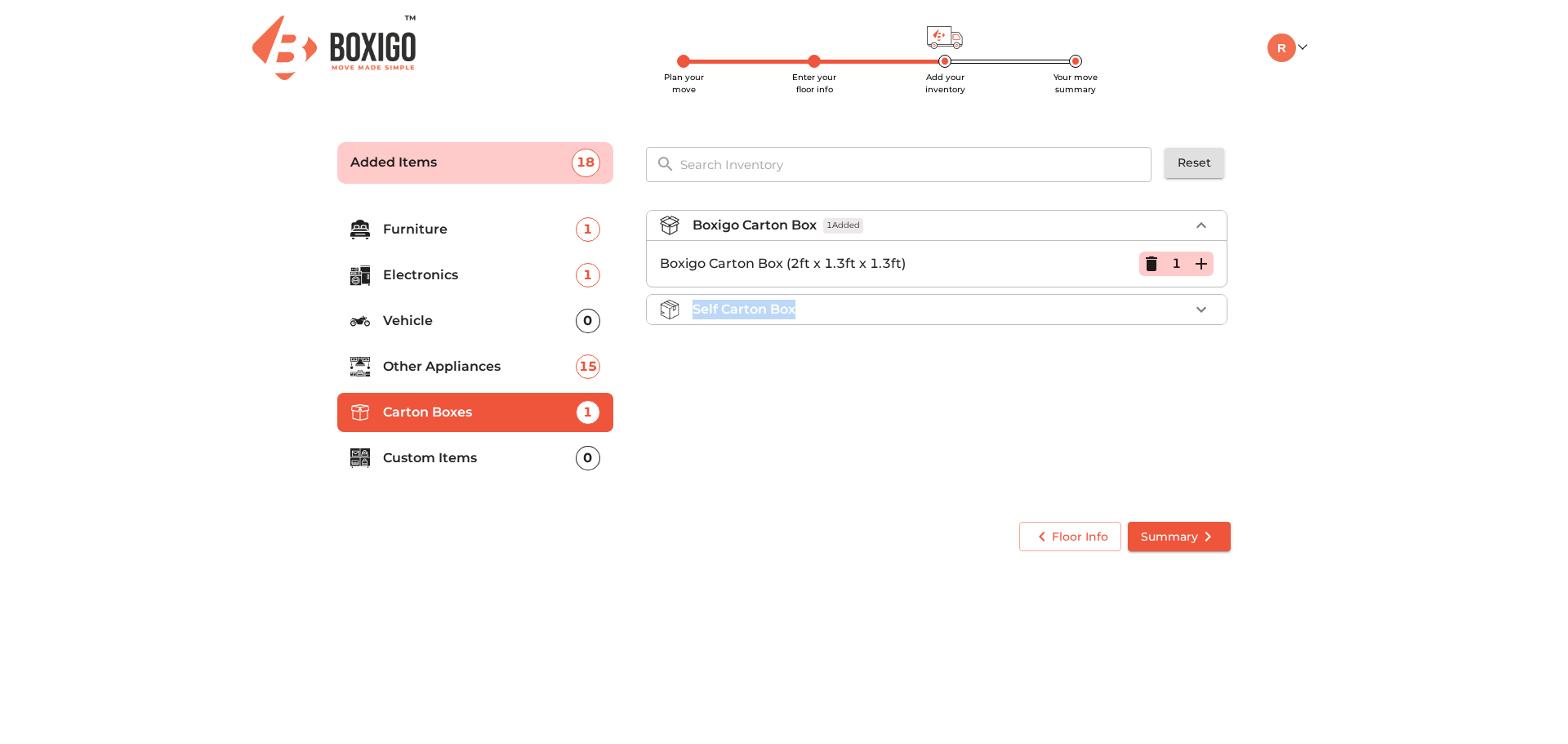
click at [1188, 263] on div "1" at bounding box center [1177, 264] width 75 height 24
click at [1207, 263] on icon "button" at bounding box center [1201, 264] width 11 height 11
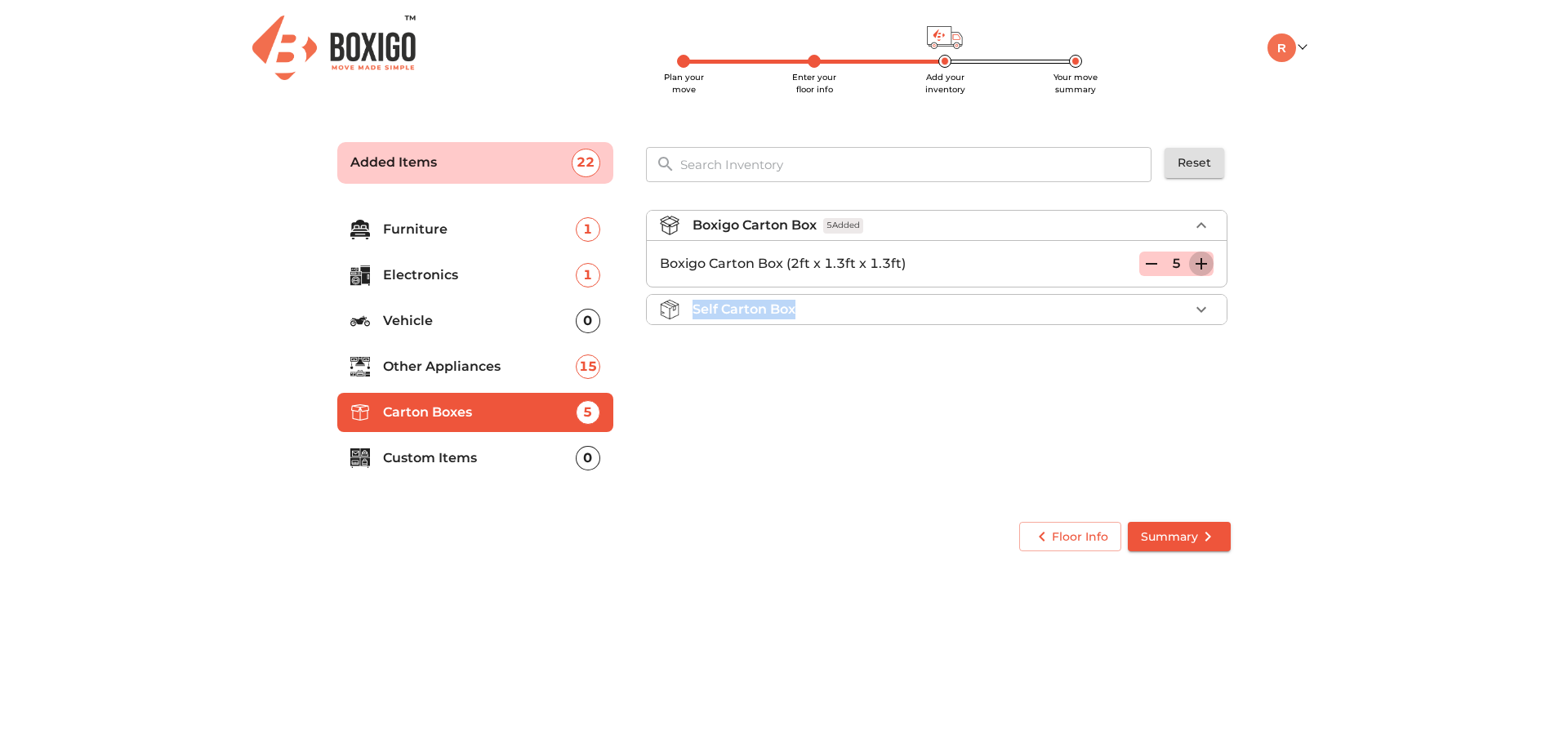
click at [1207, 263] on icon "button" at bounding box center [1201, 264] width 11 height 11
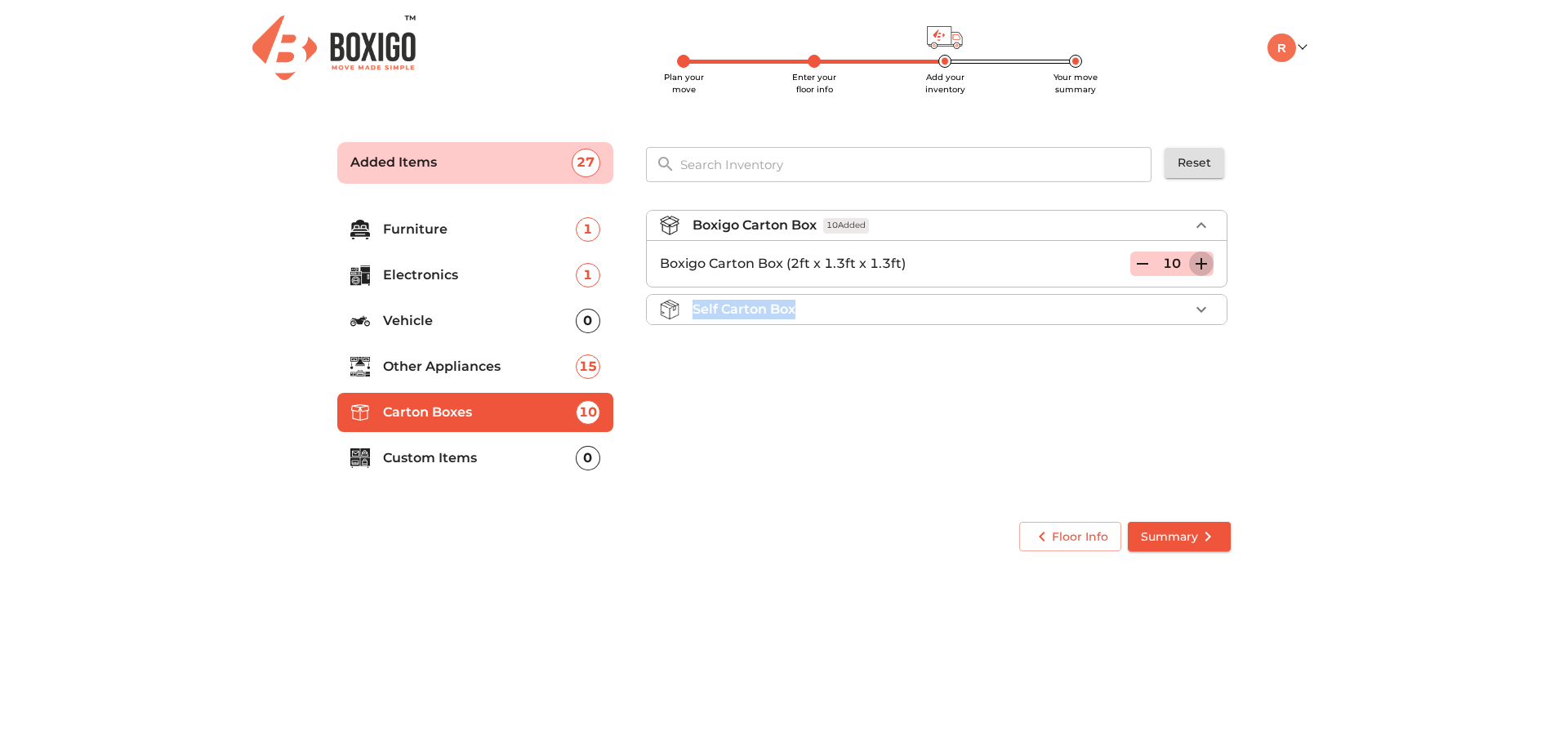
click at [1207, 263] on icon "button" at bounding box center [1201, 264] width 11 height 11
click at [870, 297] on li "Self Carton Box" at bounding box center [936, 310] width 580 height 30
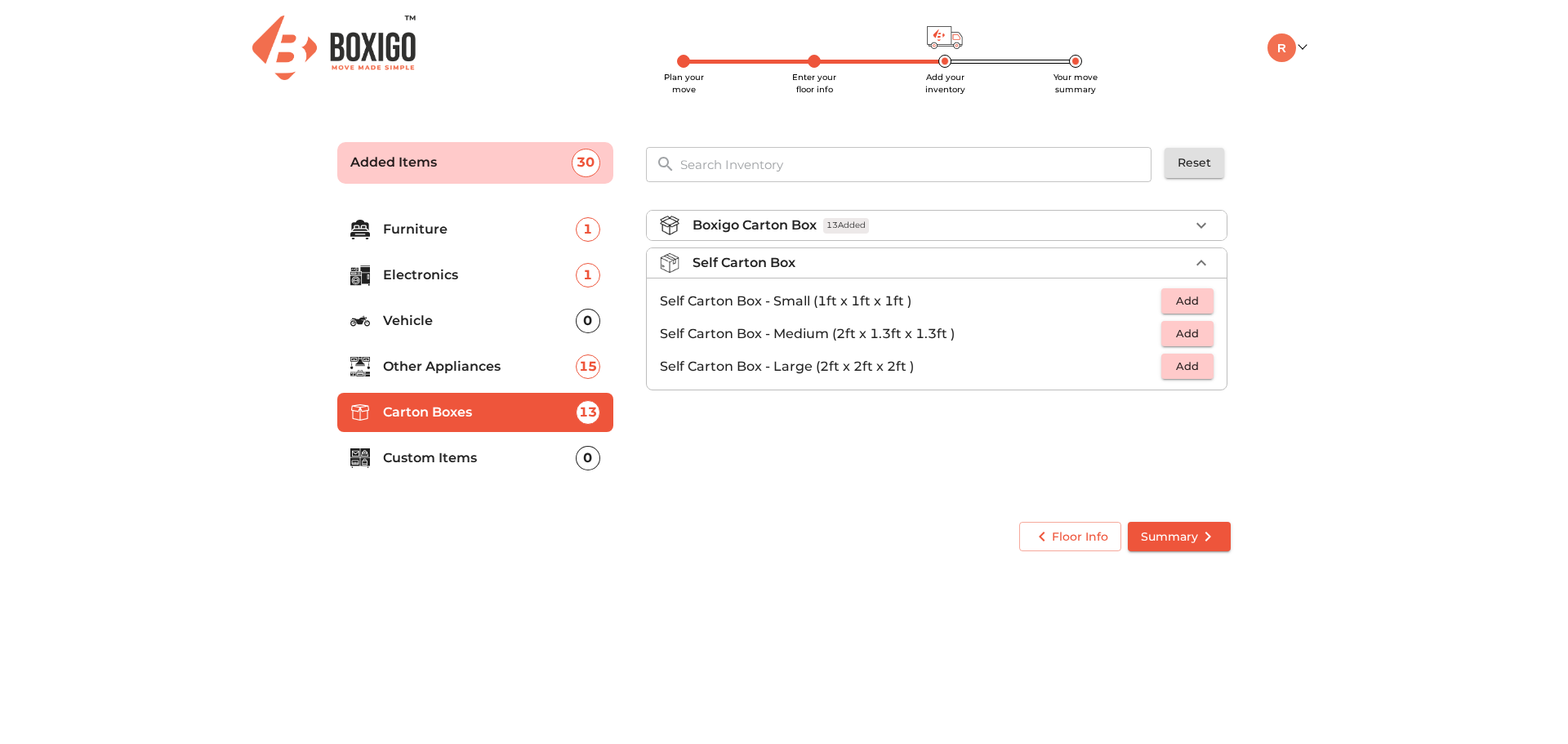
click at [833, 229] on span "13 Added" at bounding box center [846, 226] width 46 height 16
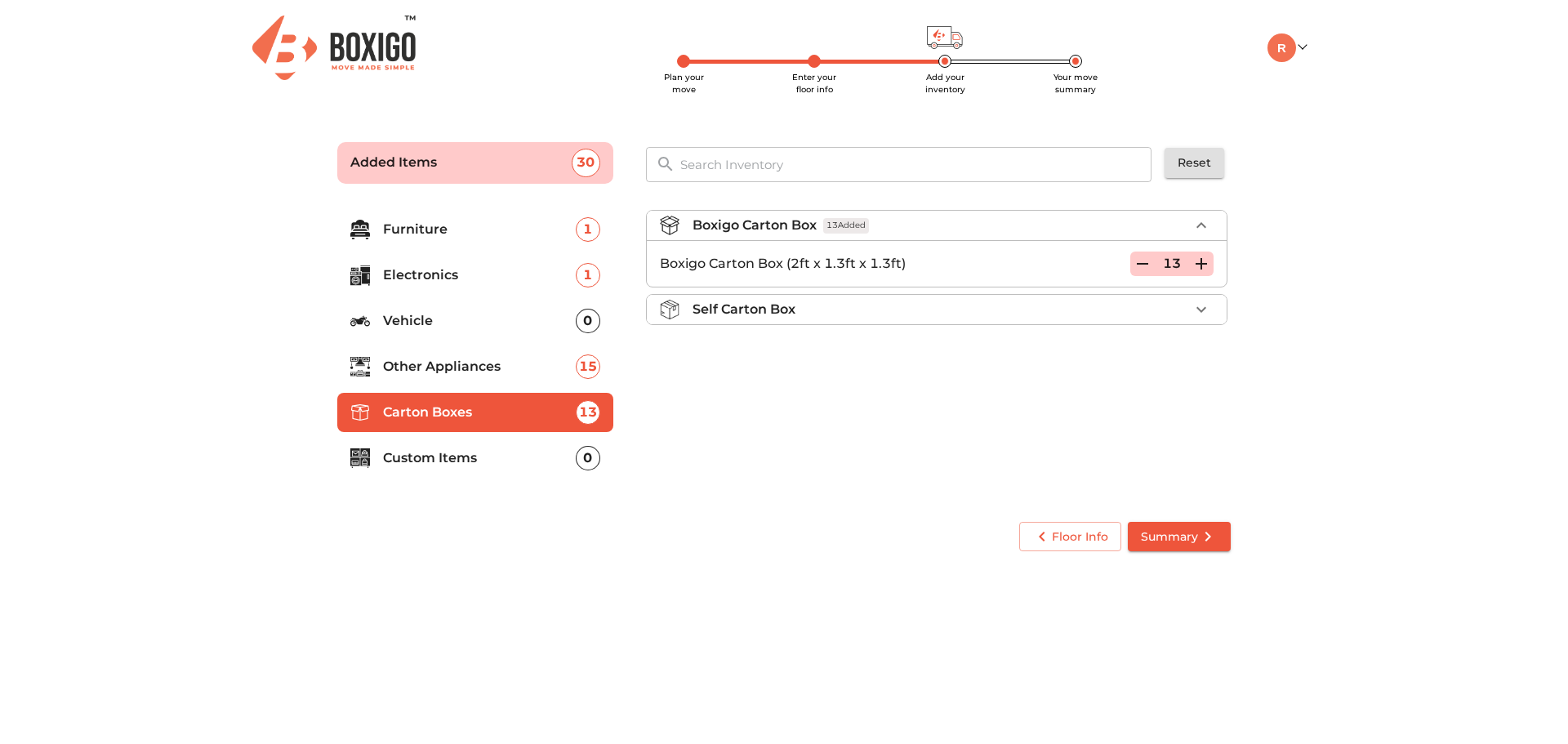
click at [460, 452] on p "Custom Items" at bounding box center [479, 457] width 193 height 20
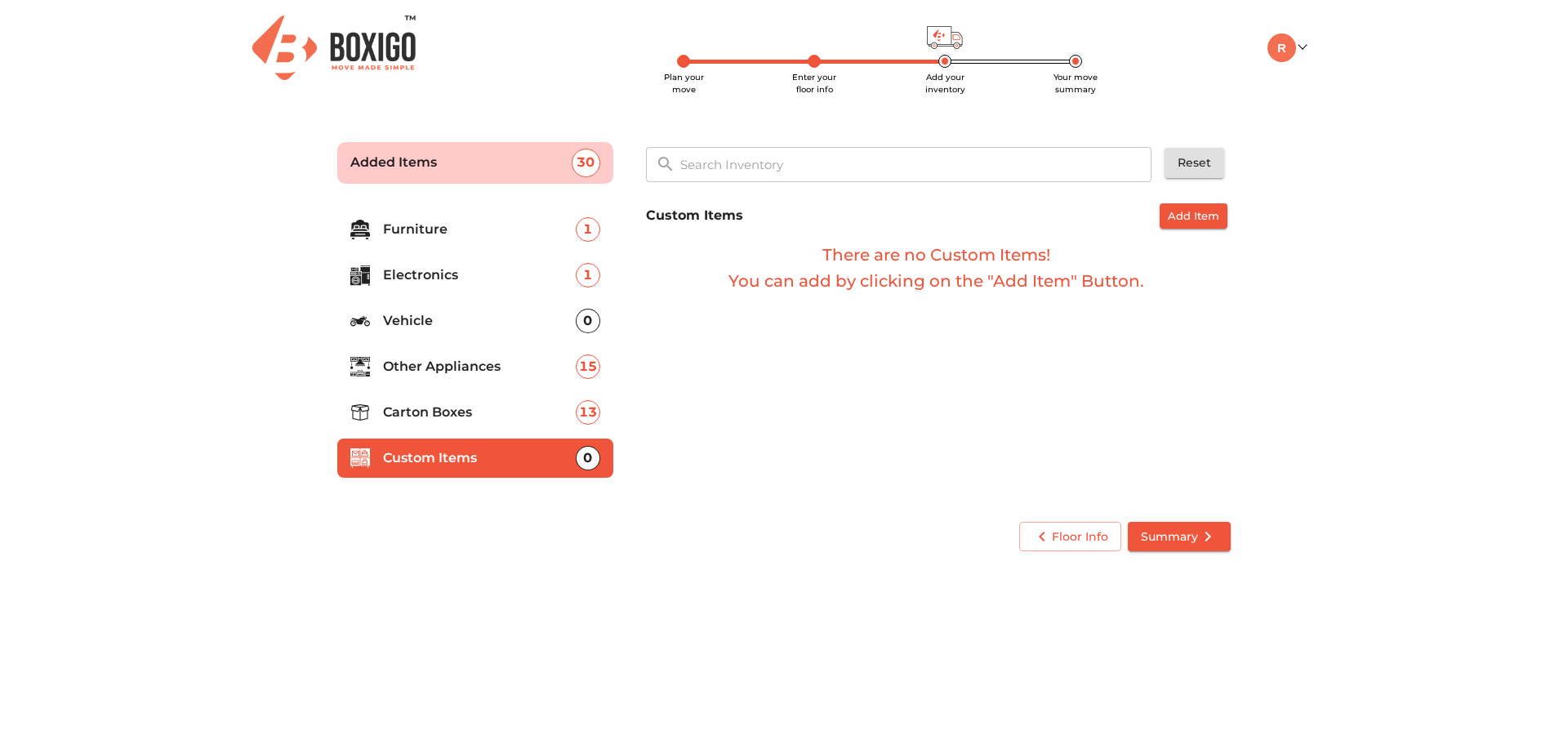
click at [428, 227] on p "Furniture" at bounding box center [479, 229] width 193 height 20
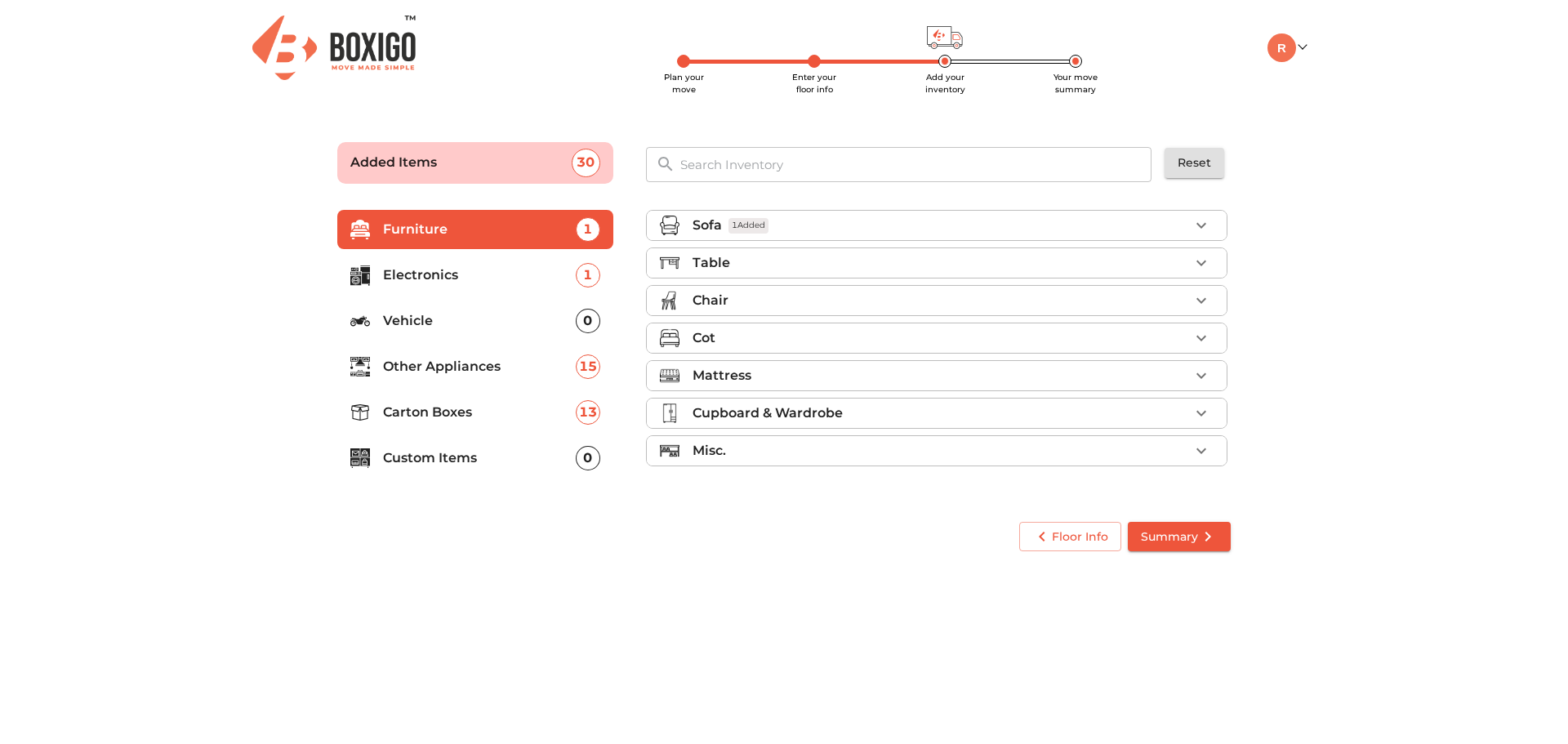
click at [781, 260] on div "Table" at bounding box center [941, 262] width 497 height 20
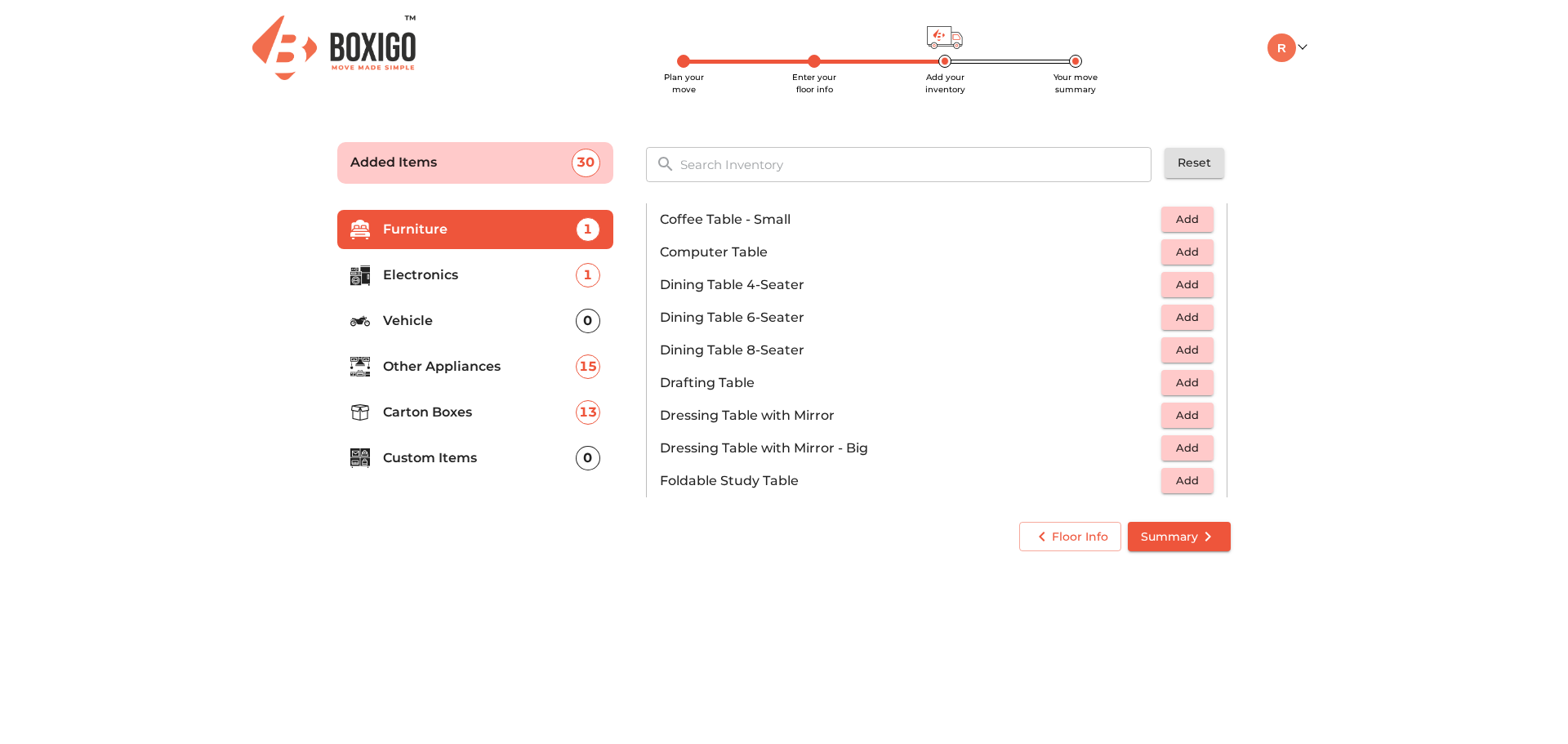
scroll to position [290, 0]
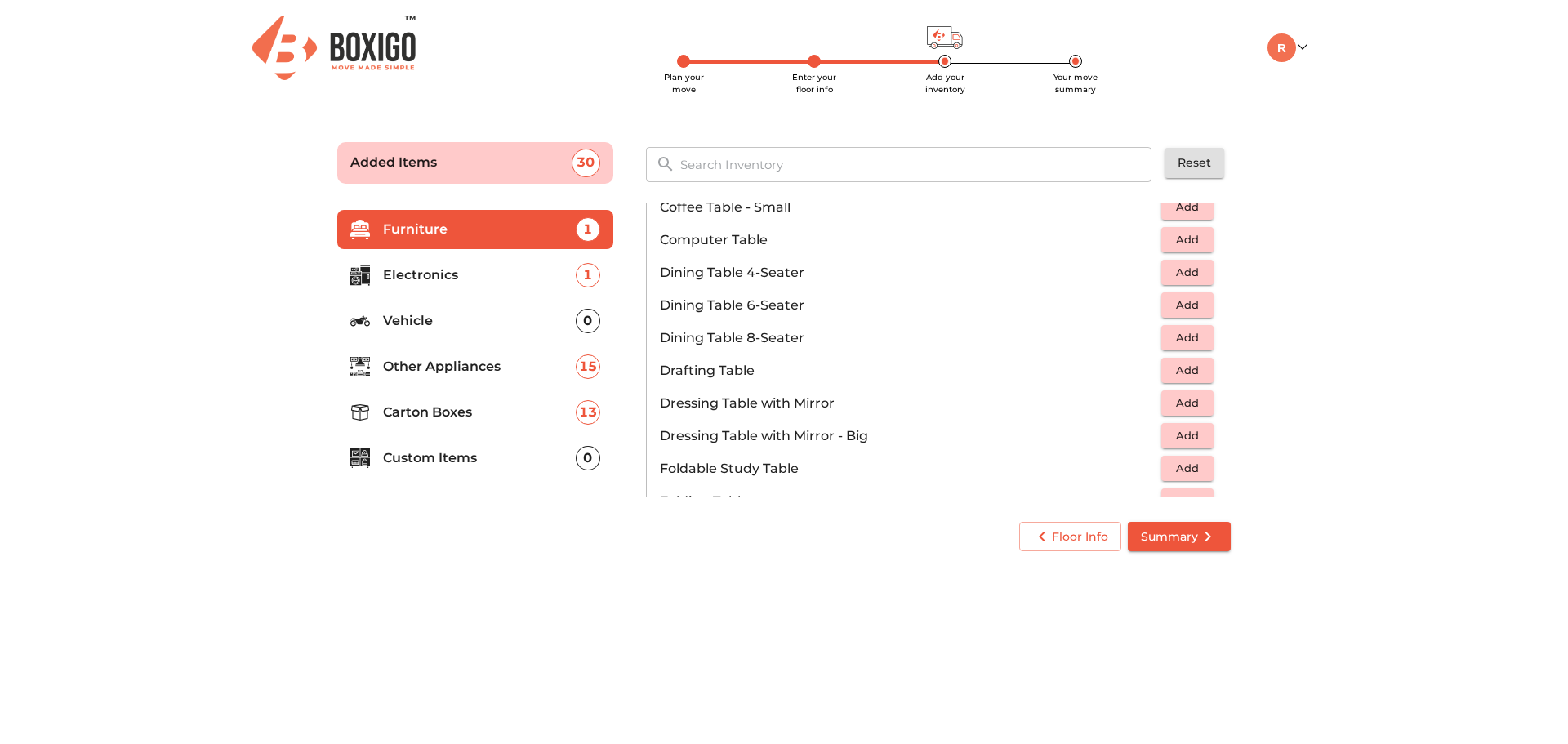
click at [1169, 267] on span "Add" at bounding box center [1187, 273] width 36 height 19
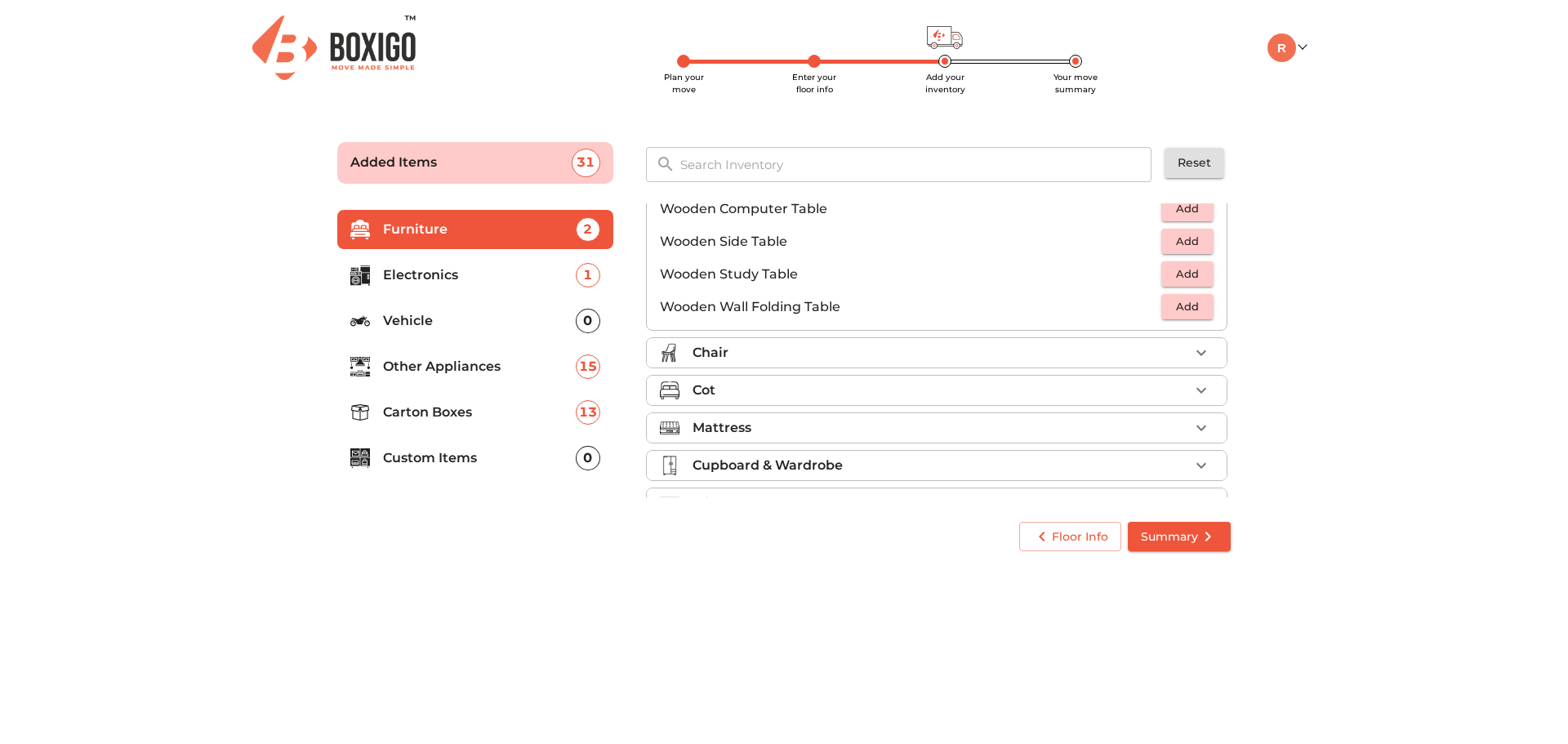
scroll to position [1115, 0]
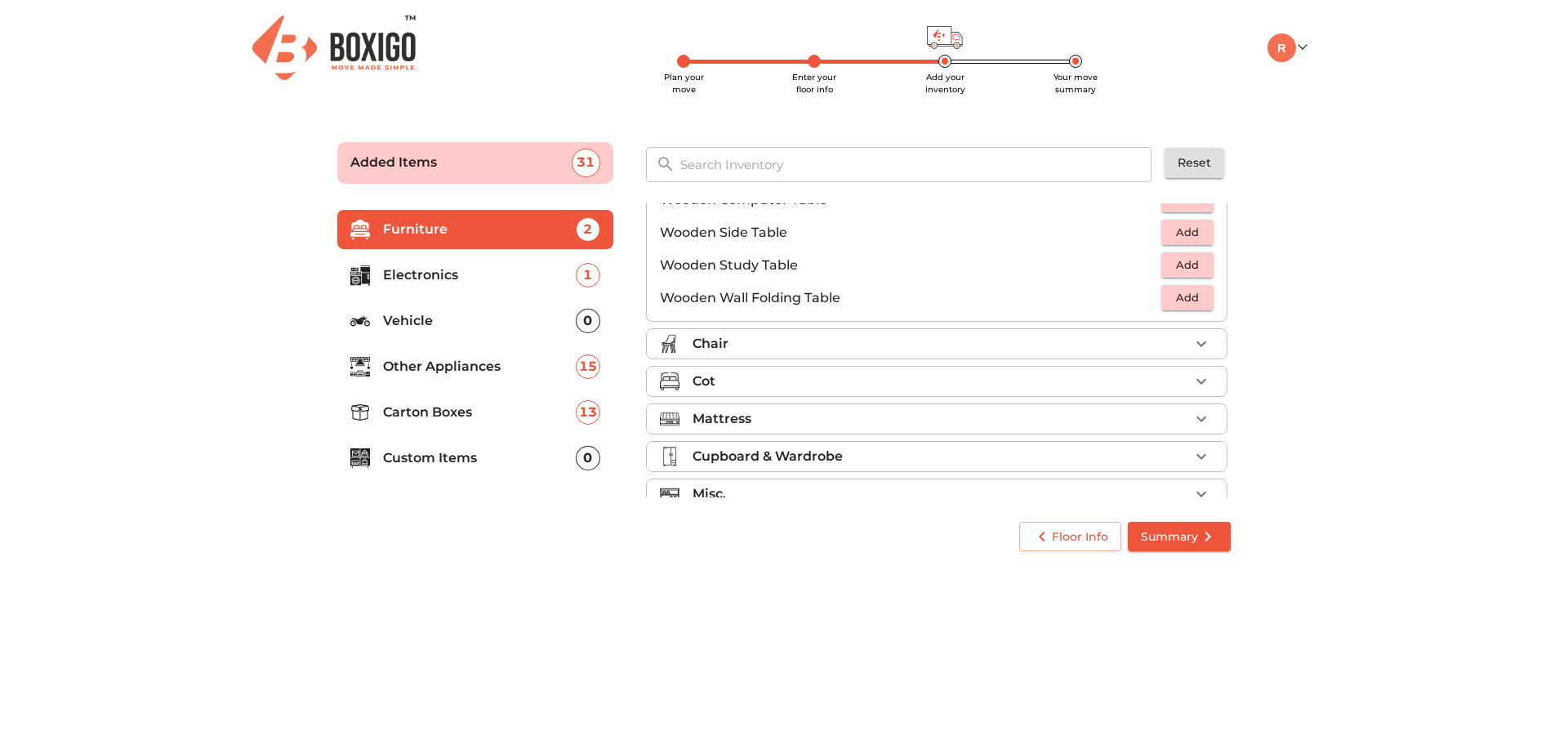
click at [1069, 350] on div "Chair" at bounding box center [941, 344] width 497 height 20
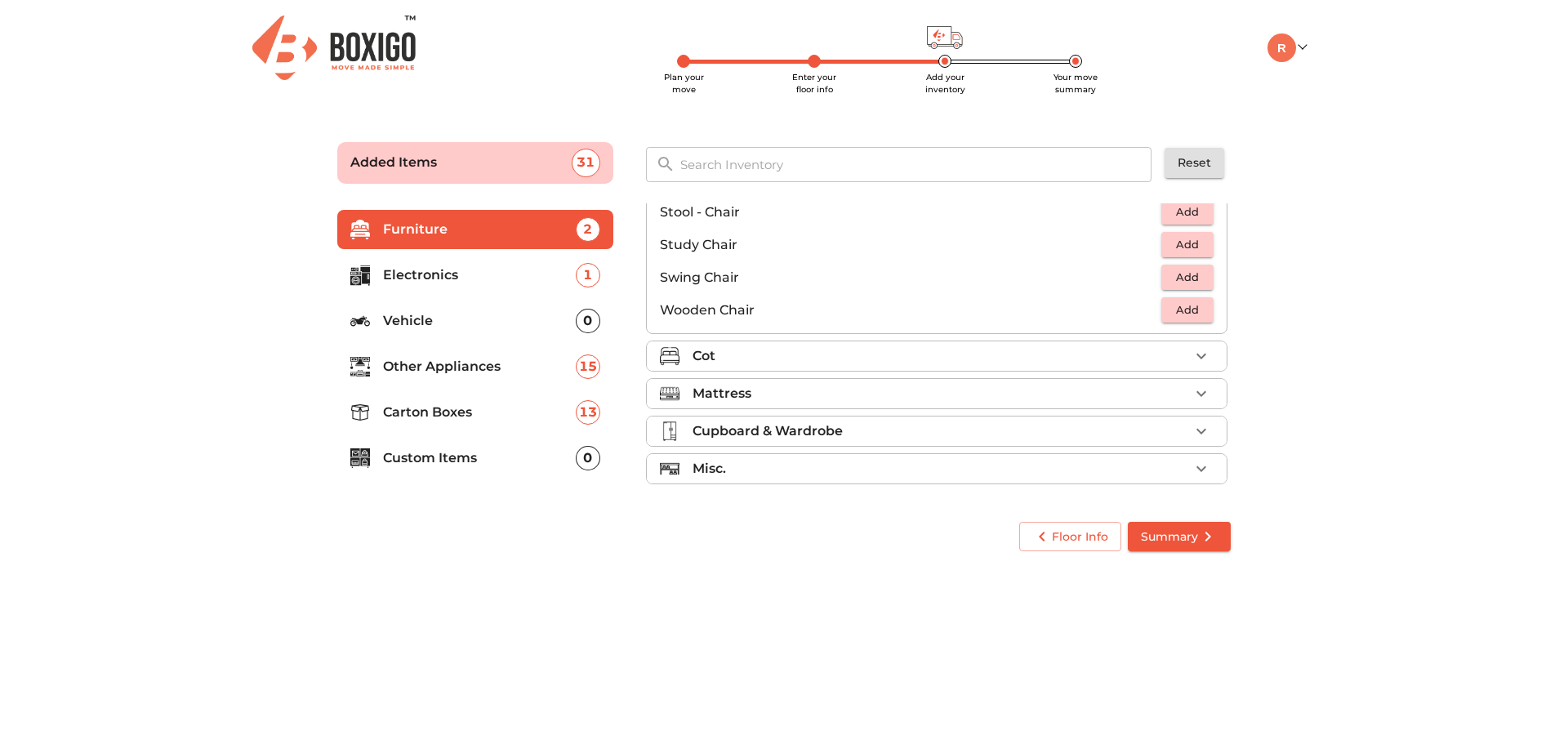
scroll to position [682, 0]
click at [1188, 280] on span "Add" at bounding box center [1187, 277] width 36 height 19
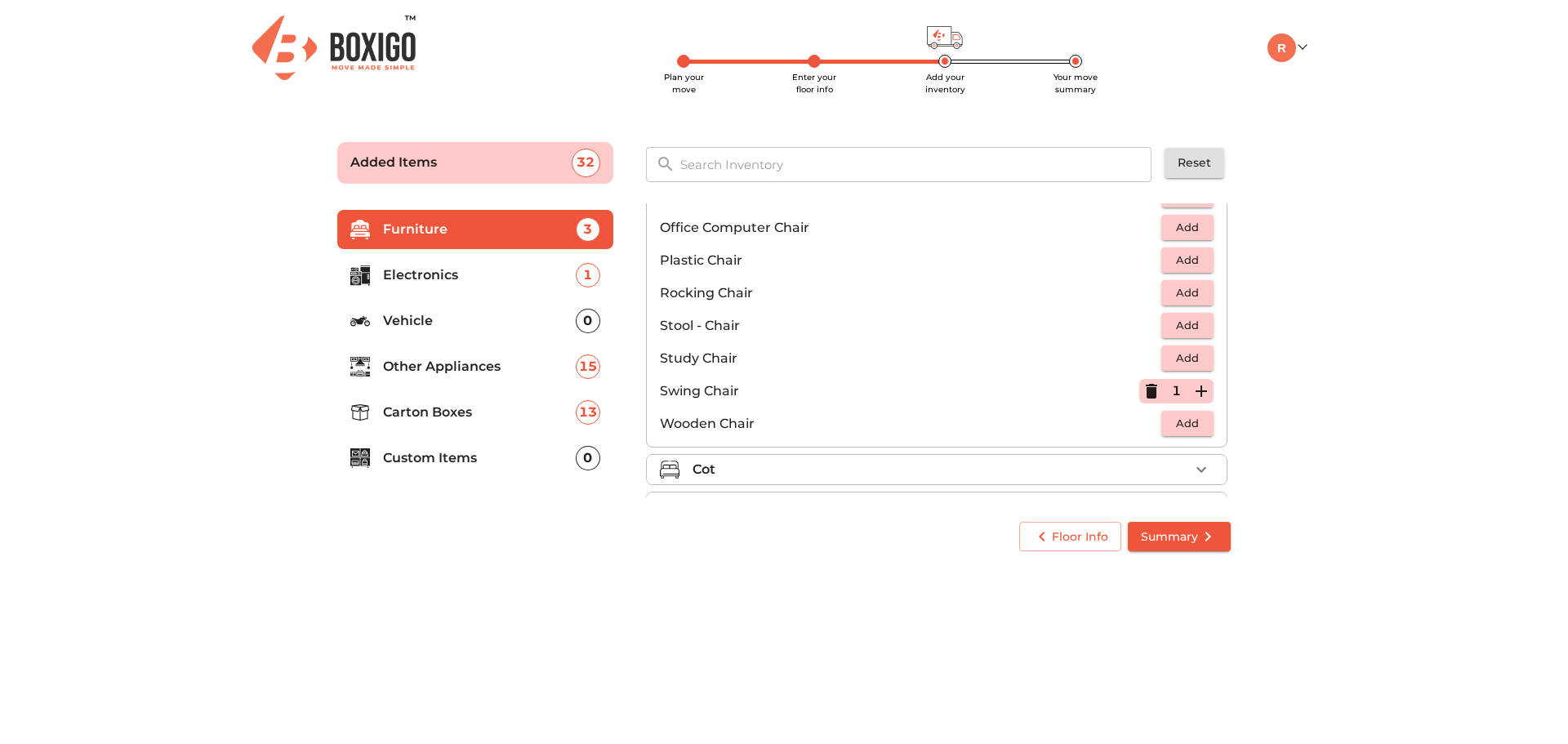
scroll to position [572, 0]
click at [1196, 324] on span "Add" at bounding box center [1187, 322] width 36 height 19
click at [1188, 258] on span "Add" at bounding box center [1187, 257] width 36 height 19
click at [1192, 259] on icon "button" at bounding box center [1201, 257] width 20 height 20
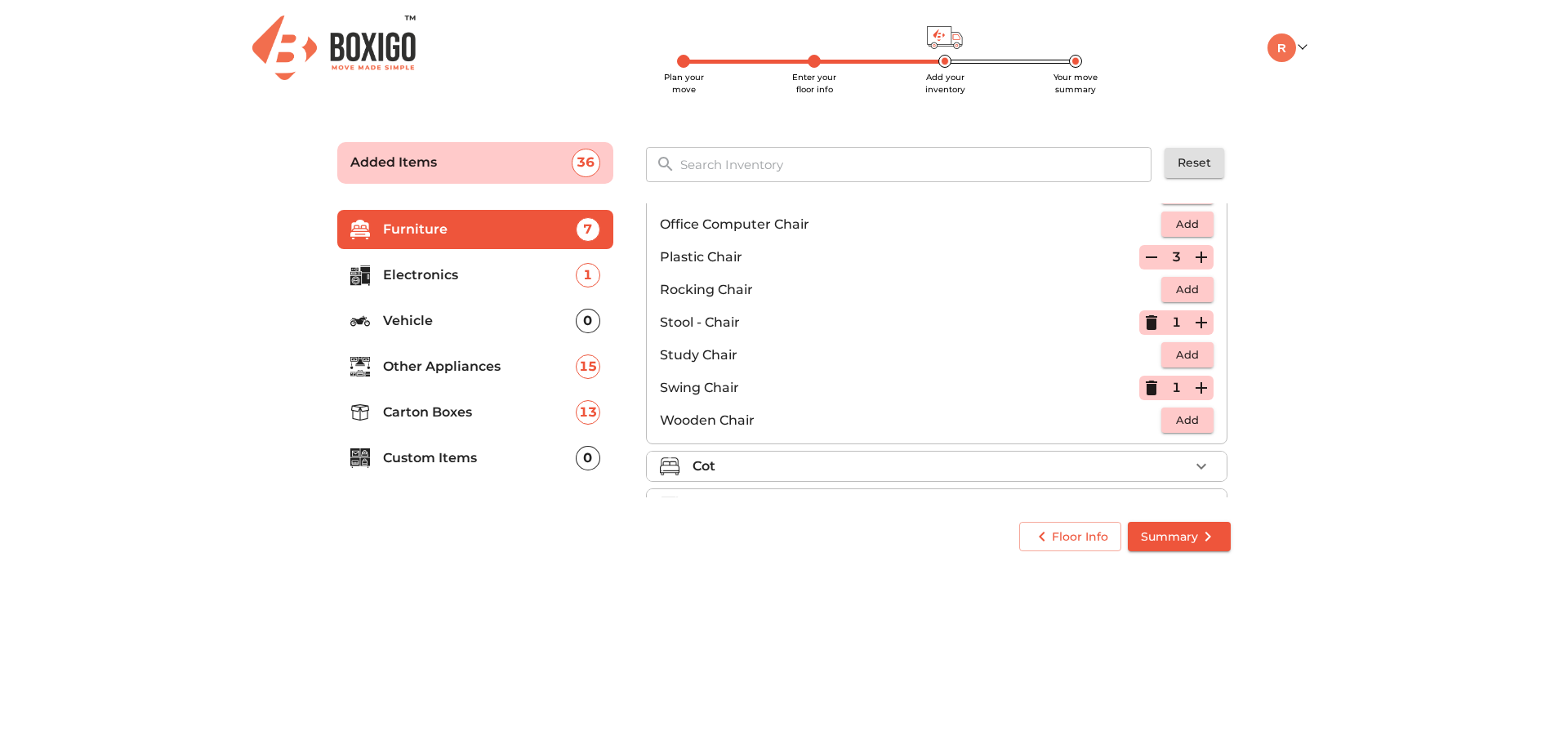
scroll to position [682, 0]
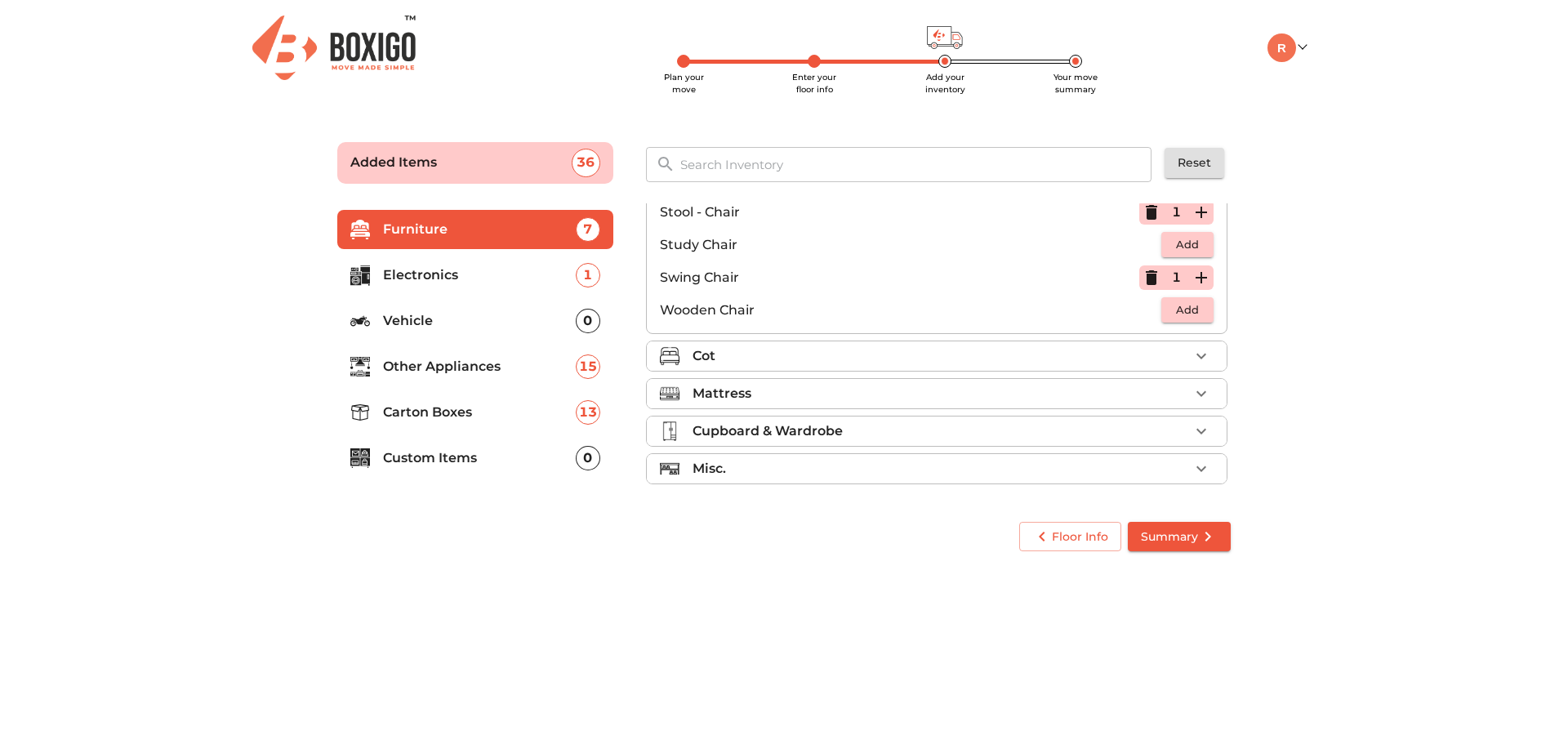
click at [1192, 356] on icon "button" at bounding box center [1201, 356] width 20 height 20
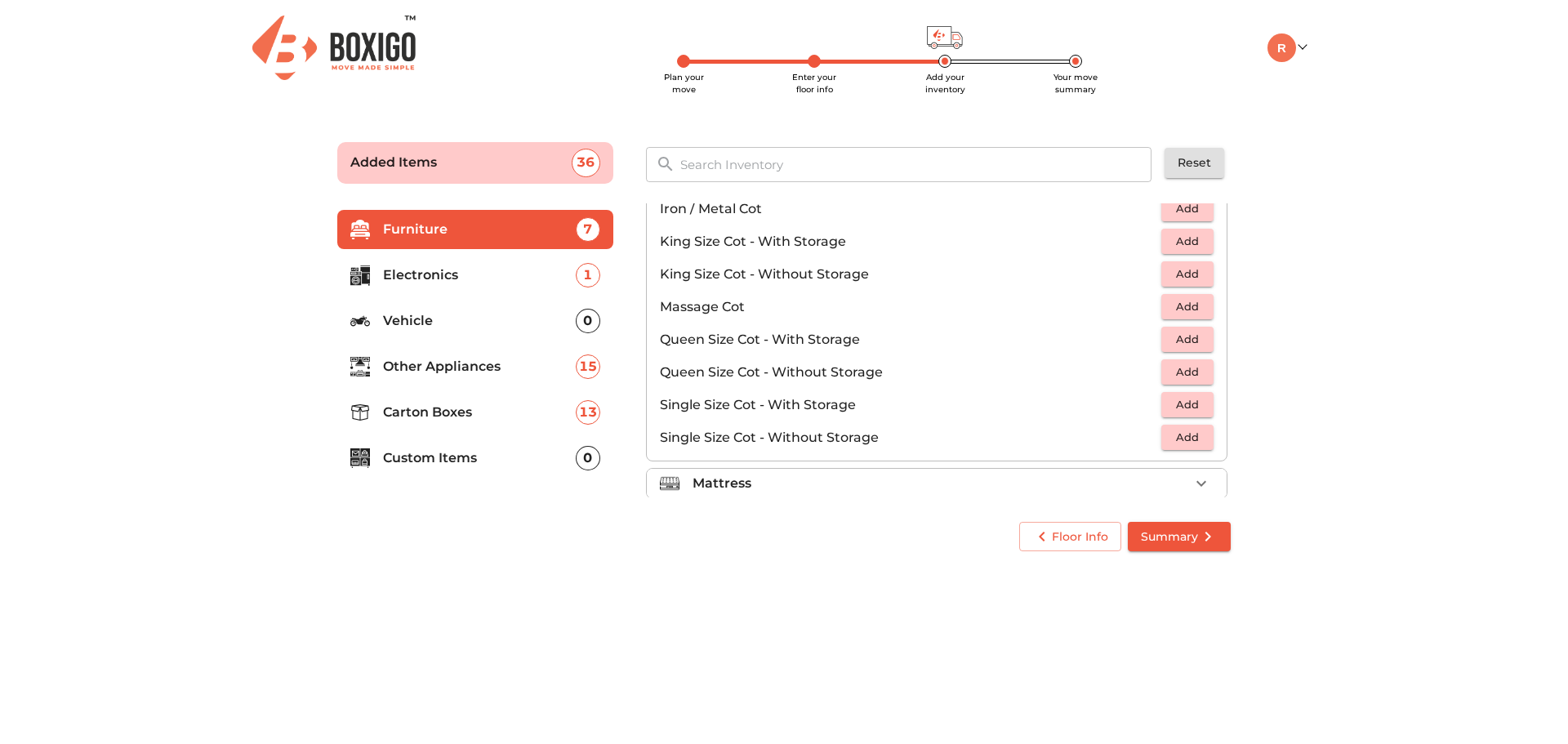
scroll to position [434, 0]
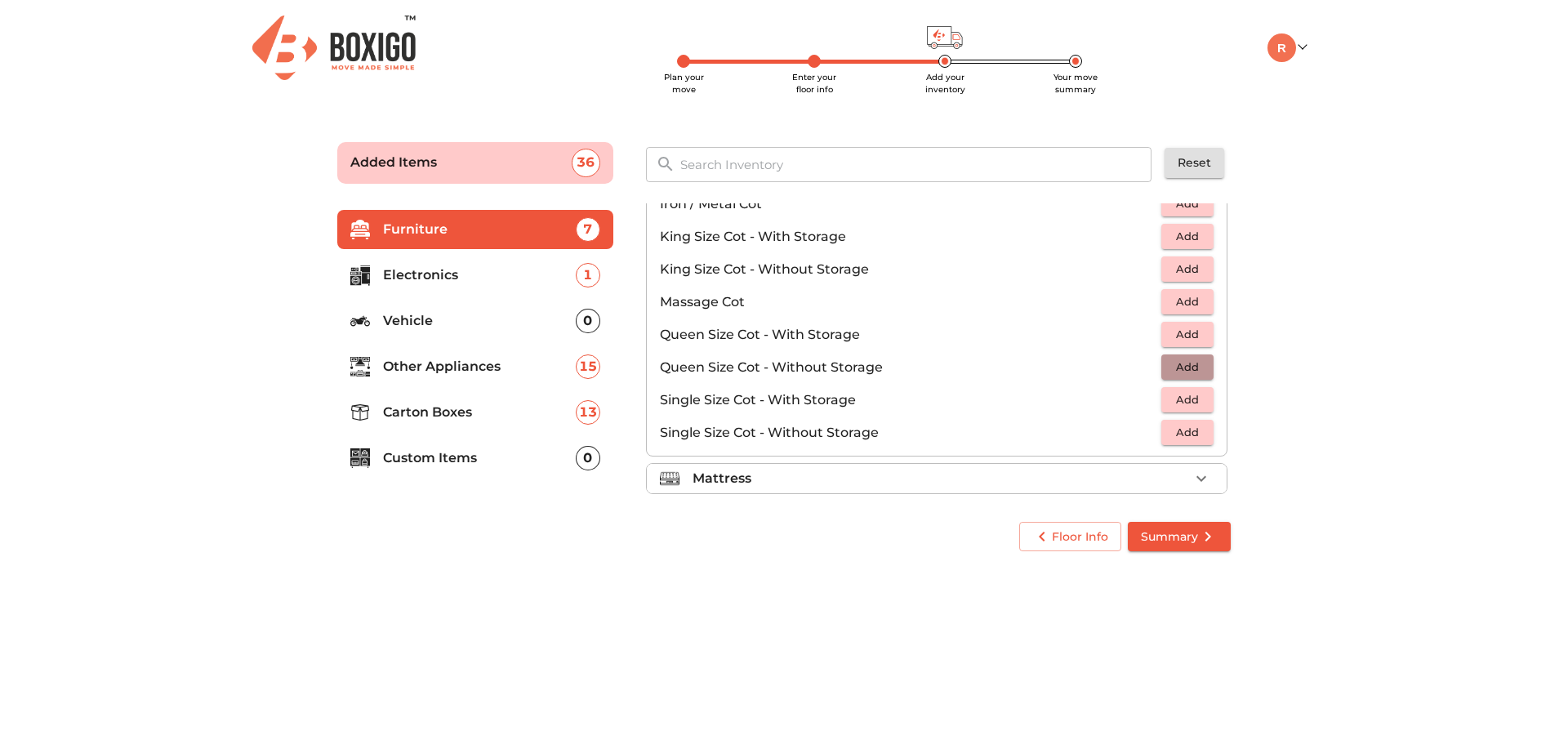
click at [1174, 363] on span "Add" at bounding box center [1187, 367] width 36 height 19
click at [1201, 485] on icon "button" at bounding box center [1201, 478] width 20 height 20
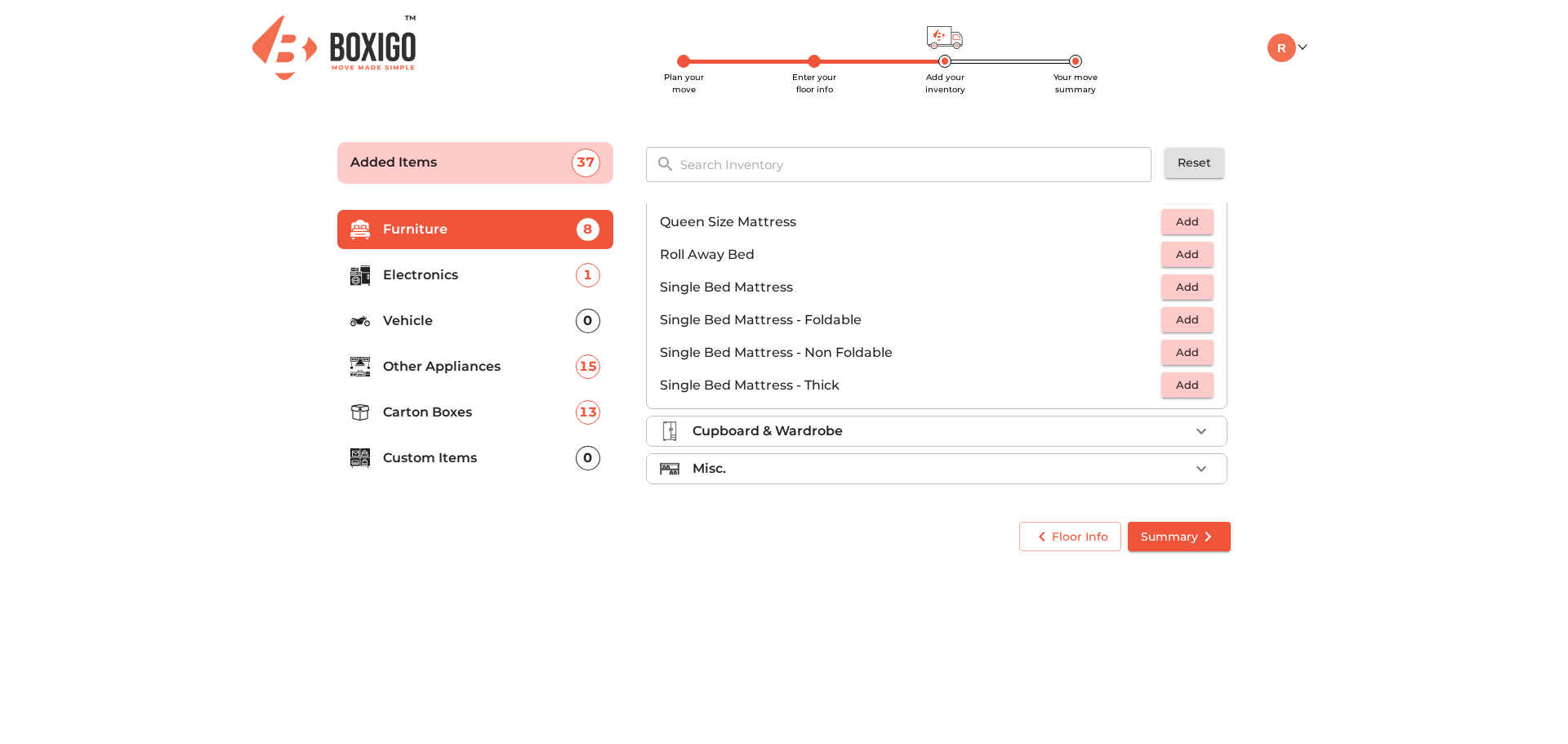
scroll to position [323, 0]
click at [1194, 285] on span "Add" at bounding box center [1187, 288] width 36 height 19
click at [1189, 225] on span "Add" at bounding box center [1187, 222] width 36 height 19
click at [1156, 431] on div "Cupboard & Wardrobe" at bounding box center [941, 431] width 497 height 20
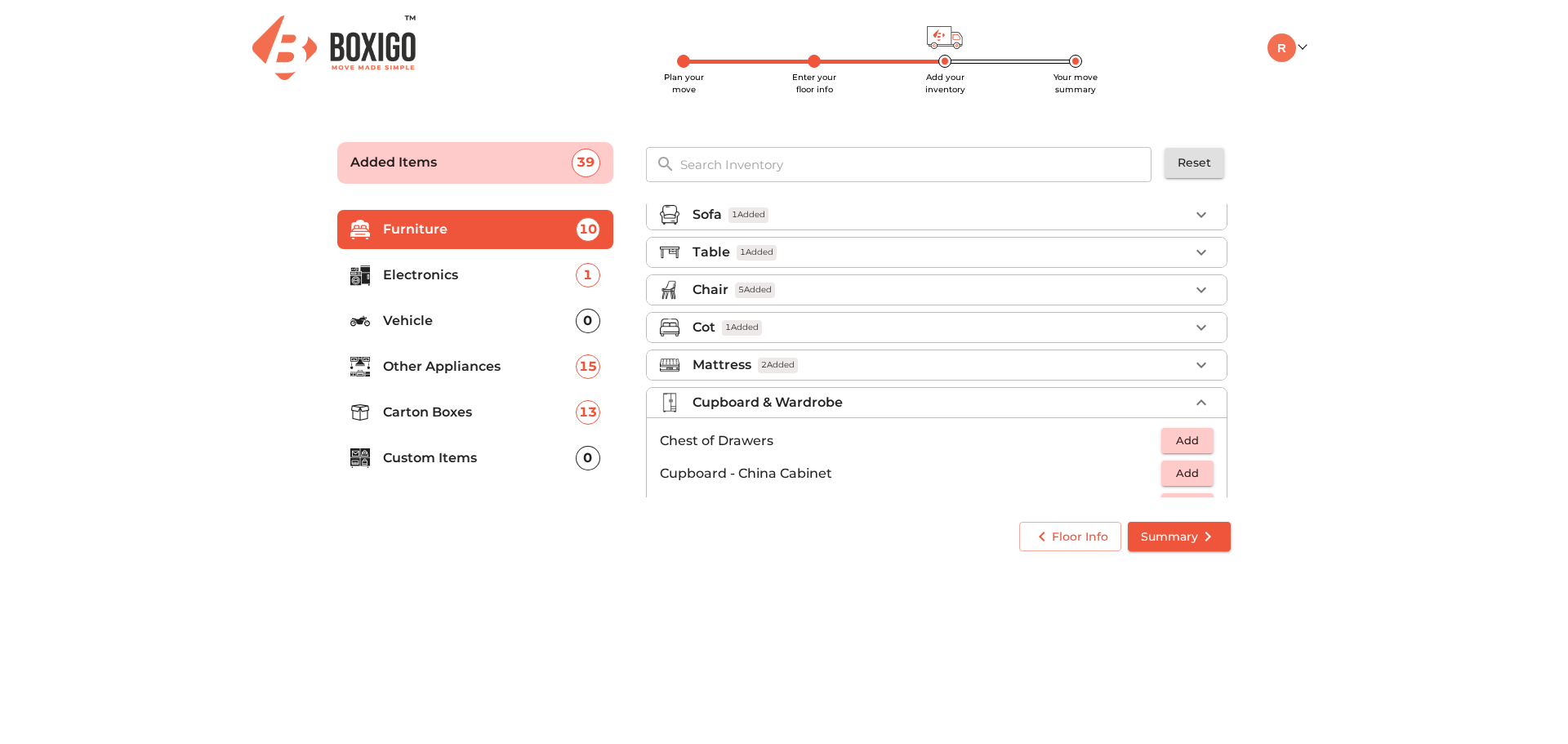
scroll to position [0, 0]
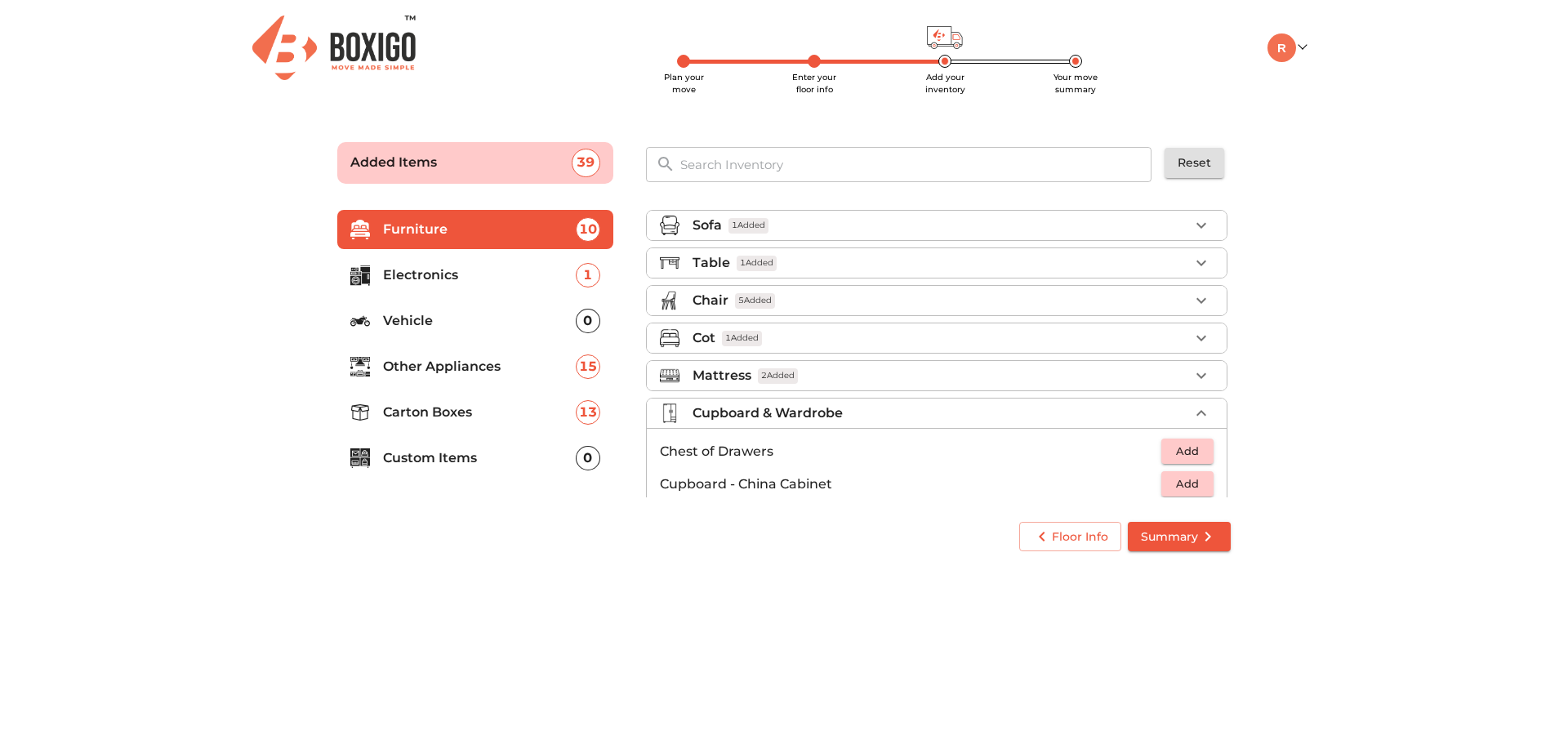
click at [1197, 263] on icon "button" at bounding box center [1201, 262] width 10 height 6
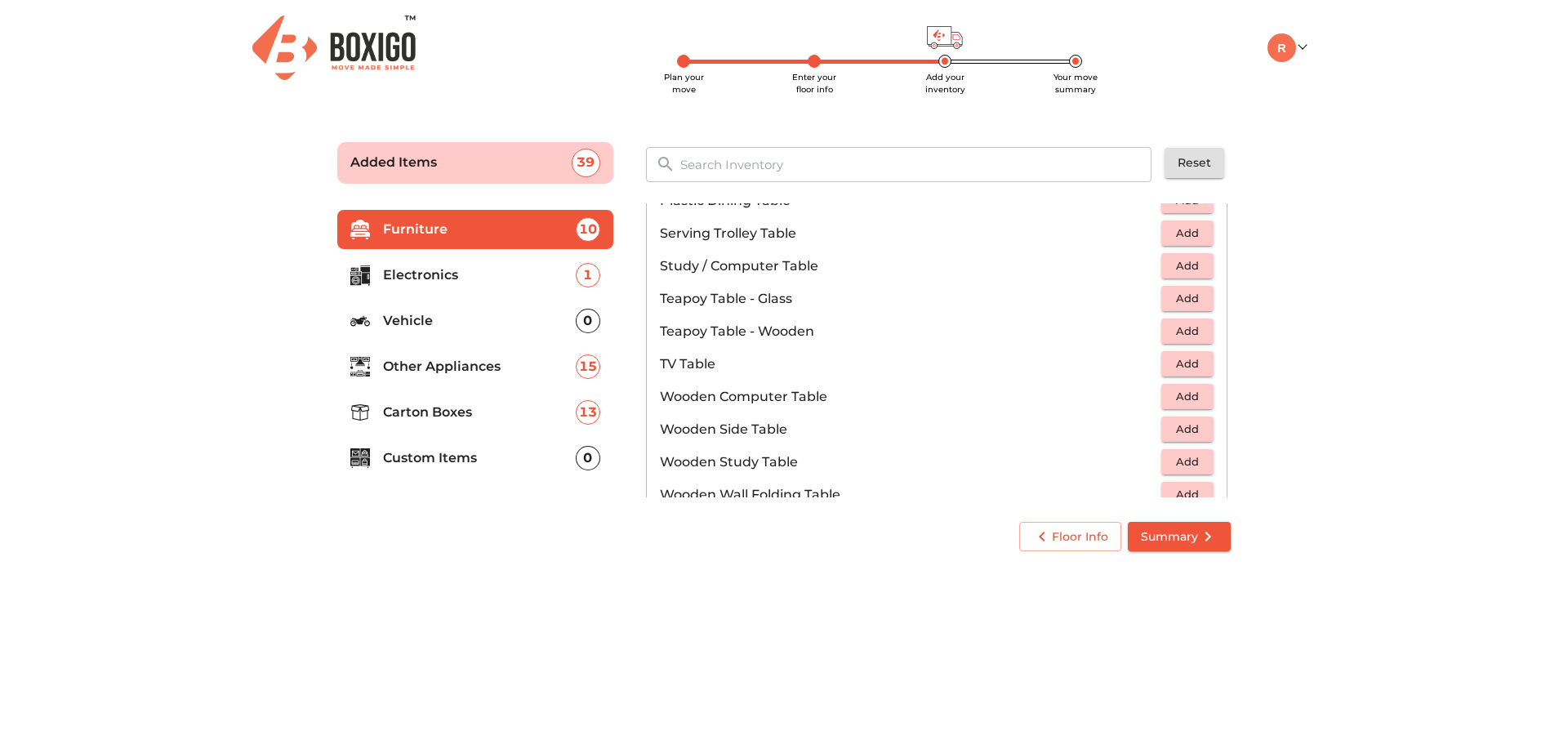
scroll to position [926, 0]
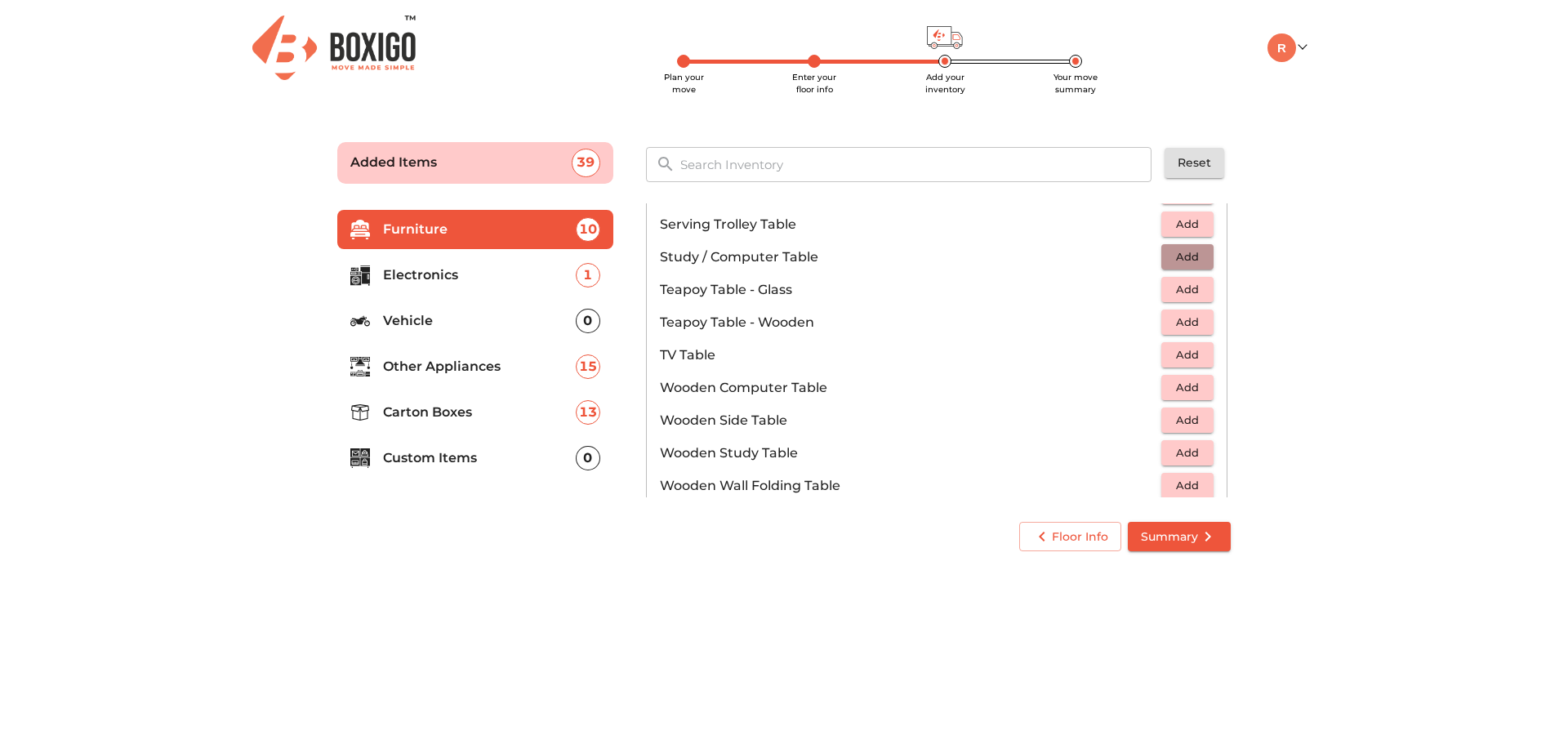
click at [1178, 260] on span "Add" at bounding box center [1187, 257] width 36 height 19
click at [1198, 259] on icon "button" at bounding box center [1201, 257] width 20 height 20
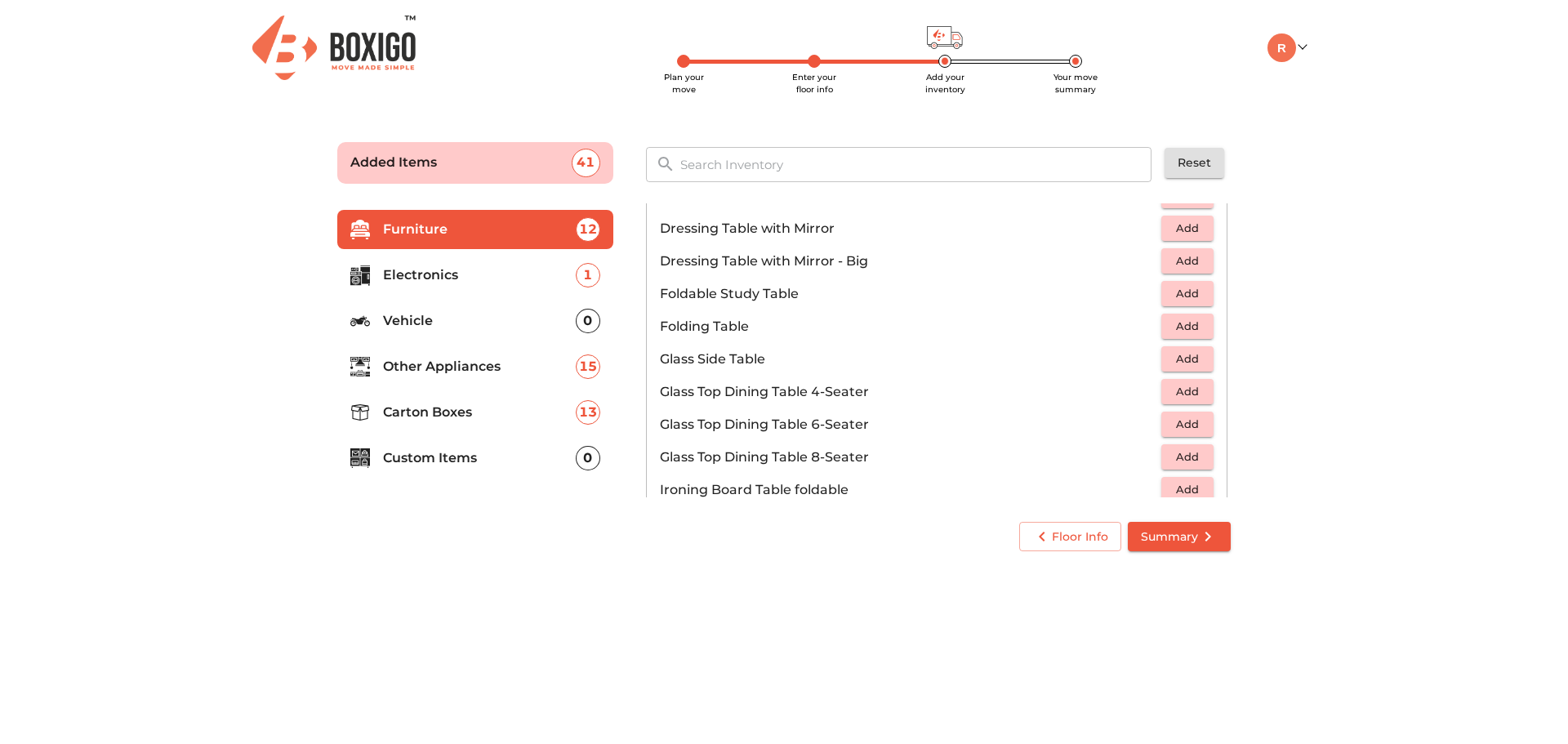
scroll to position [461, 0]
click at [1169, 295] on span "Add" at bounding box center [1187, 298] width 36 height 19
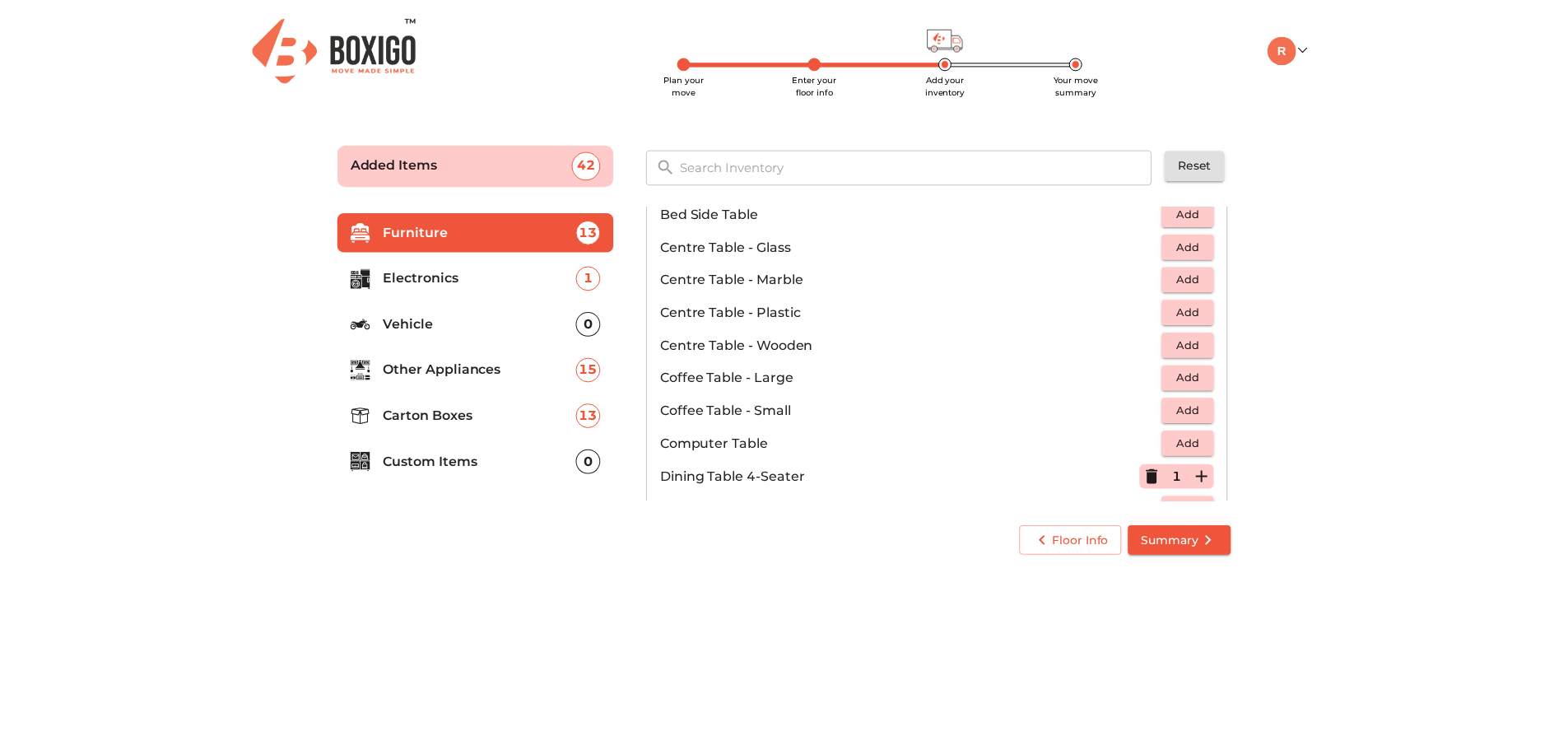
scroll to position [77, 0]
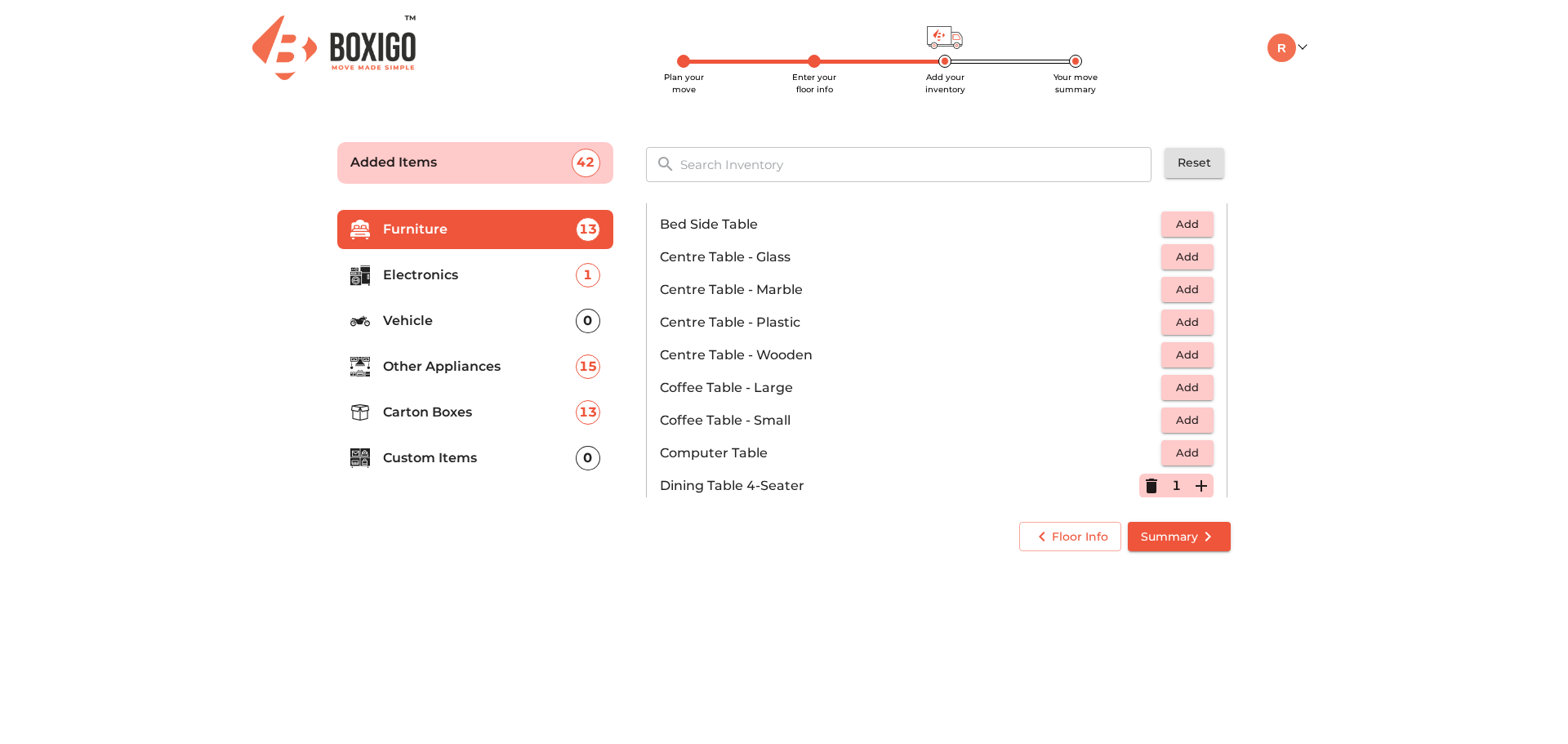
click at [1183, 260] on span "Add" at bounding box center [1187, 257] width 36 height 19
click at [1187, 362] on span "Add" at bounding box center [1187, 355] width 36 height 19
click at [1183, 535] on span "Summary" at bounding box center [1180, 538] width 77 height 21
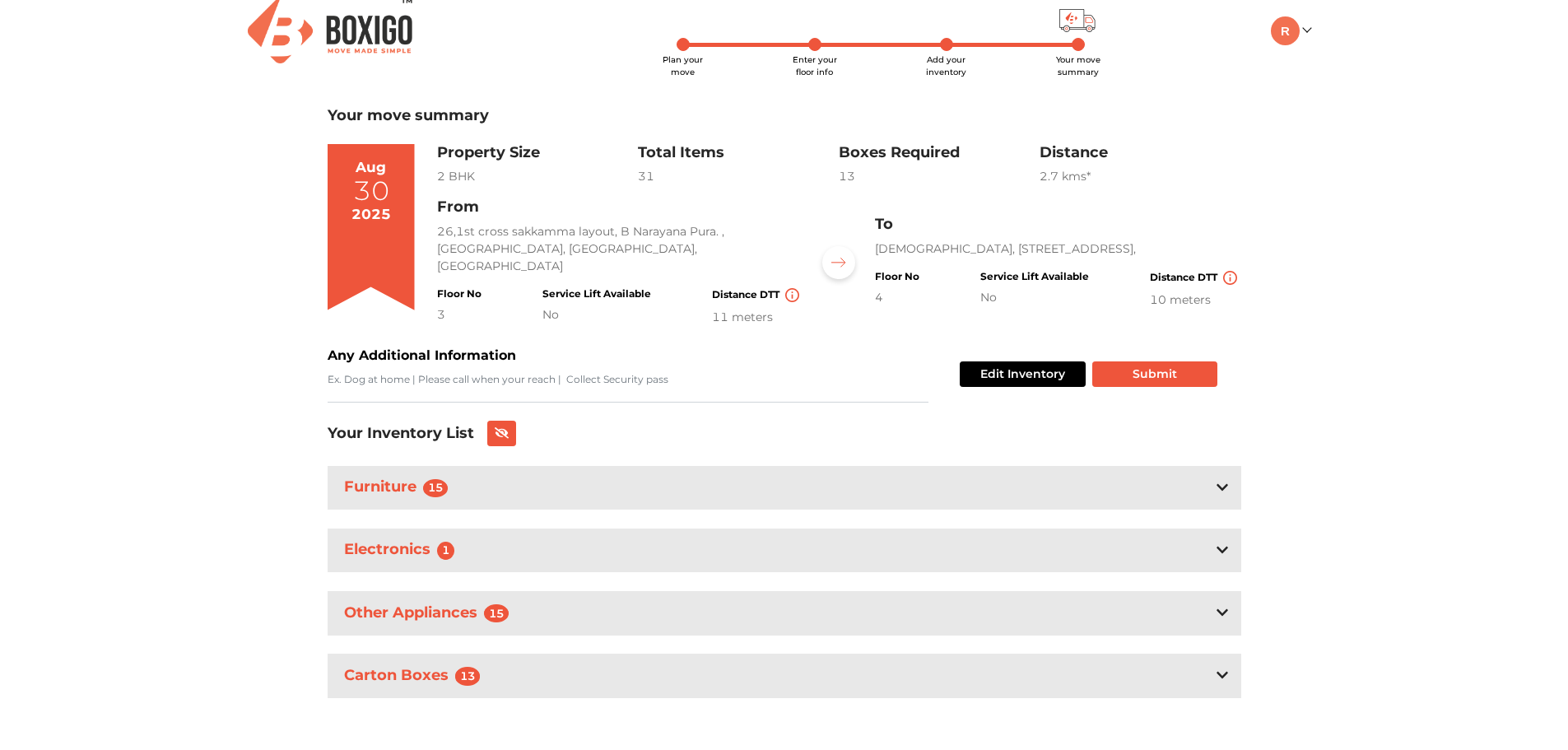
scroll to position [24, 0]
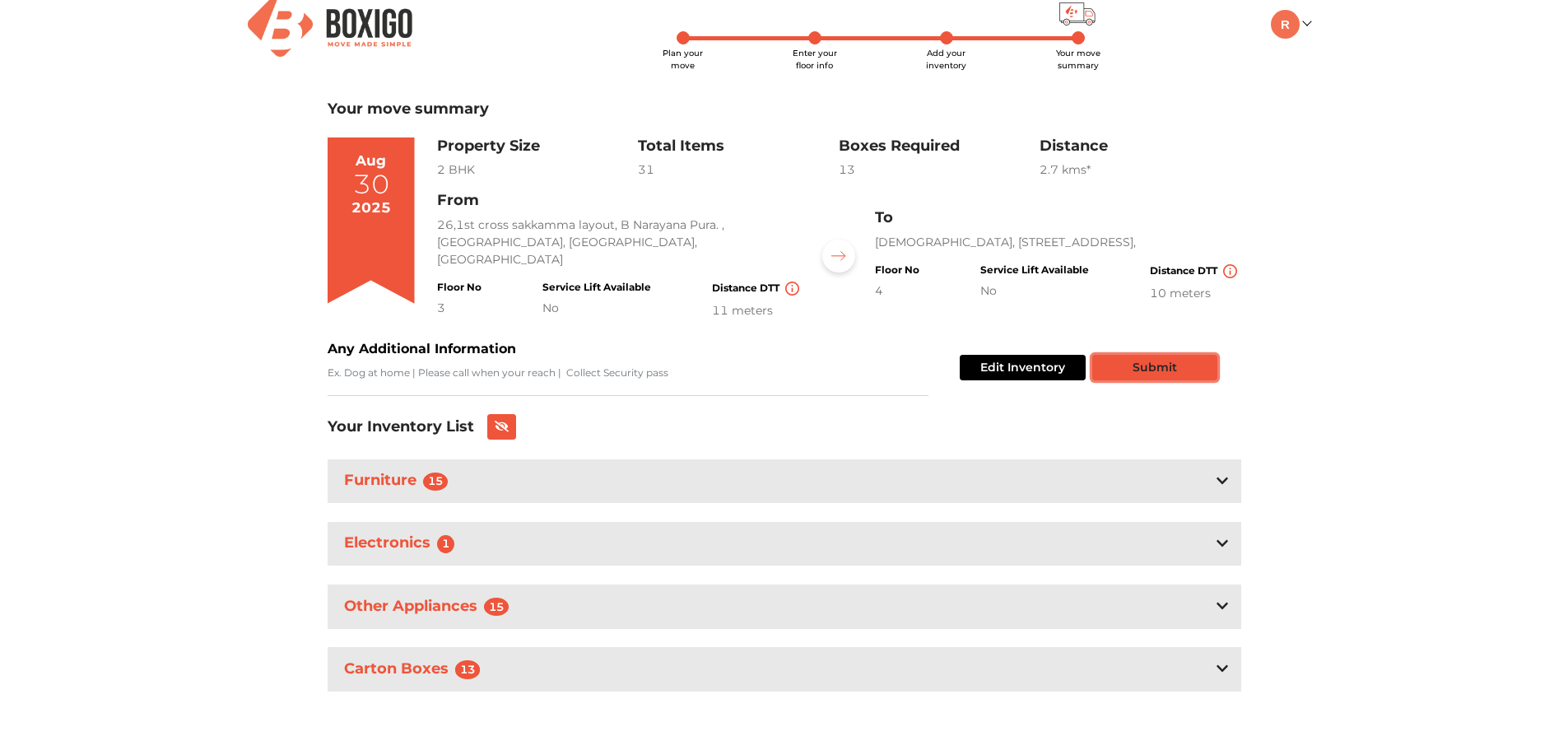
click at [1172, 366] on button "Submit" at bounding box center [1154, 367] width 125 height 25
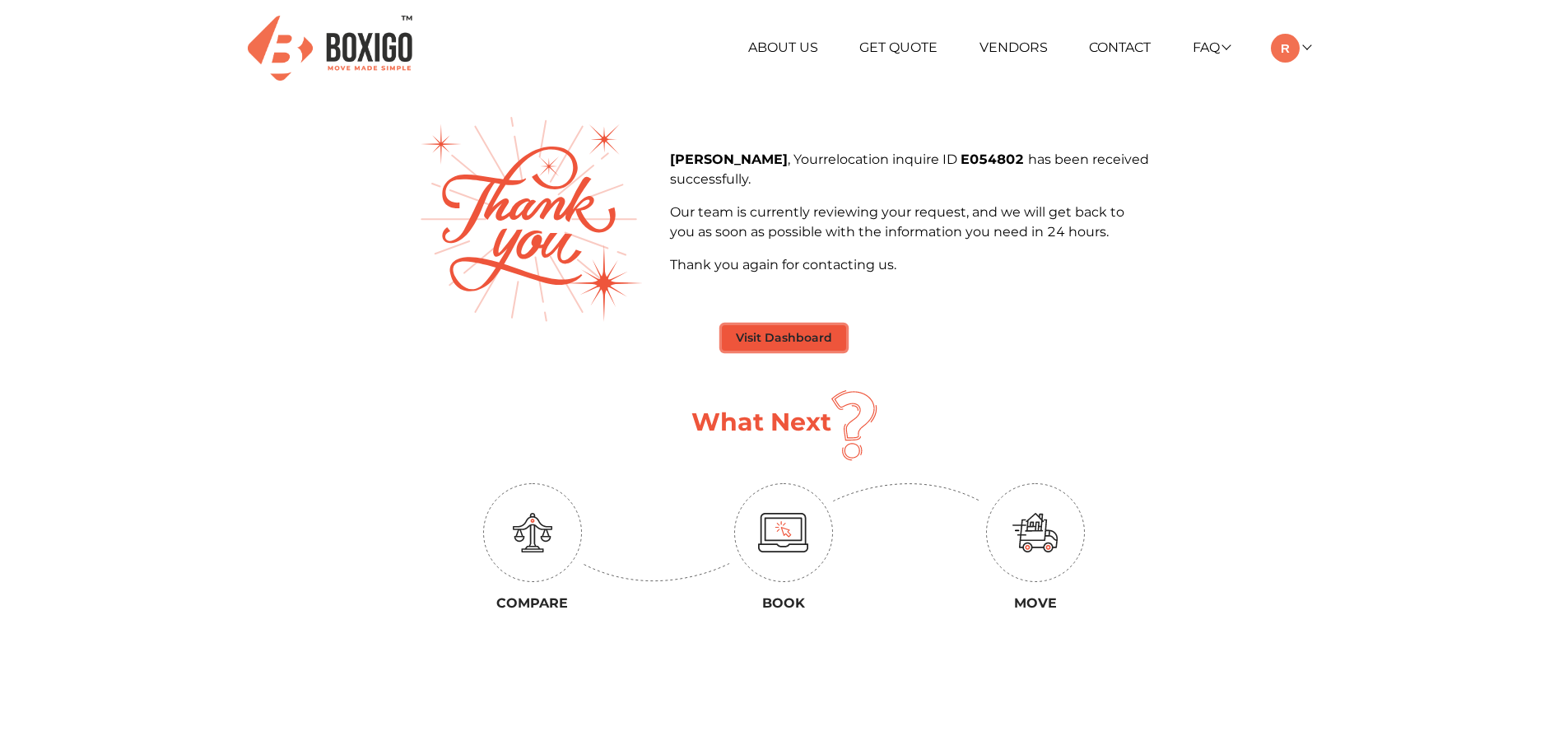
click at [784, 331] on button "Visit Dashboard" at bounding box center [784, 338] width 124 height 25
